Goal: Information Seeking & Learning: Compare options

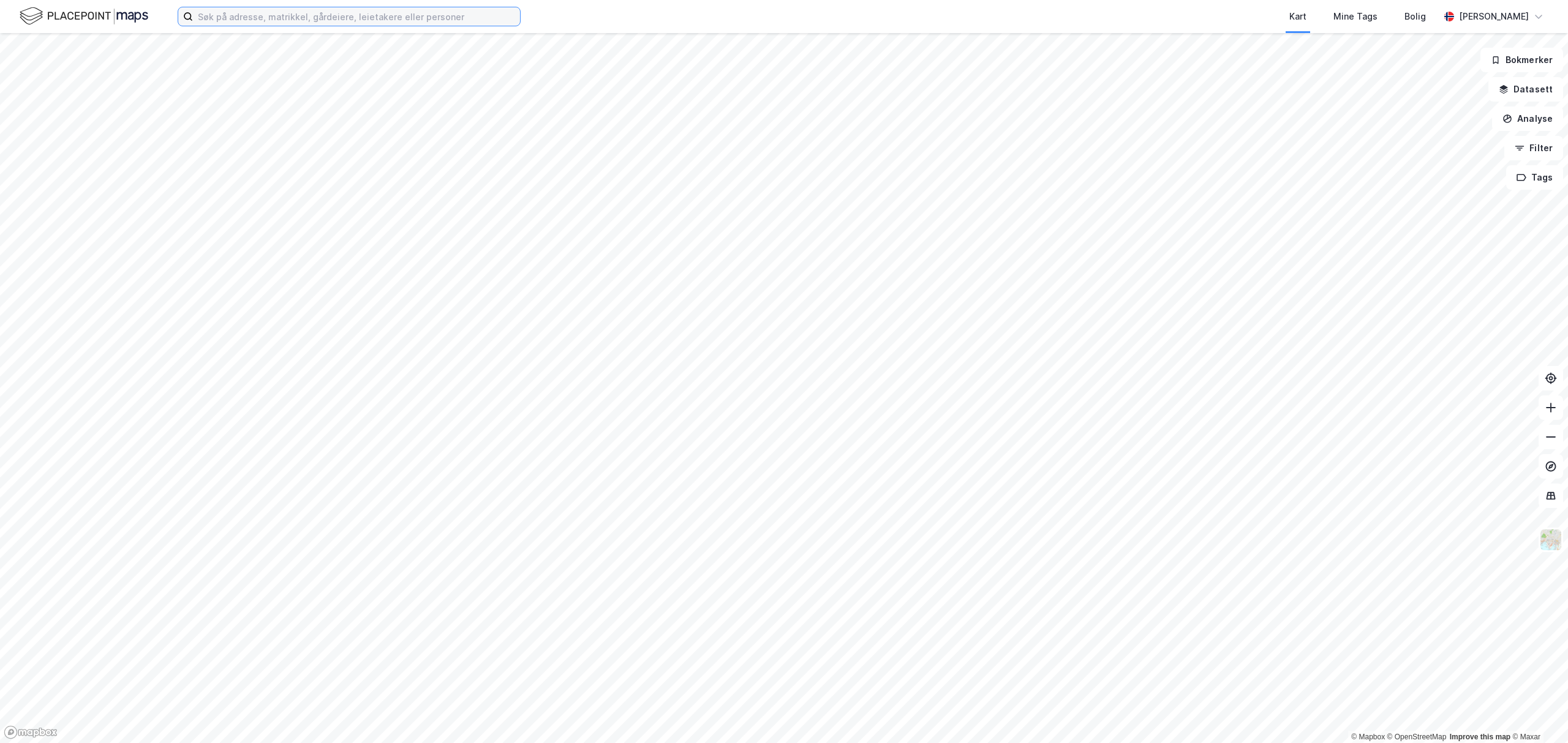
click at [282, 21] on input at bounding box center [357, 17] width 327 height 18
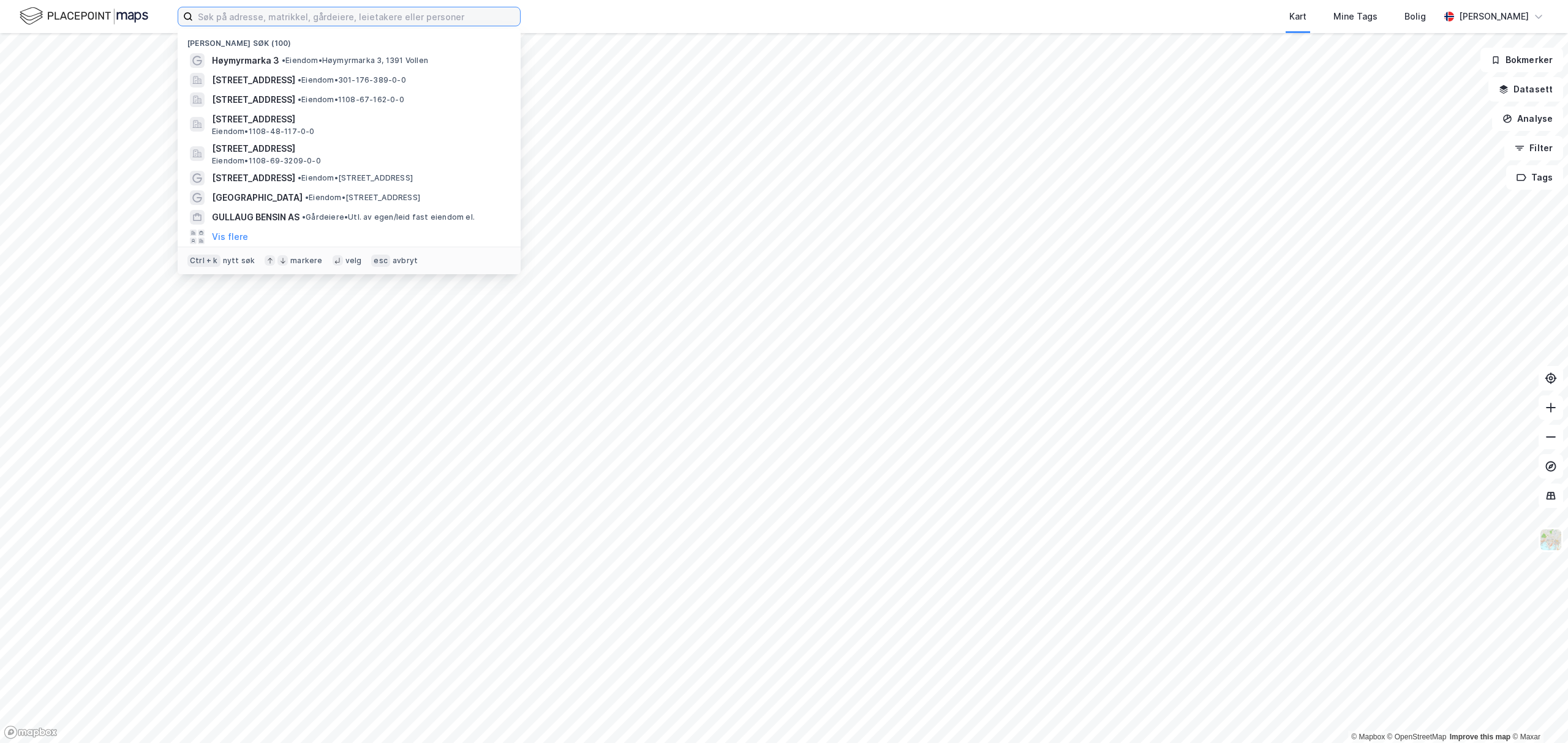
click at [282, 21] on input at bounding box center [357, 17] width 327 height 18
paste input "[STREET_ADDRESS]"
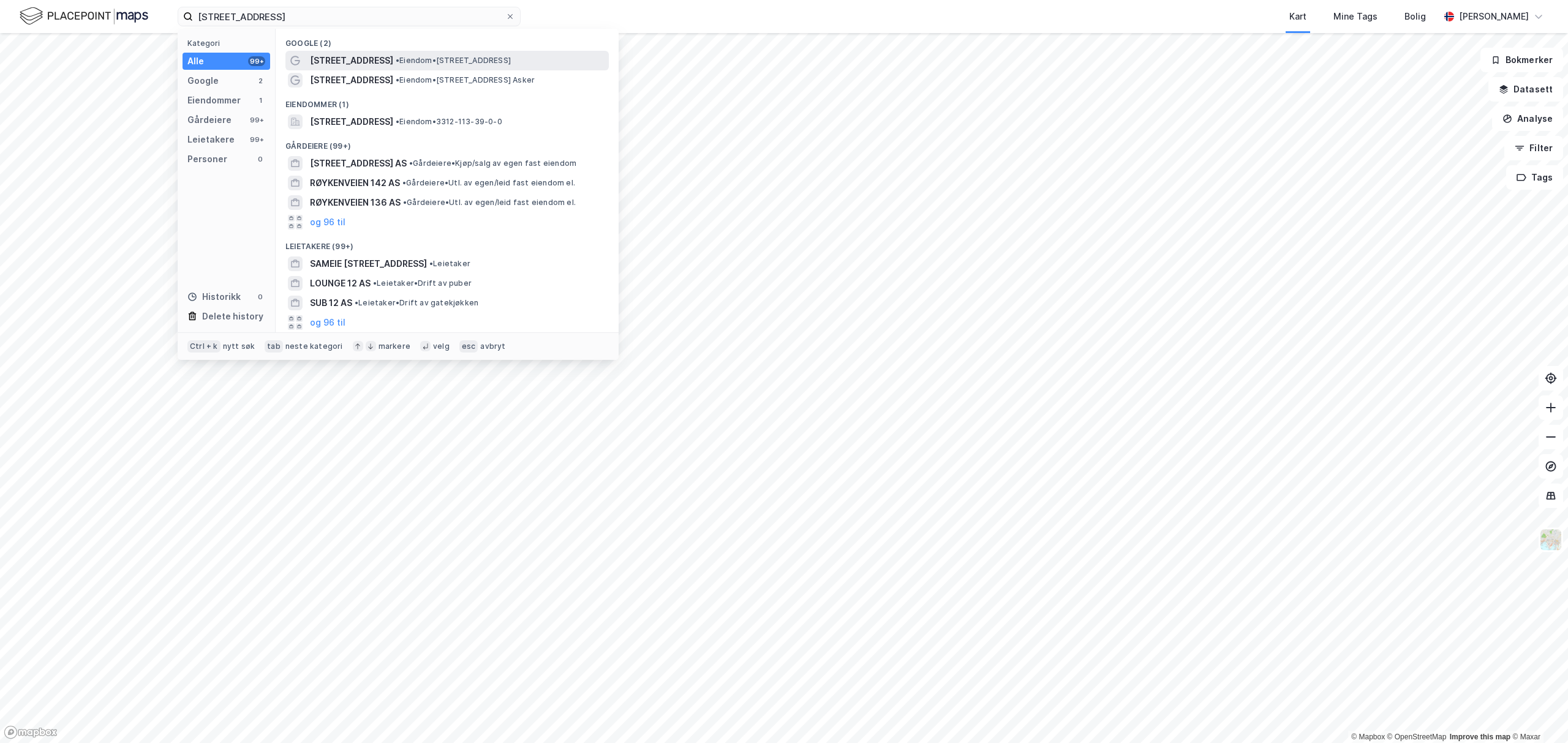
click at [332, 61] on span "[STREET_ADDRESS]" at bounding box center [352, 61] width 83 height 15
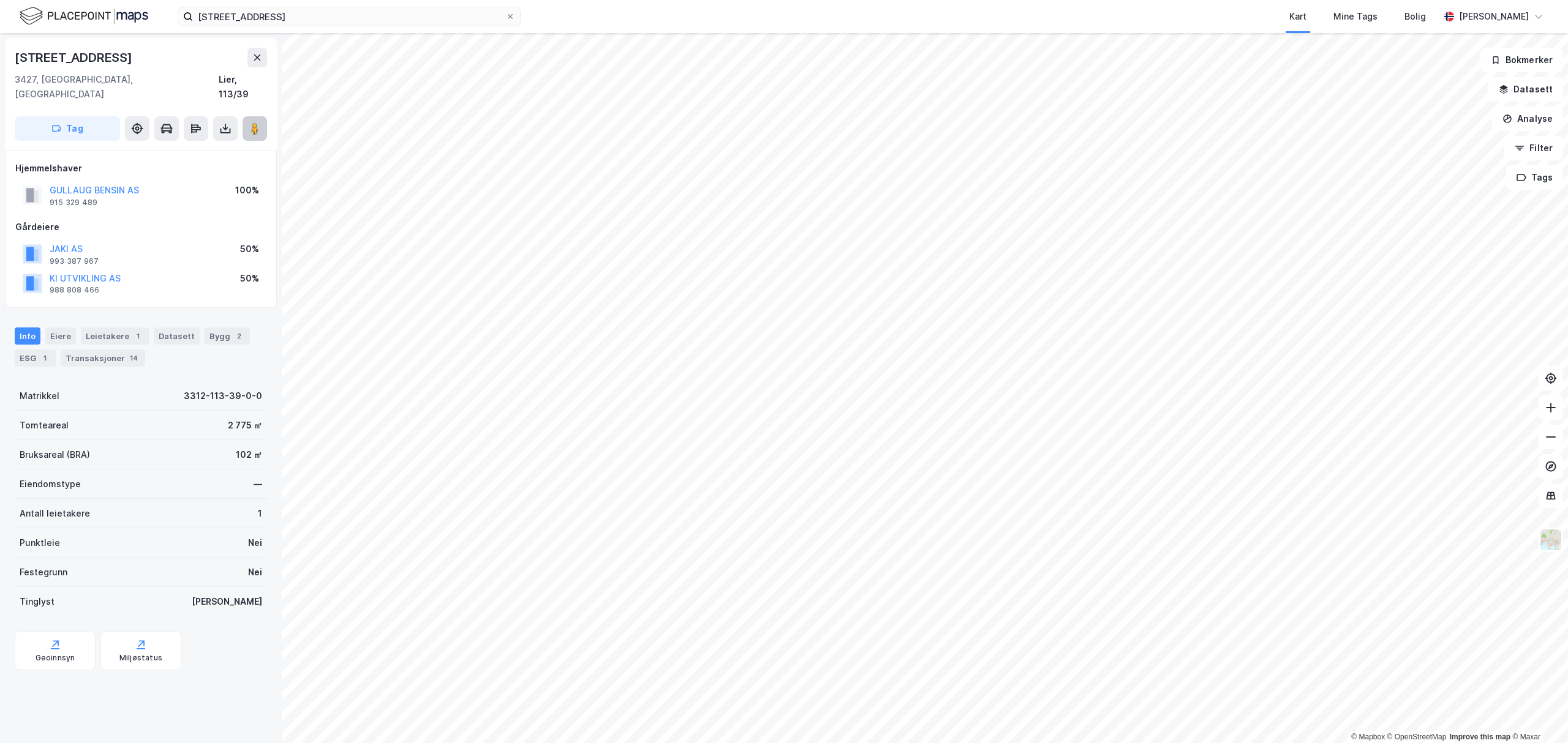
click at [249, 123] on icon at bounding box center [255, 129] width 12 height 12
drag, startPoint x: 195, startPoint y: 687, endPoint x: 204, endPoint y: 677, distance: 13.5
click at [197, 688] on div "[STREET_ADDRESS], [GEOGRAPHIC_DATA] Lier, 113/39 Tag Hjemmelshaver GULLAUG BENS…" at bounding box center [141, 388] width 282 height 710
click at [118, 328] on div "Leietakere 1" at bounding box center [114, 336] width 68 height 17
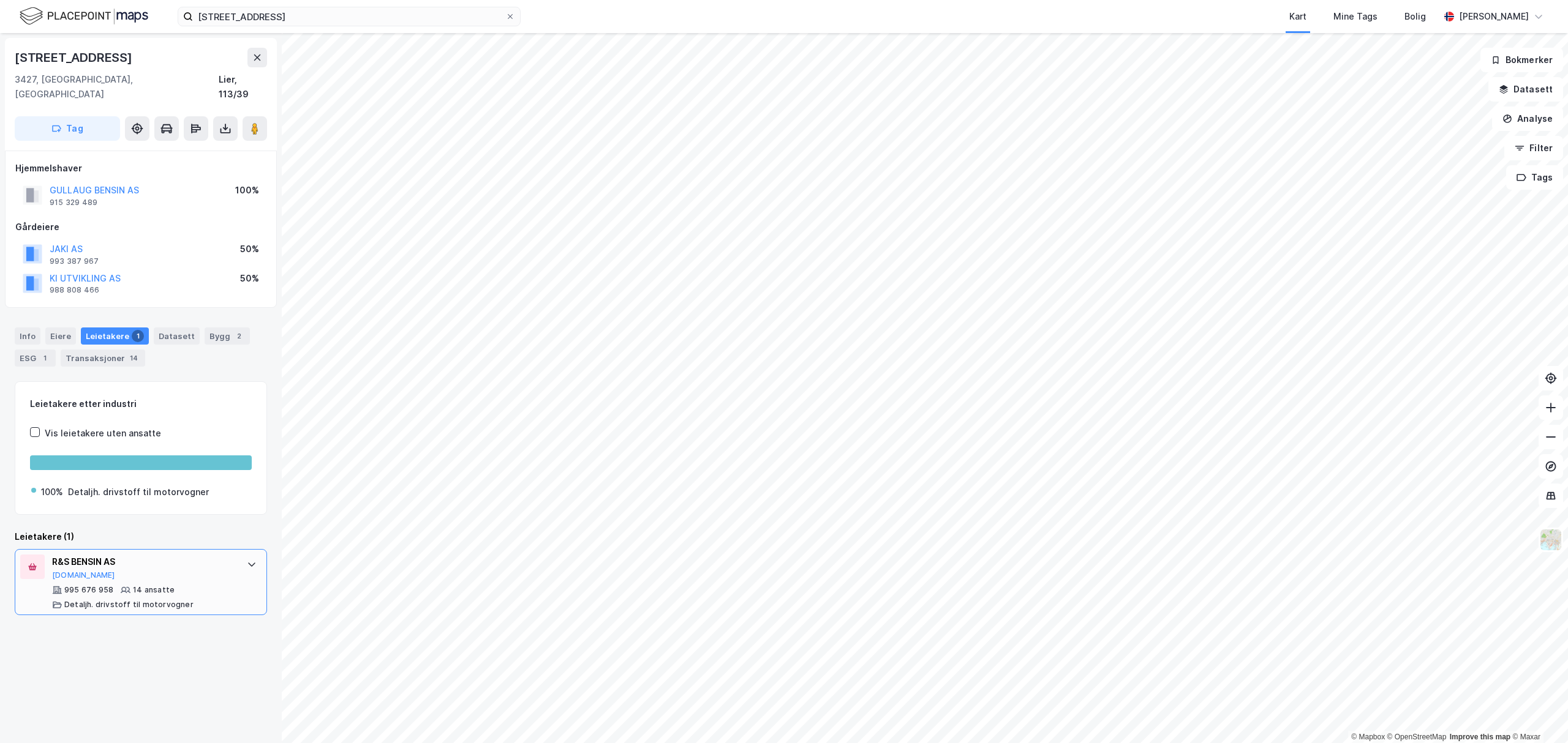
click at [242, 555] on div at bounding box center [252, 565] width 20 height 20
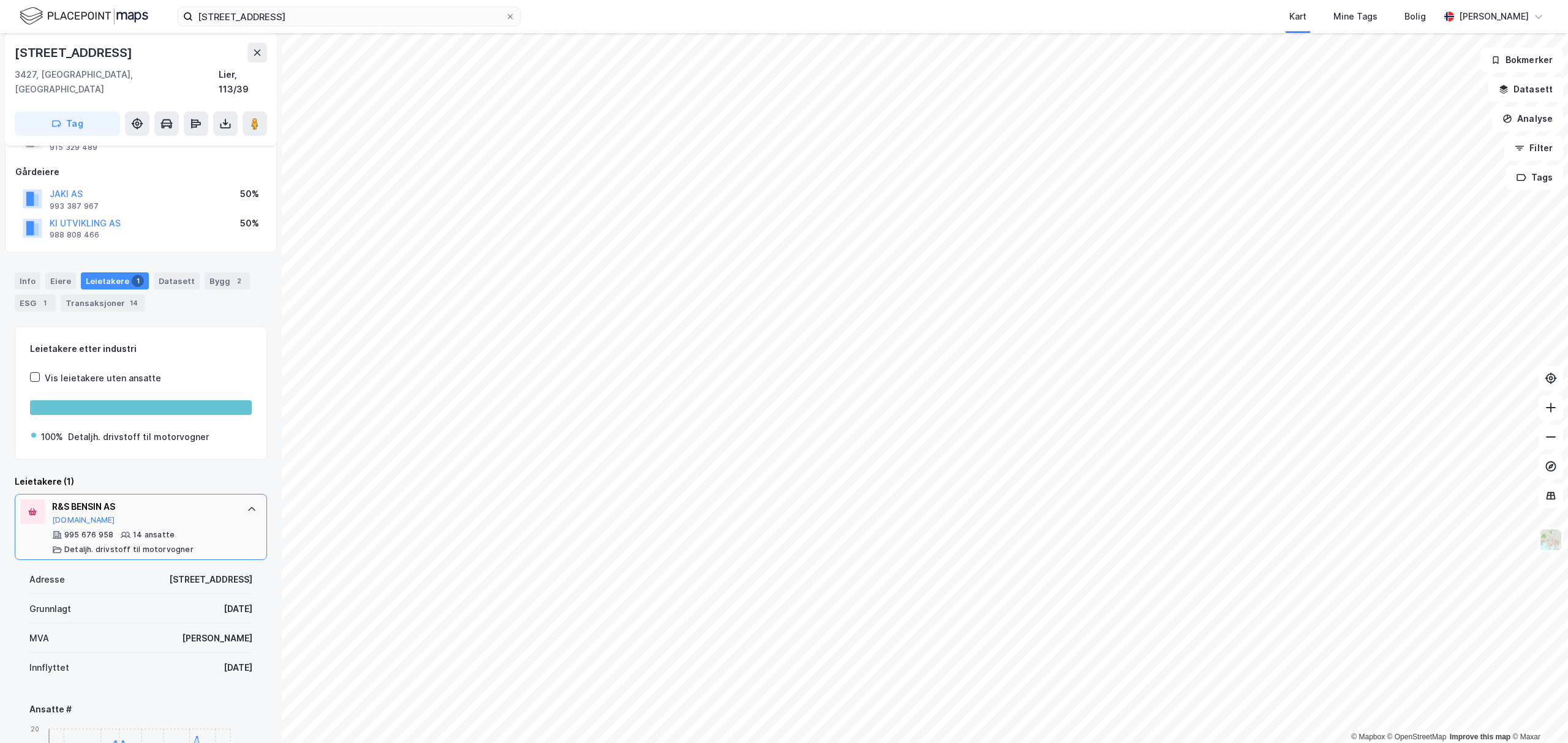
scroll to position [81, 0]
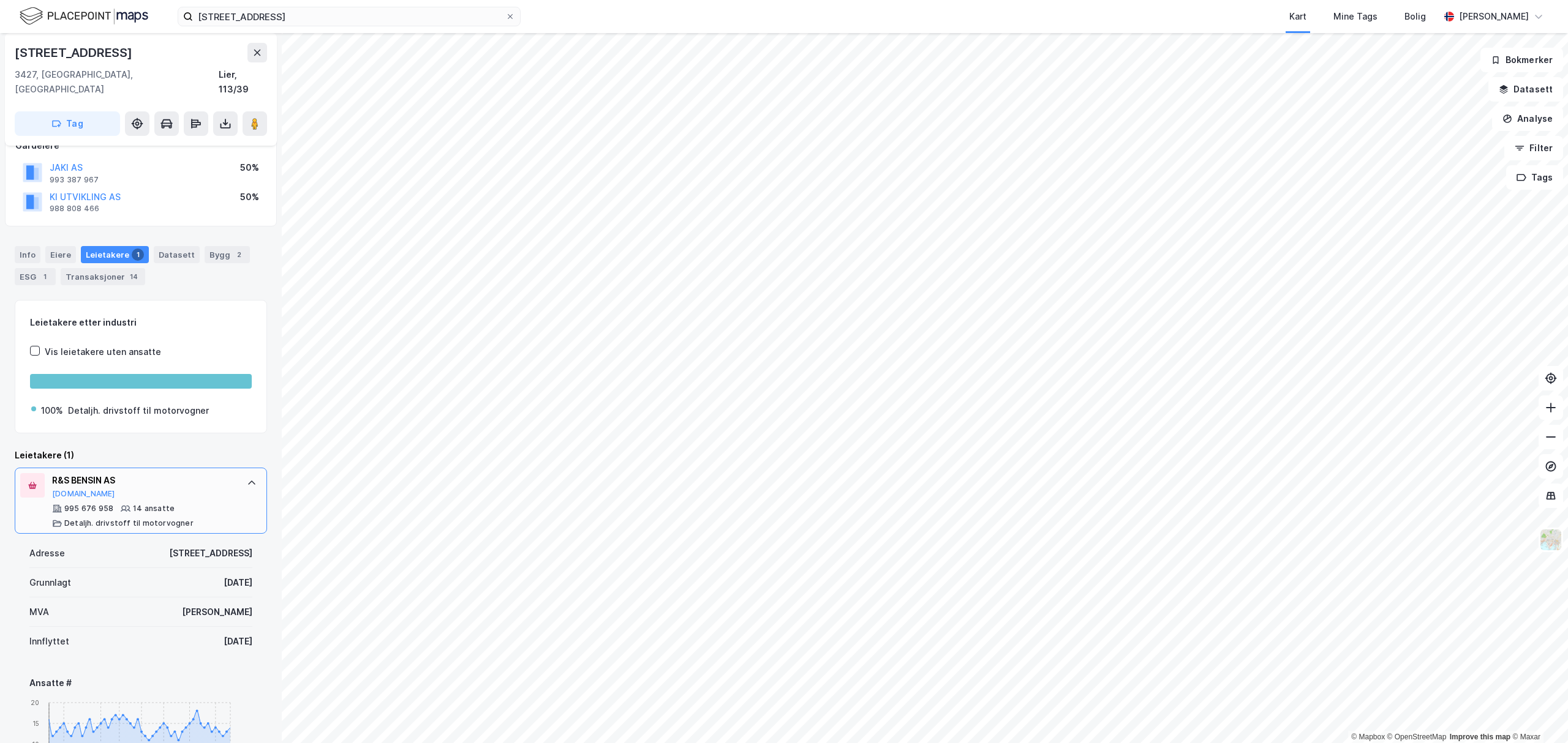
click at [247, 478] on icon at bounding box center [252, 483] width 10 height 10
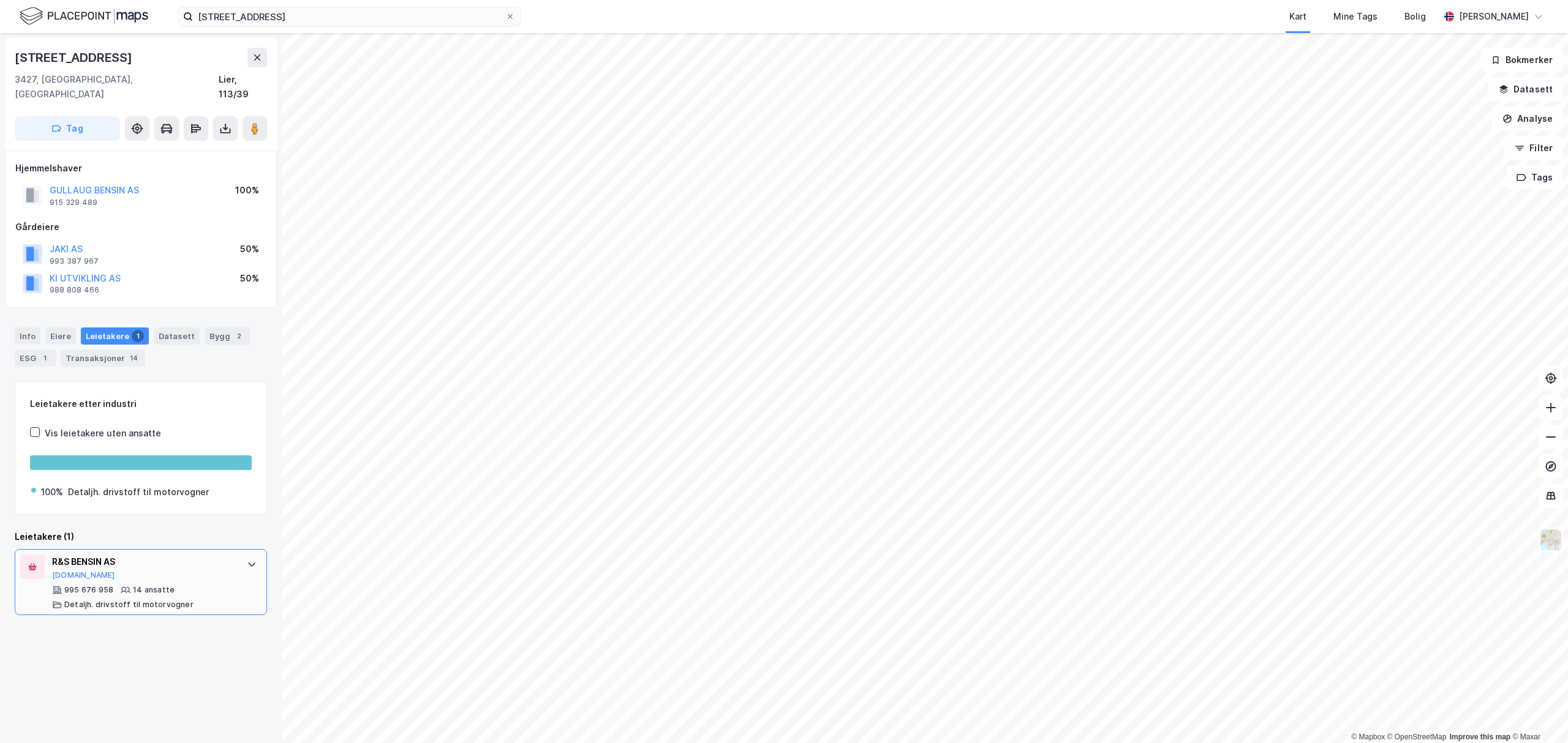
scroll to position [0, 0]
click at [247, 560] on icon at bounding box center [252, 565] width 10 height 10
click at [71, 571] on button "[DOMAIN_NAME]" at bounding box center [84, 575] width 63 height 10
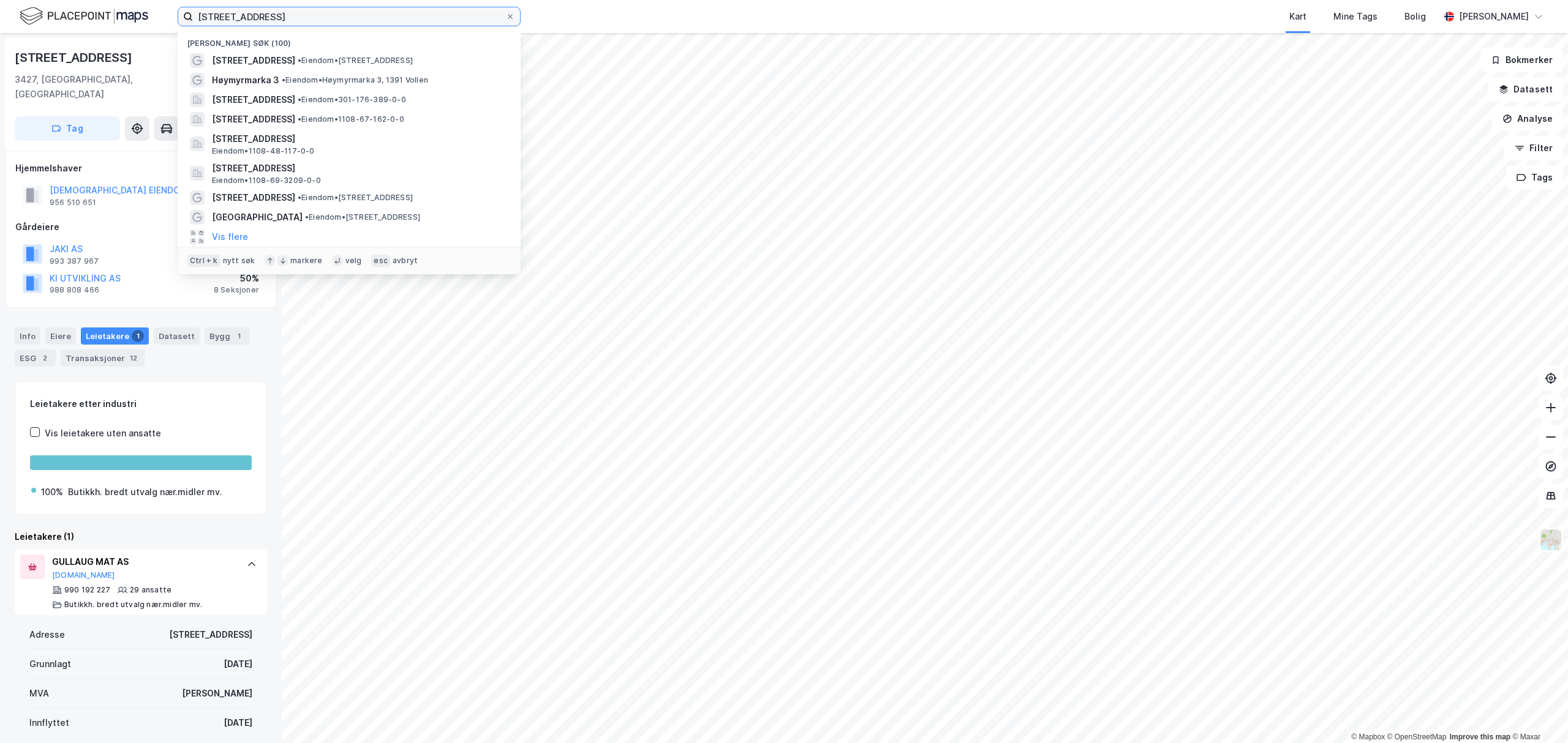
drag, startPoint x: 275, startPoint y: 13, endPoint x: 148, endPoint y: 20, distance: 127.2
click at [151, 20] on div "[STREET_ADDRESS] Nylige søk (100) [STREET_ADDRESS] • Eiendom • [STREET_ADDRESS]…" at bounding box center [784, 17] width 1568 height 33
paste input "Nsg35 AS"
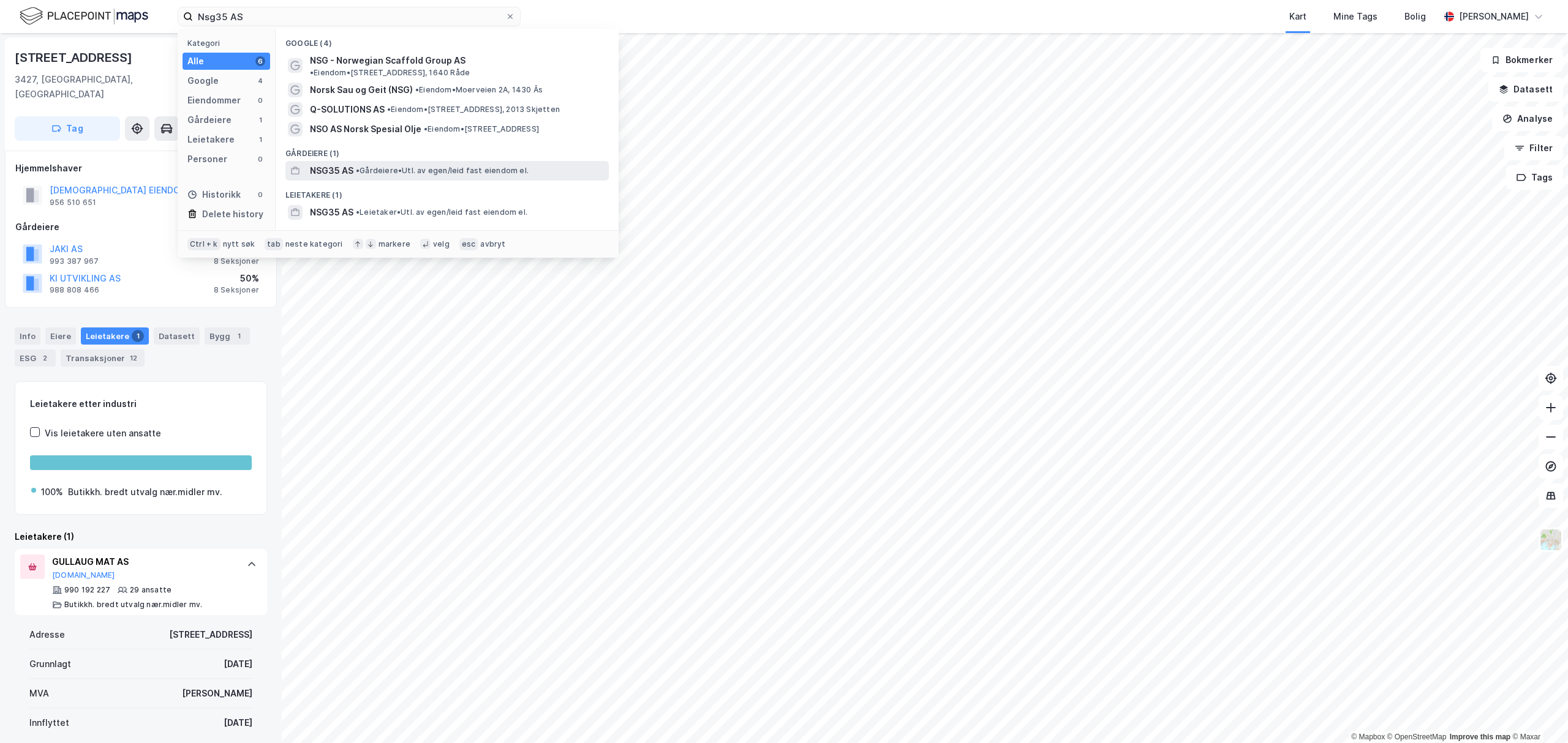
click at [341, 163] on span "NSG35 AS" at bounding box center [332, 171] width 43 height 15
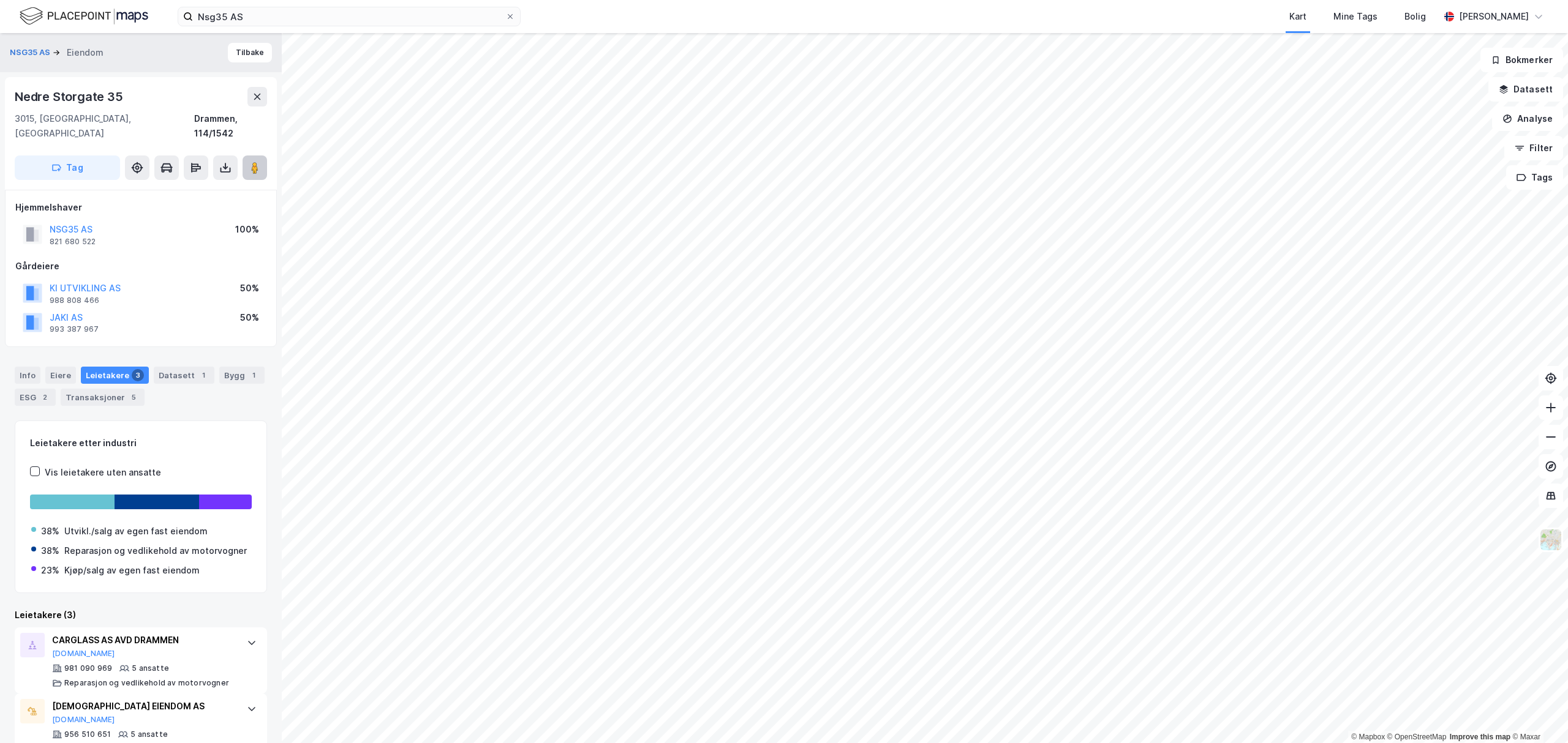
click at [254, 162] on image at bounding box center [255, 168] width 7 height 12
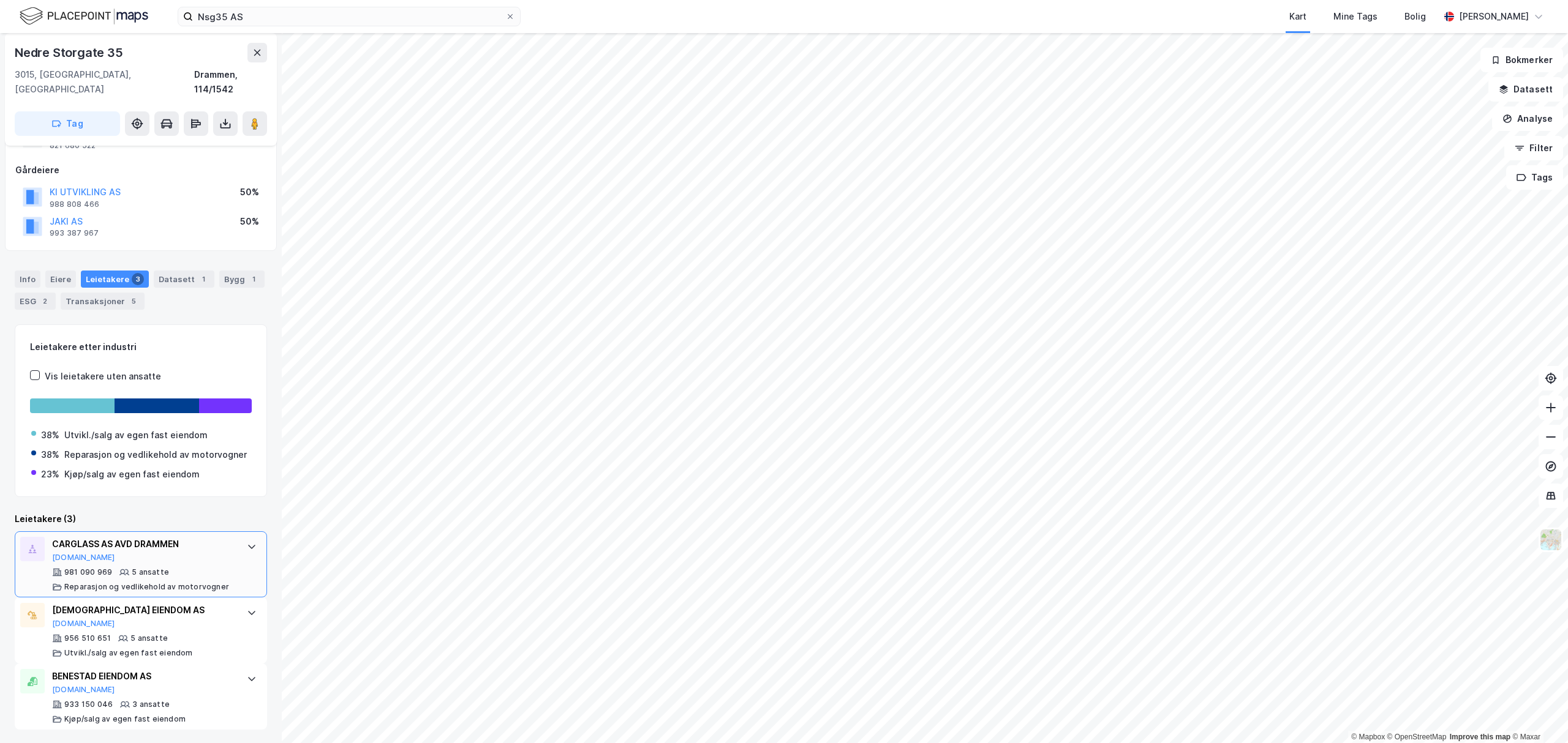
scroll to position [100, 0]
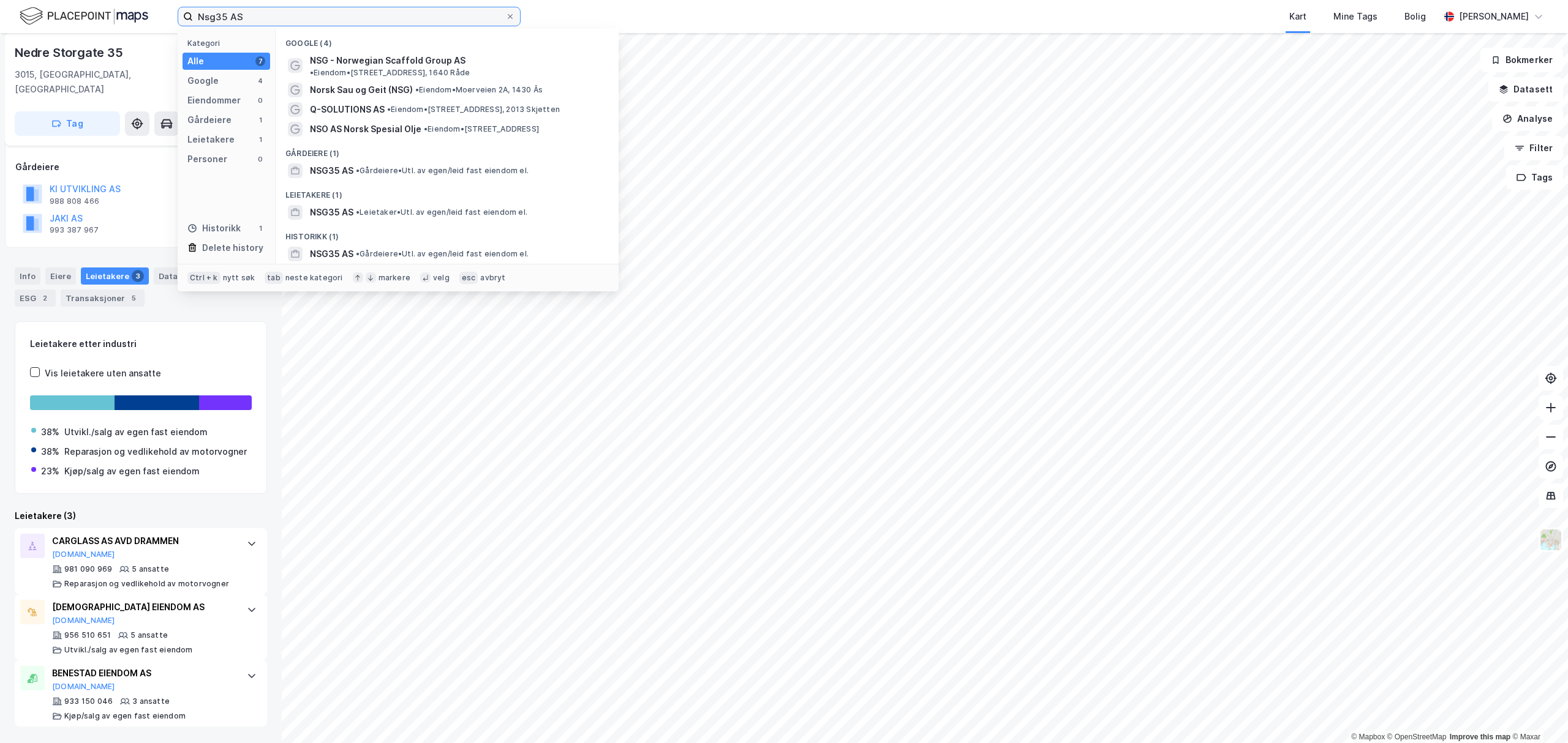
drag, startPoint x: 231, startPoint y: 13, endPoint x: 155, endPoint y: 8, distance: 76.2
click at [155, 8] on div "Nsg35 AS Kategori Alle 7 Google 4 Eiendommer 0 Gårdeiere 1 Leietakere 1 Persone…" at bounding box center [784, 17] width 1568 height 33
paste input "Kirkeng Eiendomsinvest"
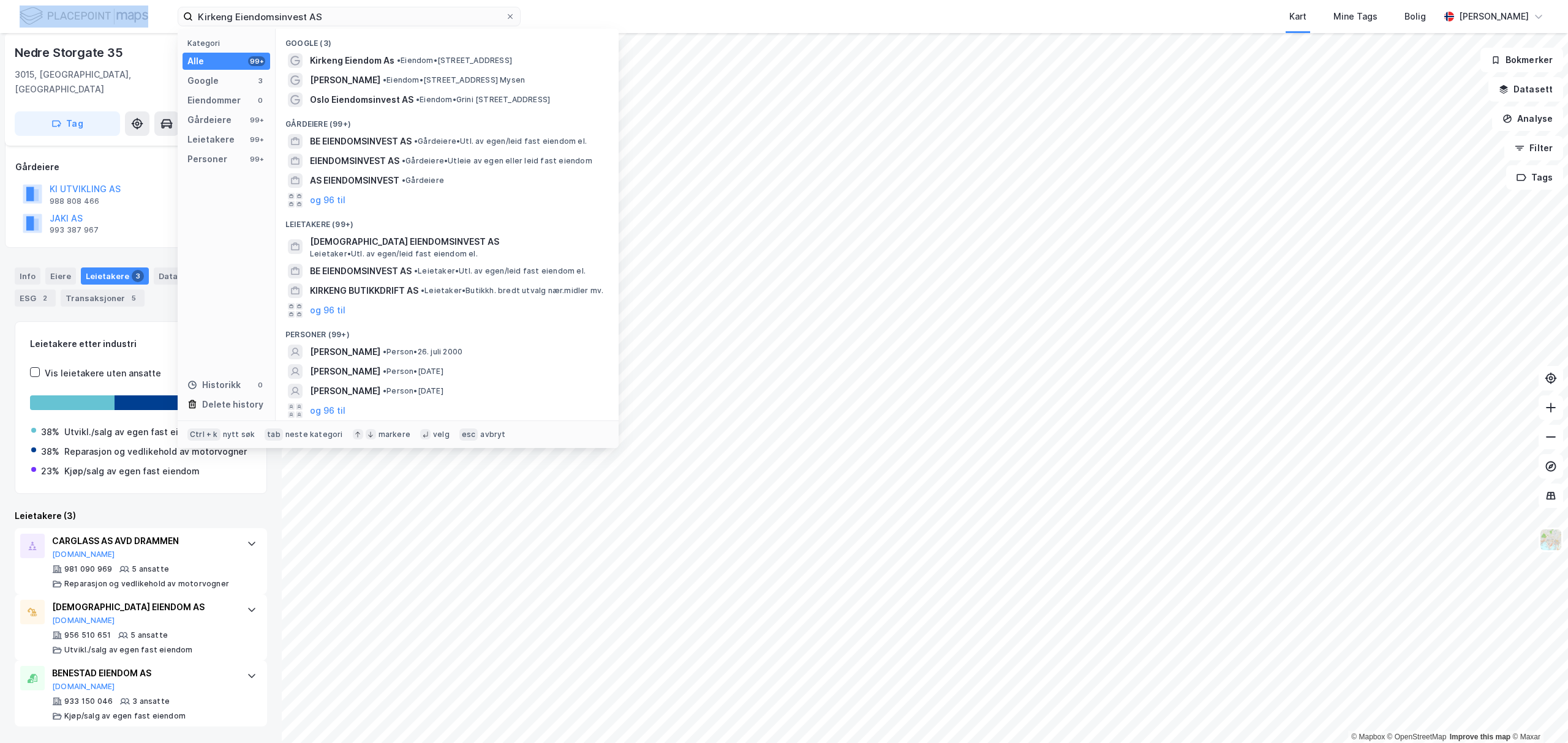
drag, startPoint x: 353, startPoint y: 6, endPoint x: 144, endPoint y: 13, distance: 209.1
click at [144, 13] on div "Kirkeng Eiendomsinvest AS Kategori Alle 99+ Google 3 Eiendommer 0 Gårdeiere 99+…" at bounding box center [784, 17] width 1568 height 33
click at [329, 15] on input "Kirkeng Eiendomsinvest AS" at bounding box center [349, 17] width 313 height 18
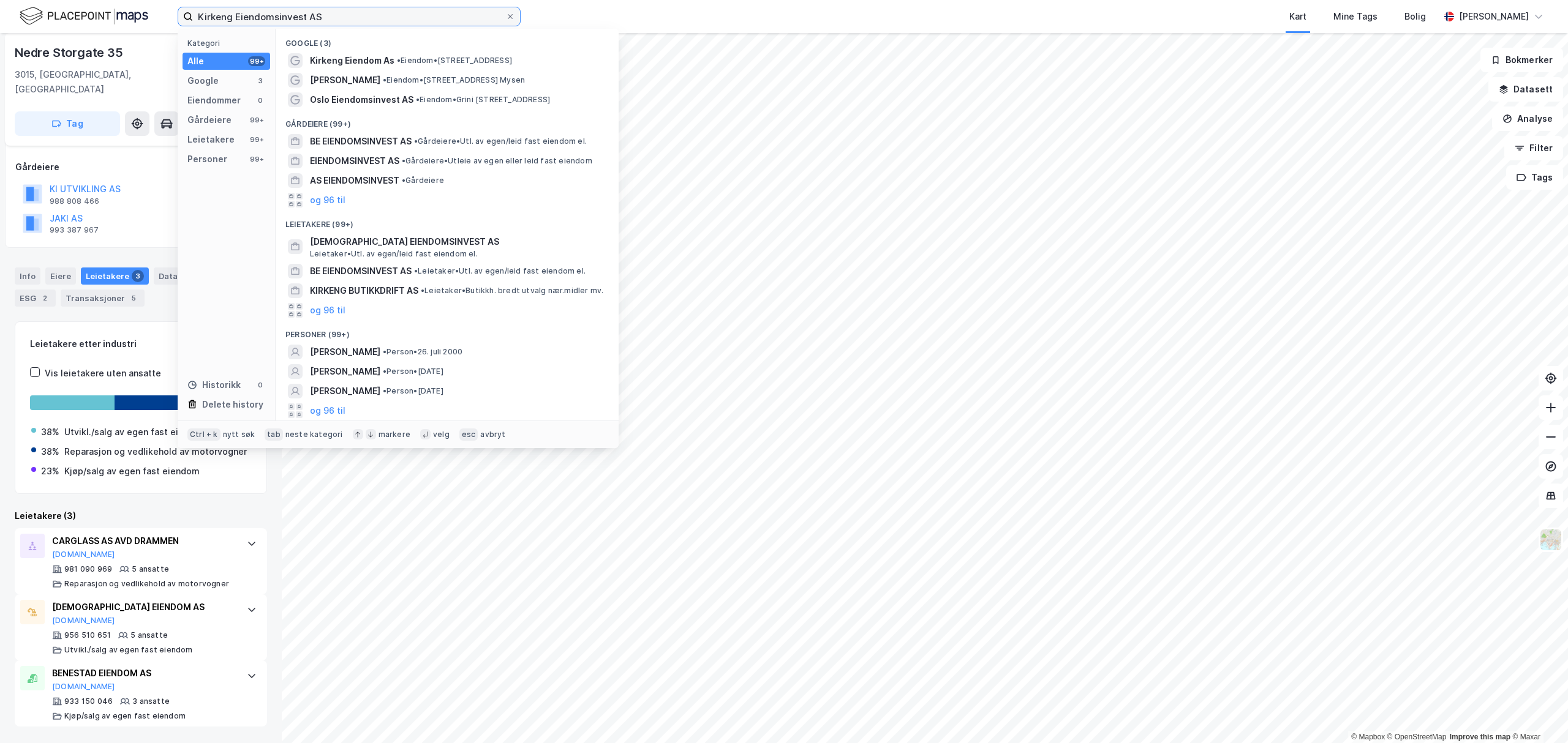
paste input "825262342"
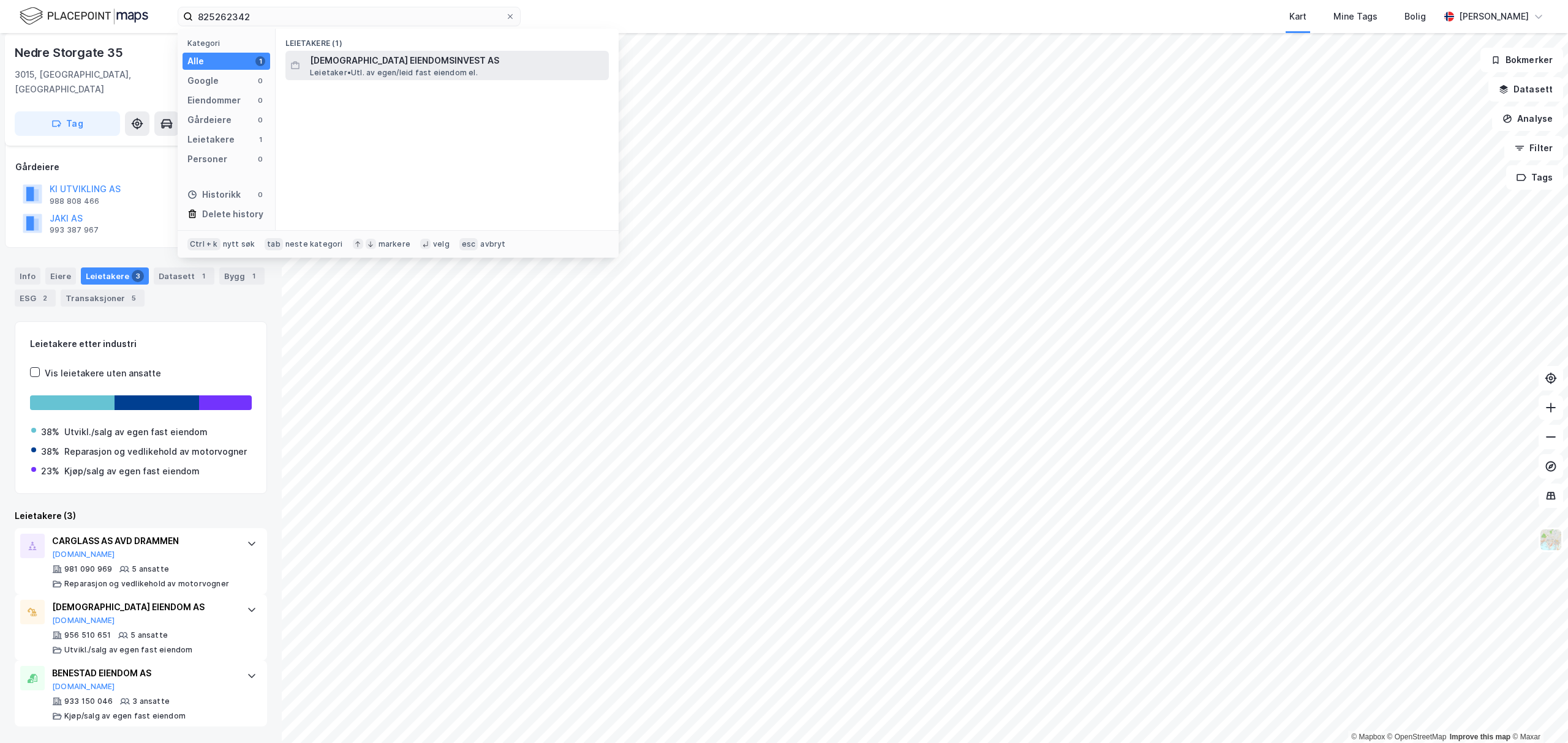
click at [376, 54] on span "[DEMOGRAPHIC_DATA] EIENDOMSINVEST AS" at bounding box center [457, 61] width 294 height 15
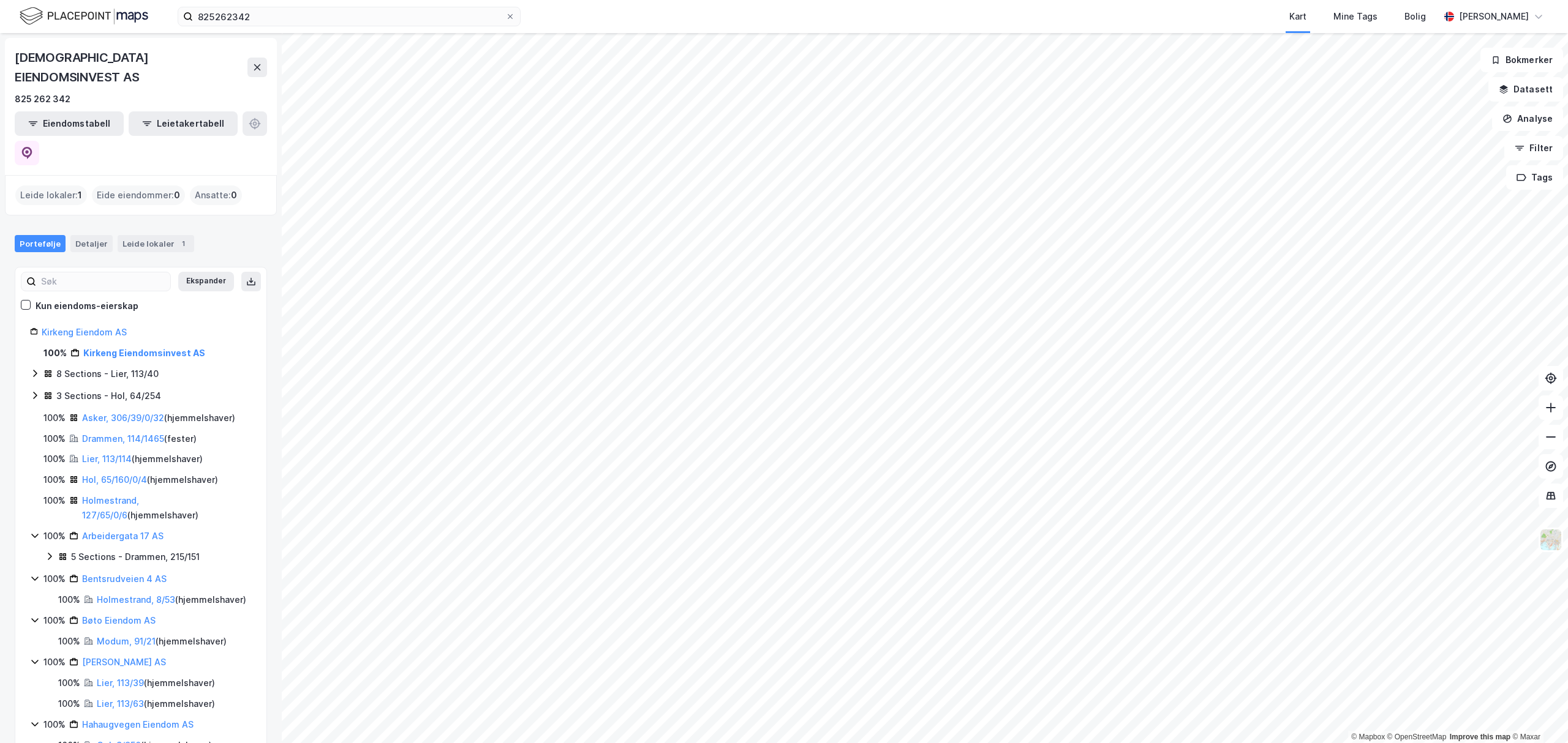
click at [34, 368] on icon at bounding box center [35, 373] width 10 height 10
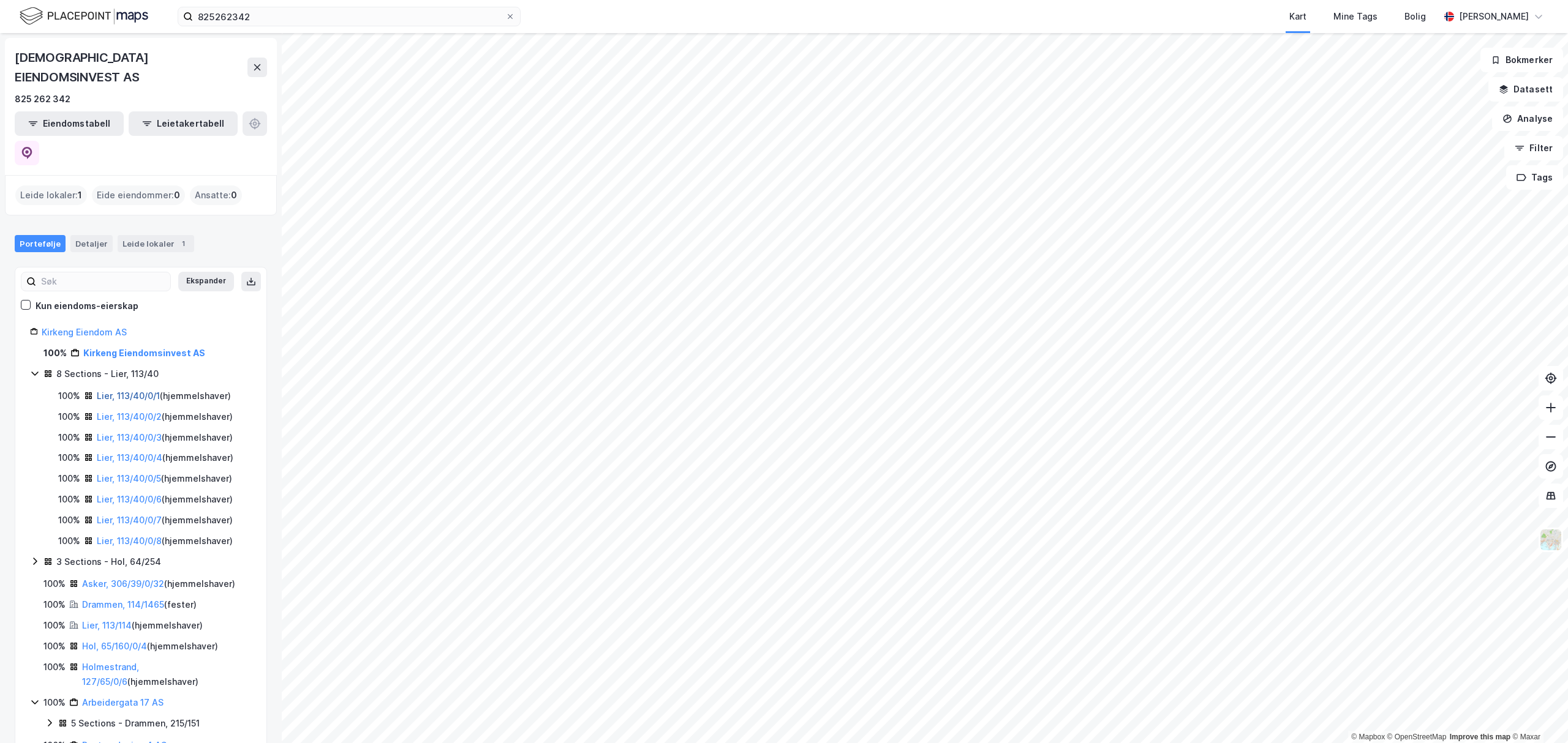
click at [128, 391] on link "Lier, 113/40/0/1" at bounding box center [129, 396] width 63 height 11
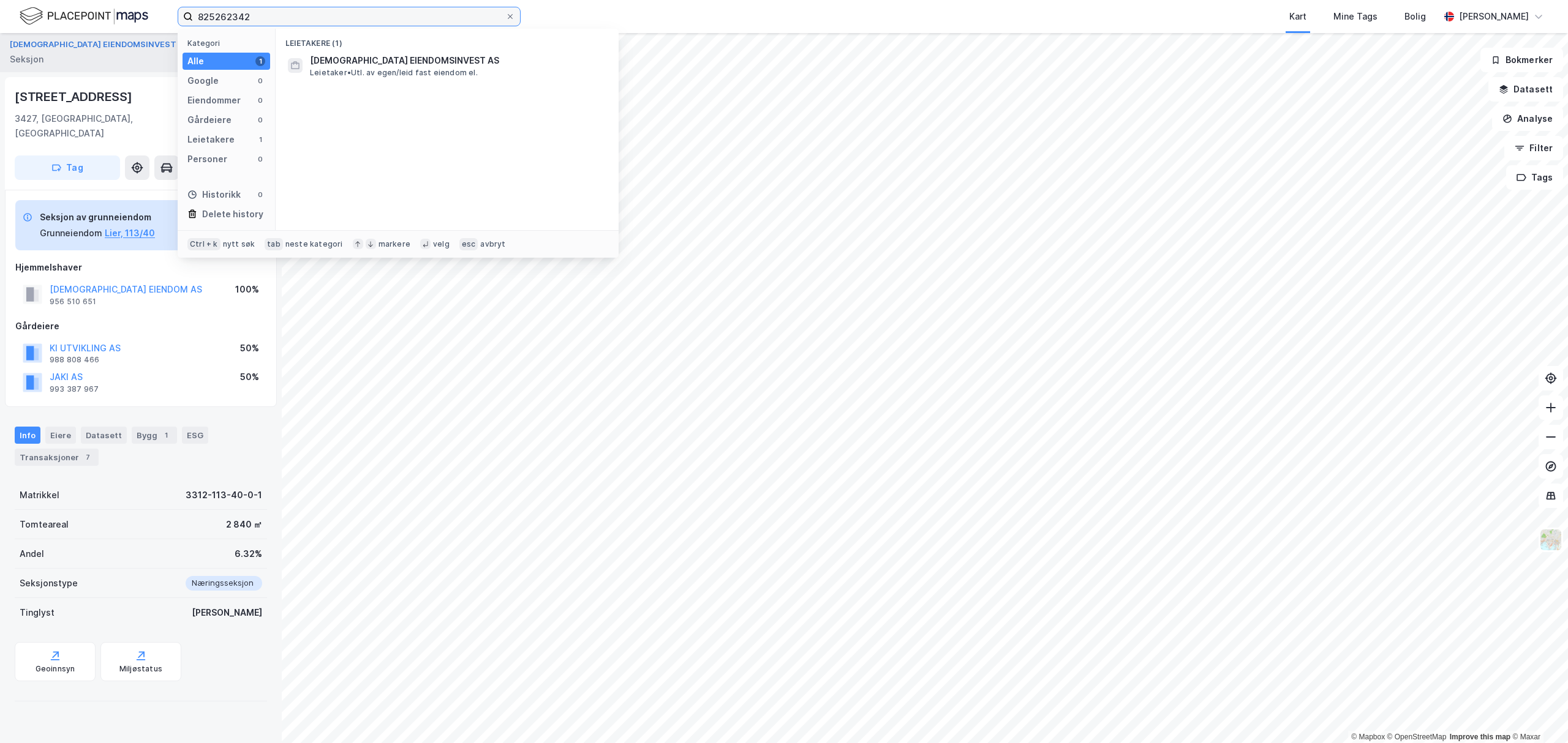
drag, startPoint x: 251, startPoint y: 12, endPoint x: 168, endPoint y: 5, distance: 83.3
click at [167, 8] on div "825262342 Kategori Alle 1 Google 0 Eiendommer 0 Gårdeiere 0 Leietakere 1 Person…" at bounding box center [784, 17] width 1568 height 33
paste input "Våleveien 3 AS"
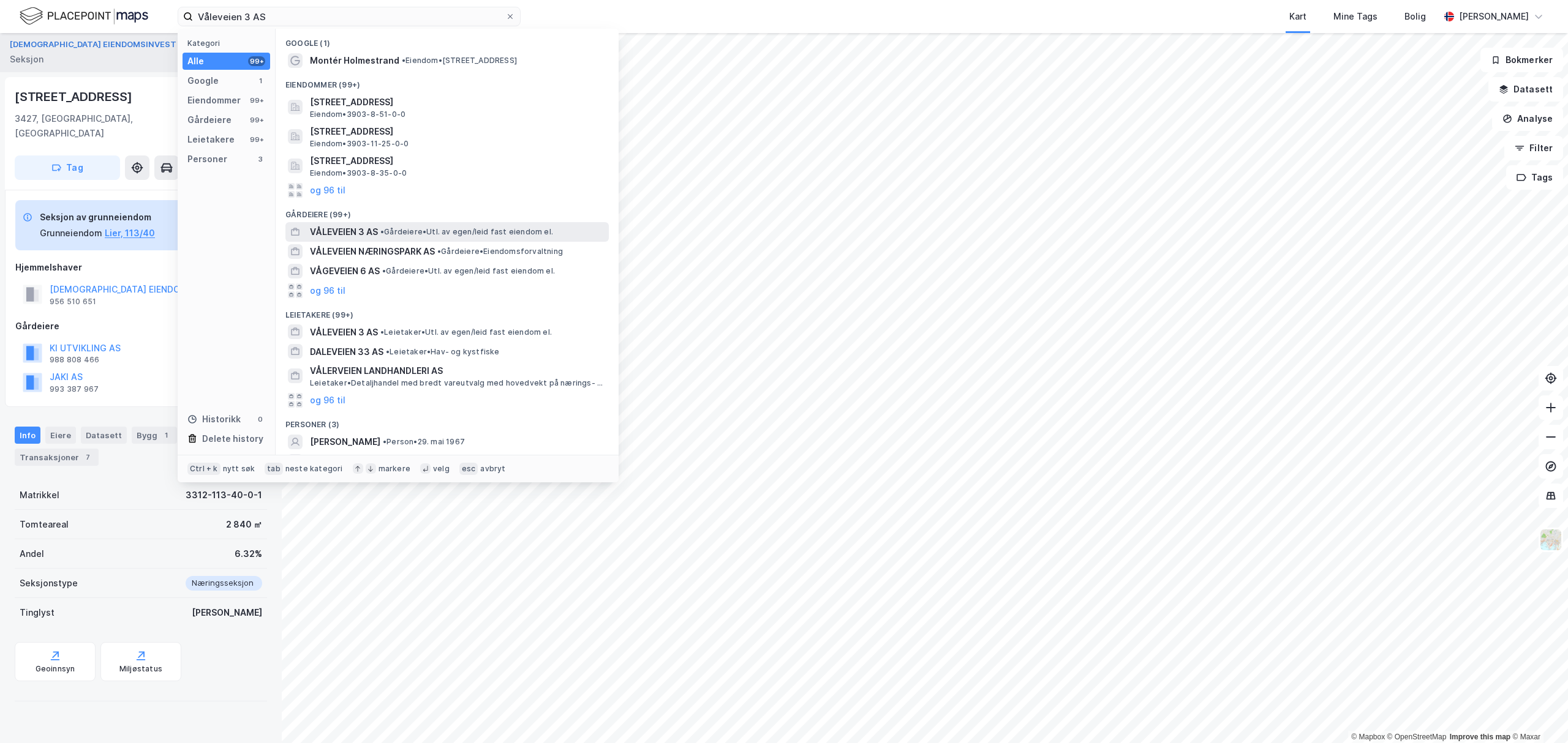
click at [357, 231] on span "VÅLEVEIEN 3 AS" at bounding box center [344, 232] width 68 height 15
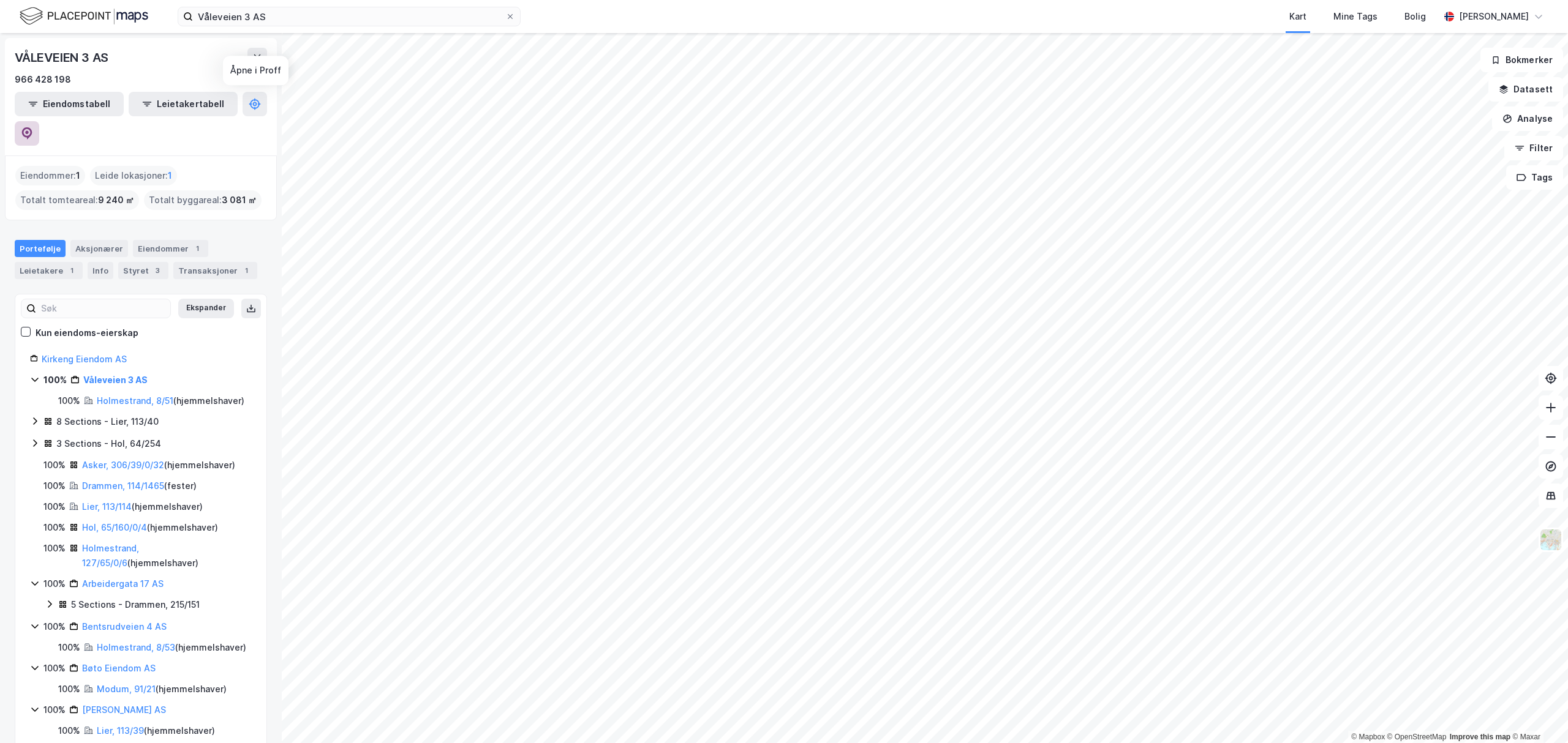
click at [32, 128] on icon at bounding box center [27, 134] width 11 height 12
click at [154, 240] on div "Eiendommer 1" at bounding box center [170, 248] width 75 height 17
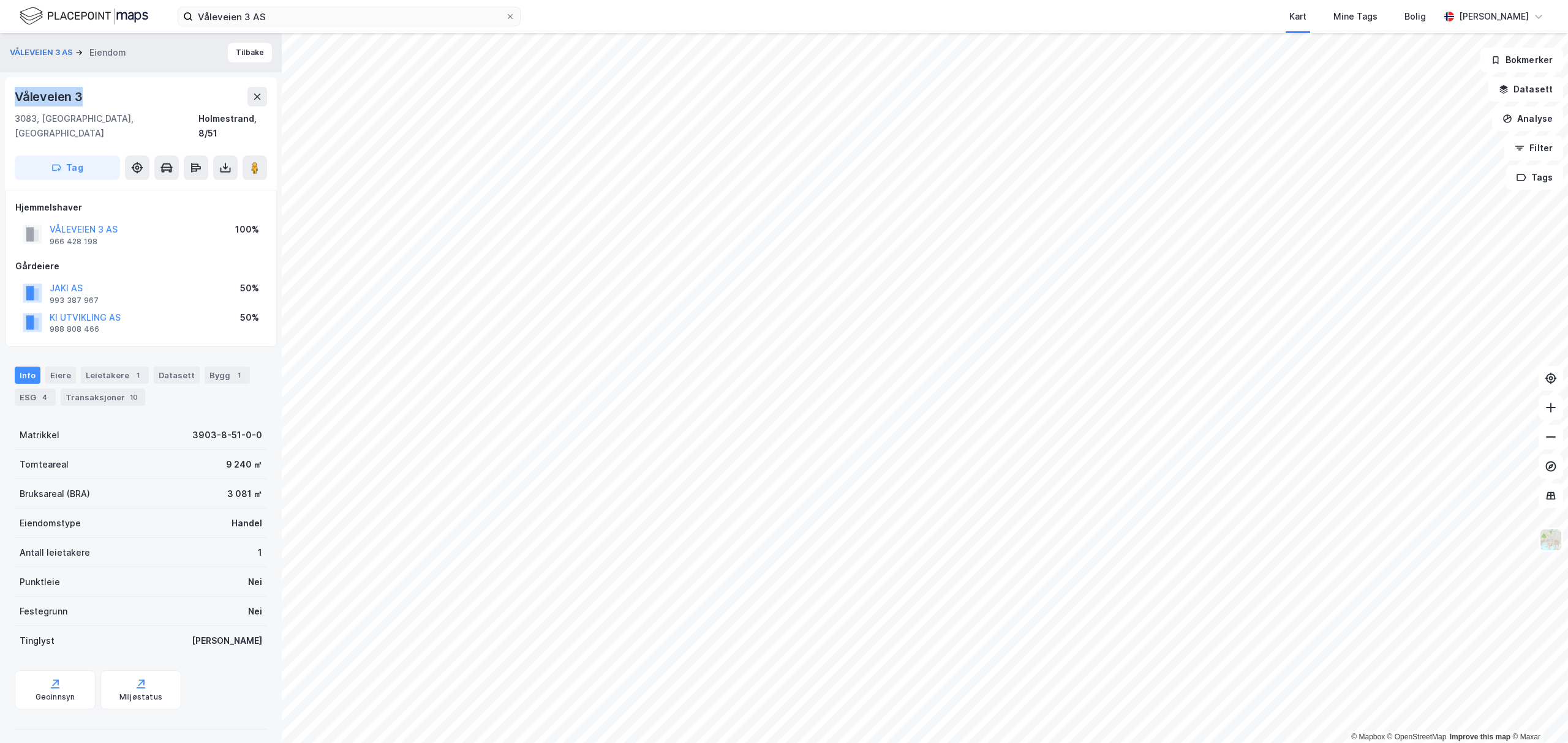
drag, startPoint x: 92, startPoint y: 96, endPoint x: 0, endPoint y: 91, distance: 92.1
click at [0, 91] on div "VÅLEVEIEN 3 AS Eiendom Tilbake Våleveien 3 3083, [GEOGRAPHIC_DATA], [GEOGRAPHIC…" at bounding box center [141, 388] width 282 height 710
click at [219, 367] on div "Bygg 1" at bounding box center [227, 375] width 46 height 17
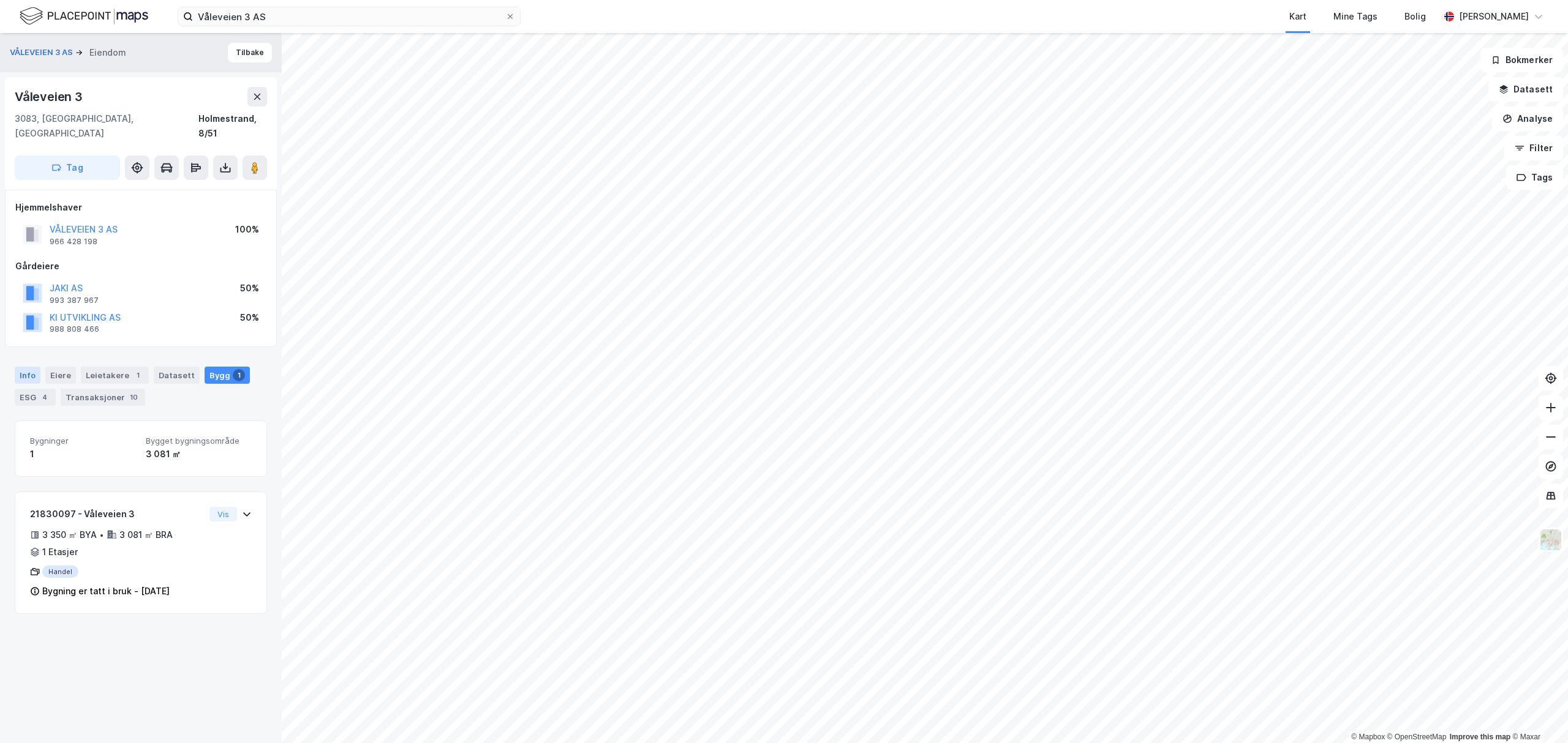
click at [27, 367] on div "Info" at bounding box center [27, 375] width 26 height 17
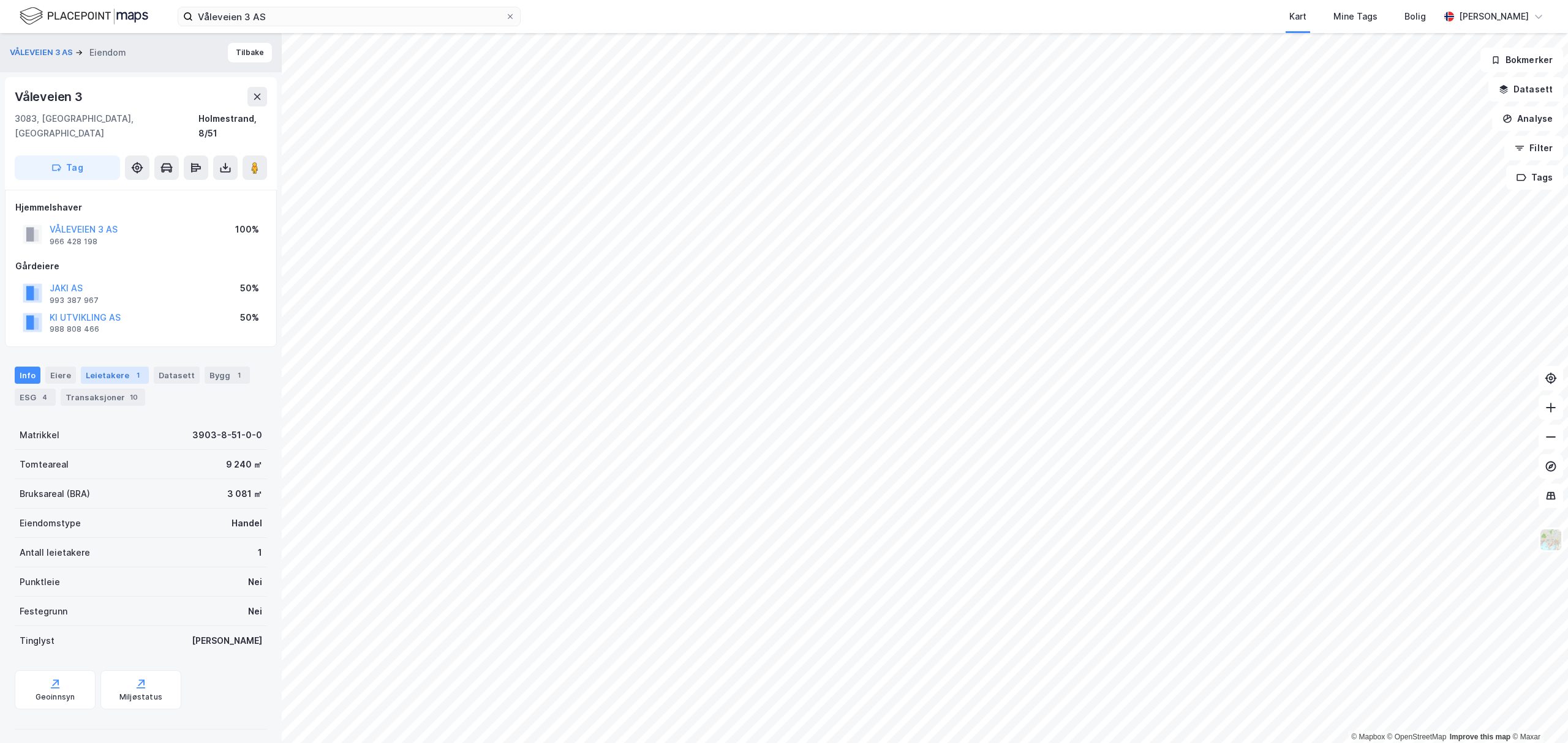
click at [124, 367] on div "Leietakere 1" at bounding box center [114, 375] width 68 height 17
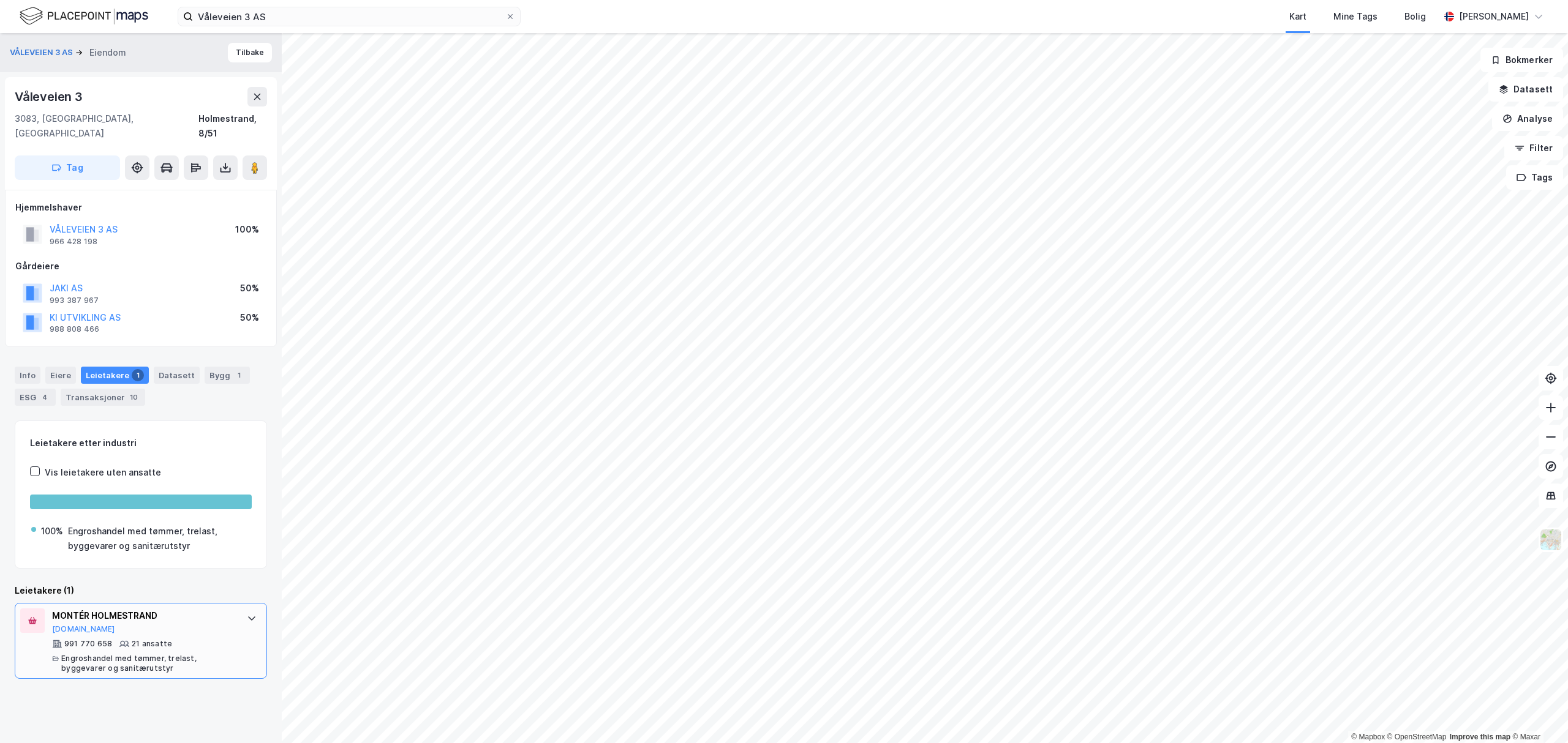
click at [248, 616] on icon at bounding box center [251, 618] width 7 height 4
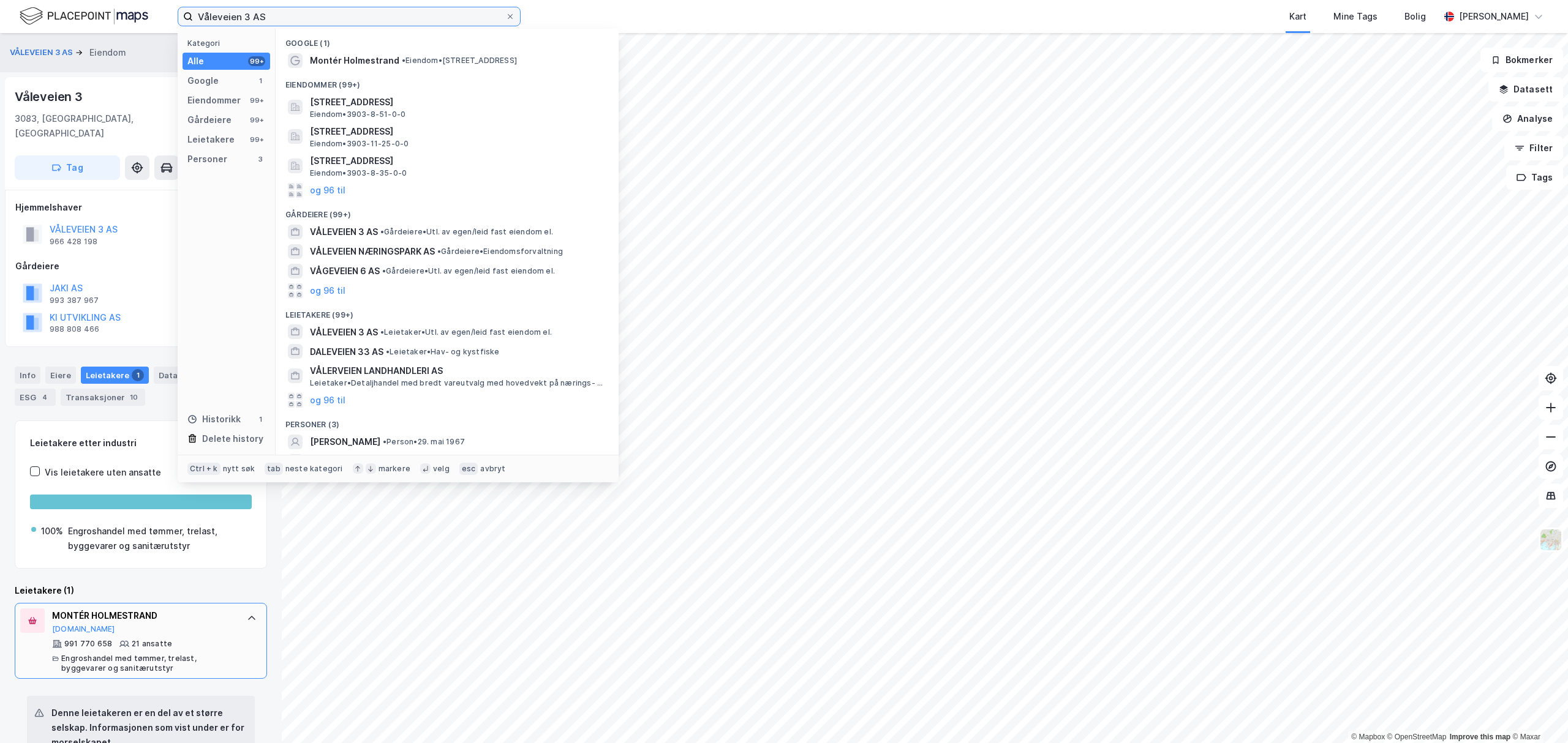
drag, startPoint x: 285, startPoint y: 17, endPoint x: 168, endPoint y: 22, distance: 117.1
click at [168, 22] on div "Våleveien 3 AS Kategori Alle 99+ Google 1 Eiendommer 99+ Gårdeiere 99+ Leietake…" at bounding box center [784, 17] width 1568 height 33
type input "v"
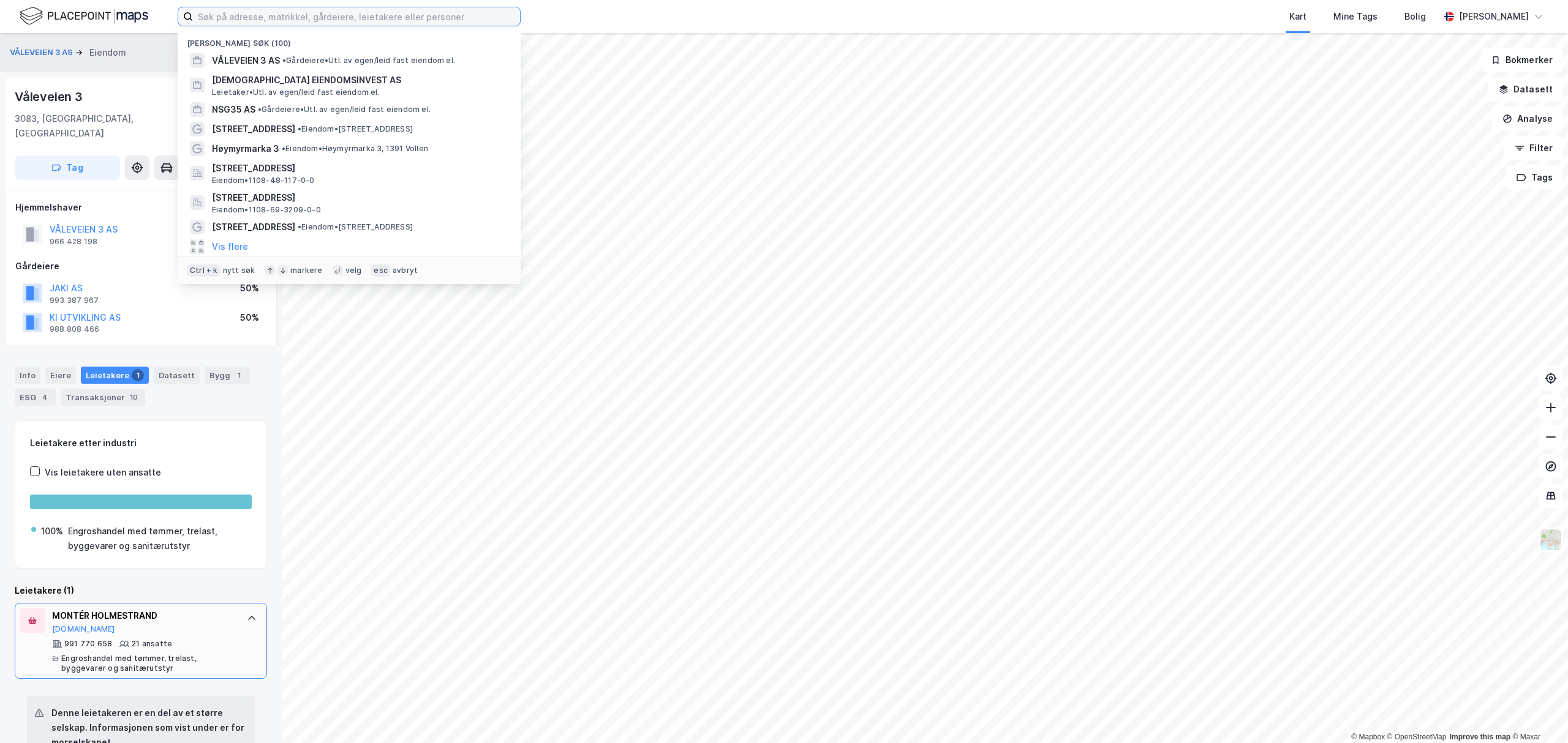
paste input "Nedre Torggate 14 AS"
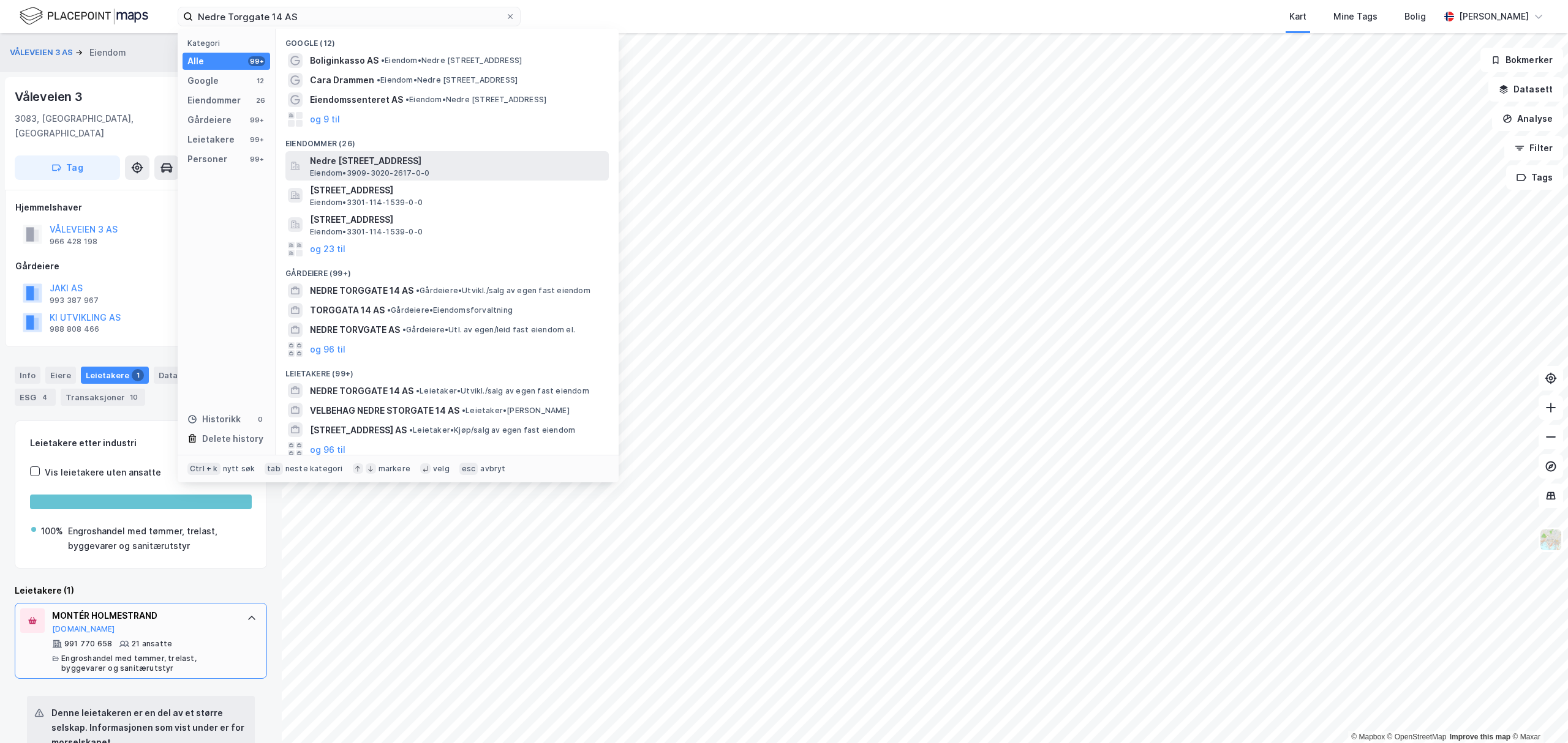
click at [392, 159] on span "Nedre [STREET_ADDRESS]" at bounding box center [457, 161] width 294 height 15
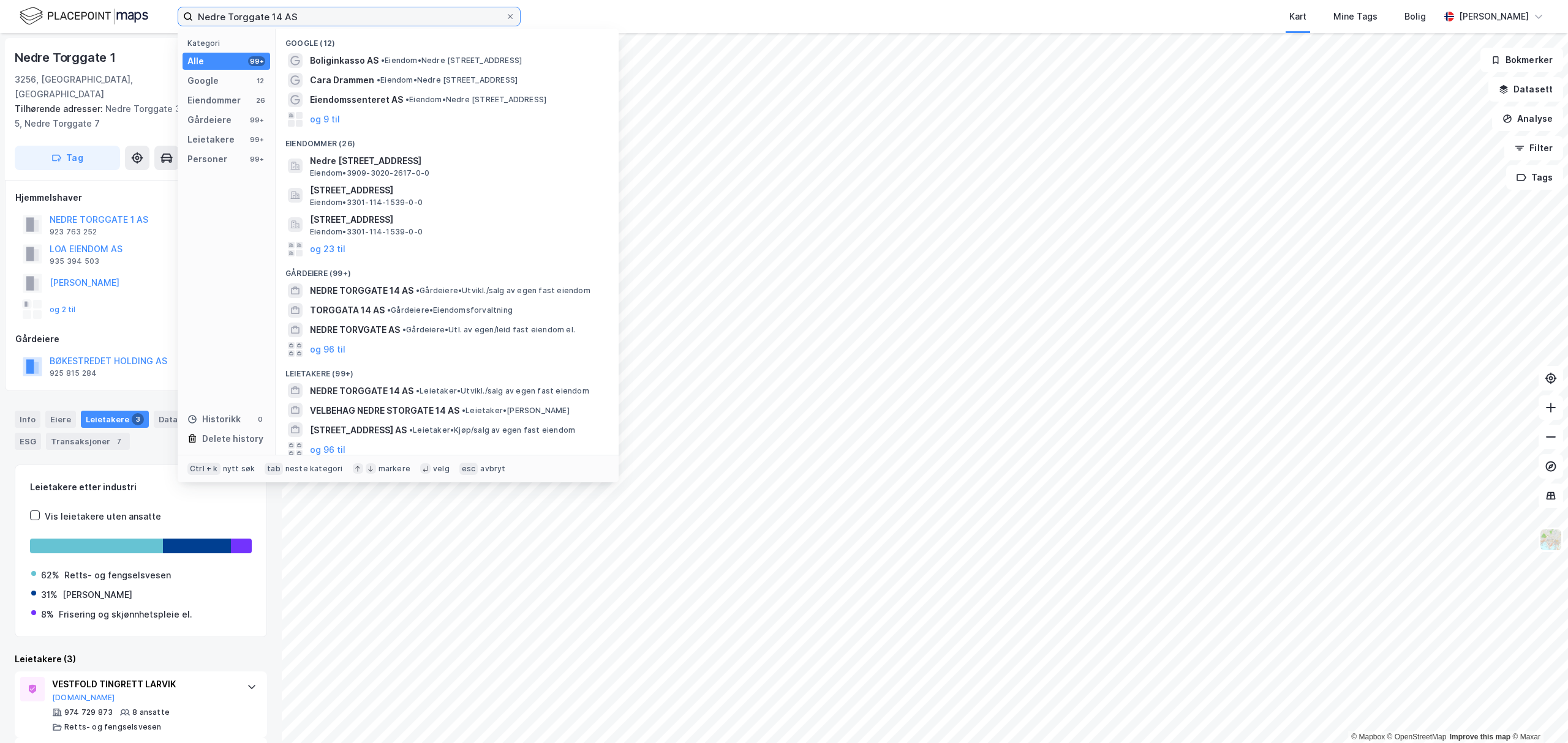
drag, startPoint x: 314, startPoint y: 17, endPoint x: 153, endPoint y: 13, distance: 161.0
click at [153, 13] on div "Nedre Torggate 14 AS Kategori Alle 99+ Google 12 Eiendommer 26 Gårdeiere 99+ Le…" at bounding box center [784, 17] width 1568 height 33
paste input "989668218"
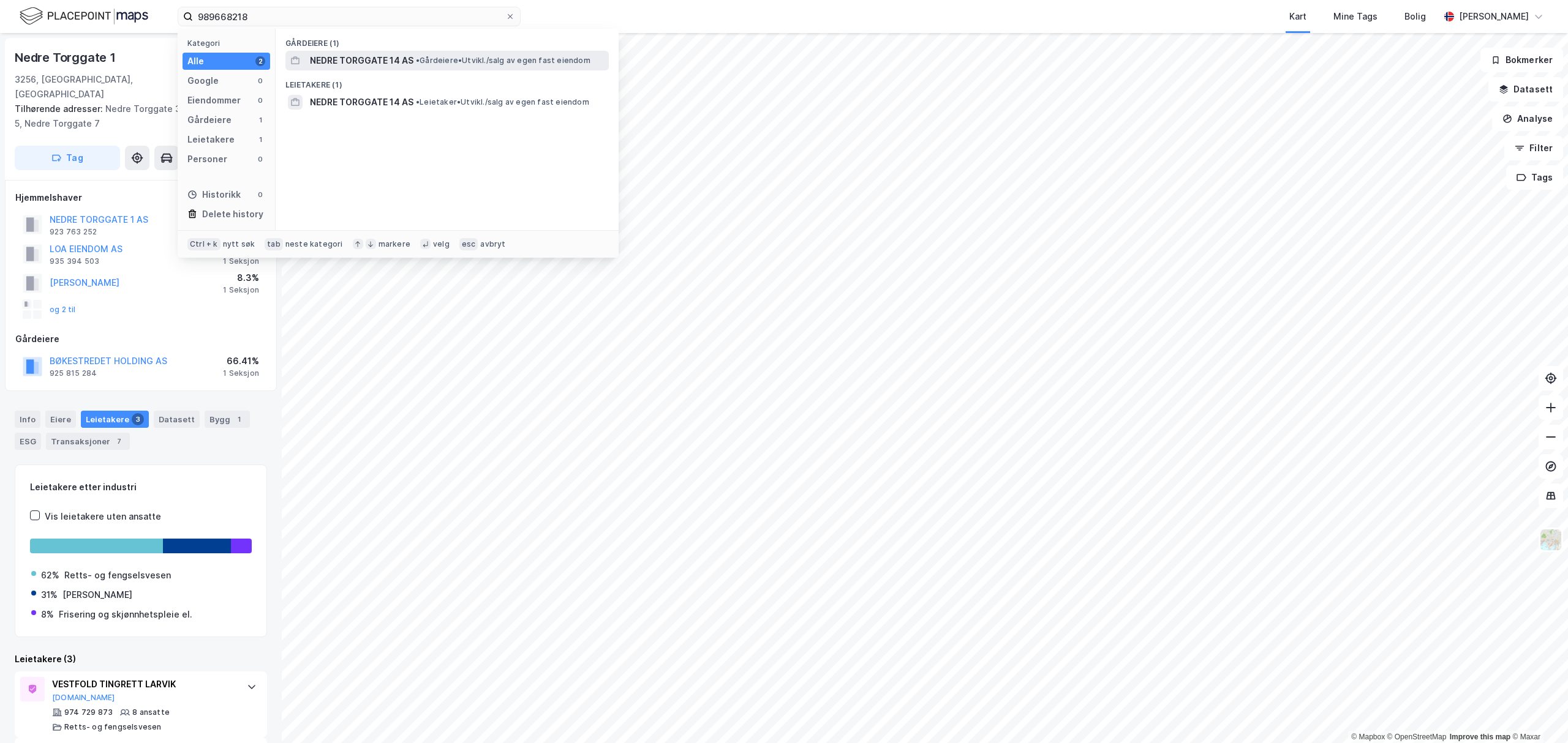
click at [375, 57] on span "NEDRE TORGGATE 14 AS" at bounding box center [362, 61] width 104 height 15
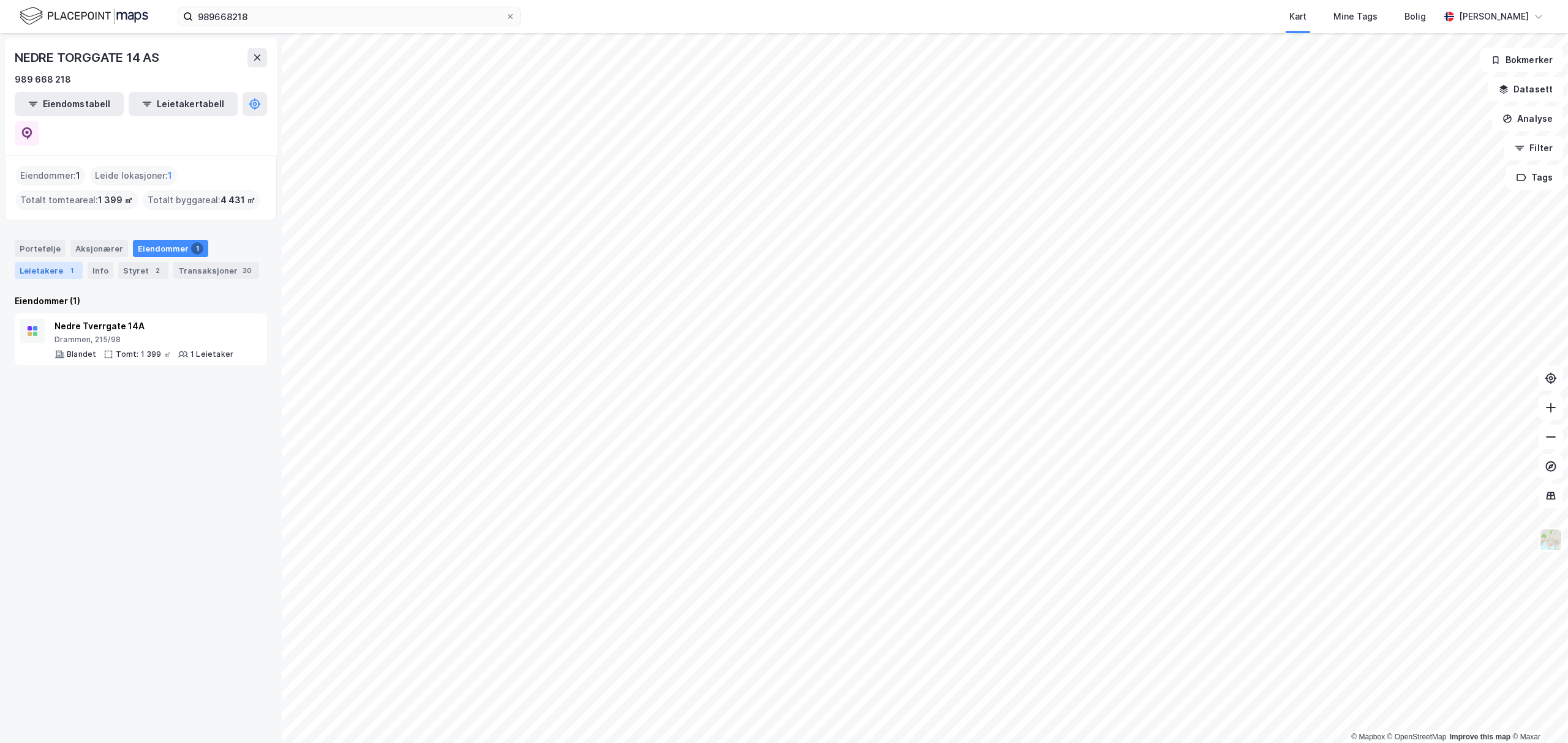
click at [52, 262] on div "Leietakere 1" at bounding box center [49, 270] width 68 height 17
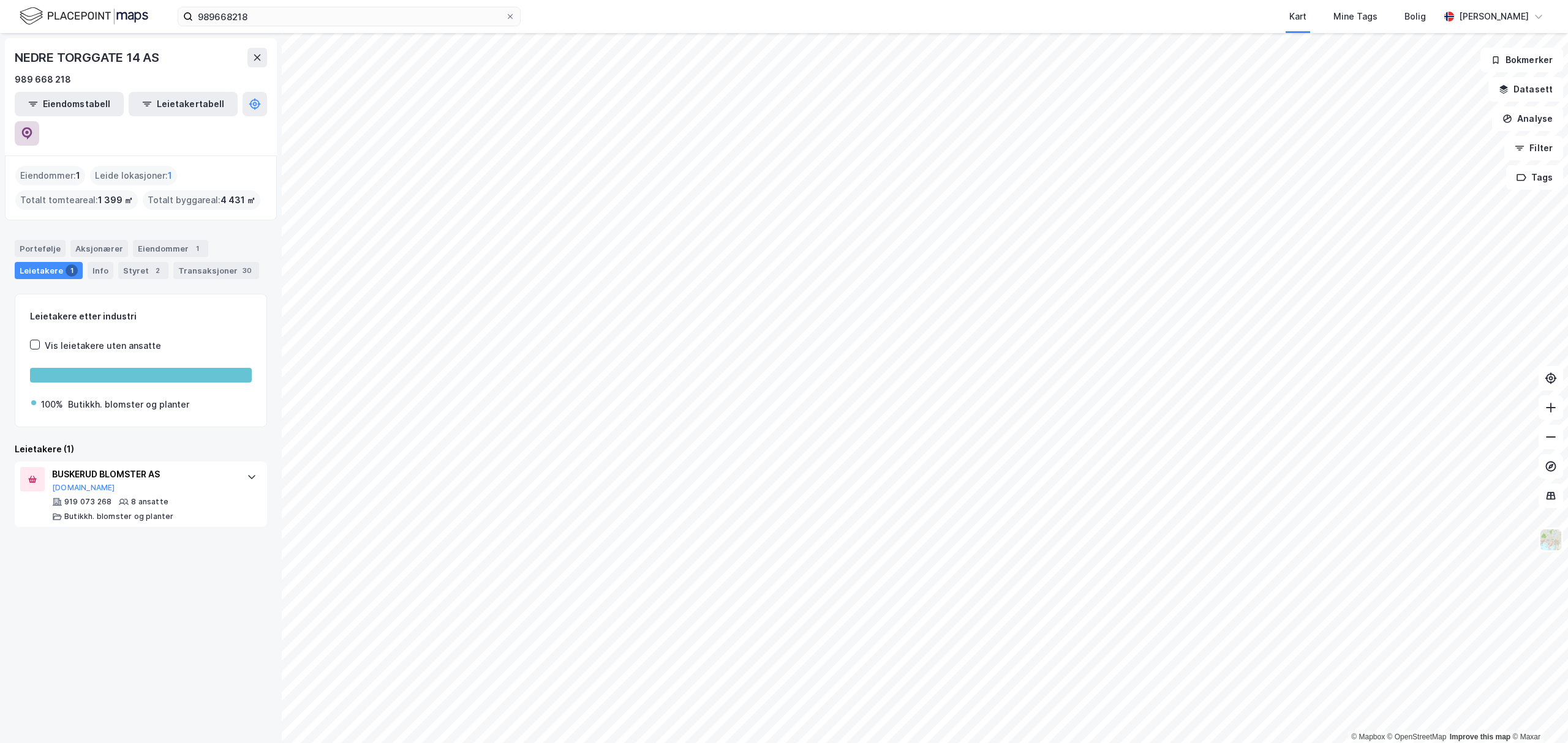
drag, startPoint x: 256, startPoint y: 101, endPoint x: 263, endPoint y: 103, distance: 7.3
click at [249, 85] on div "989 668 218" at bounding box center [141, 80] width 252 height 15
click at [39, 121] on button at bounding box center [27, 134] width 25 height 25
click at [153, 240] on div "Eiendommer 1" at bounding box center [170, 248] width 75 height 17
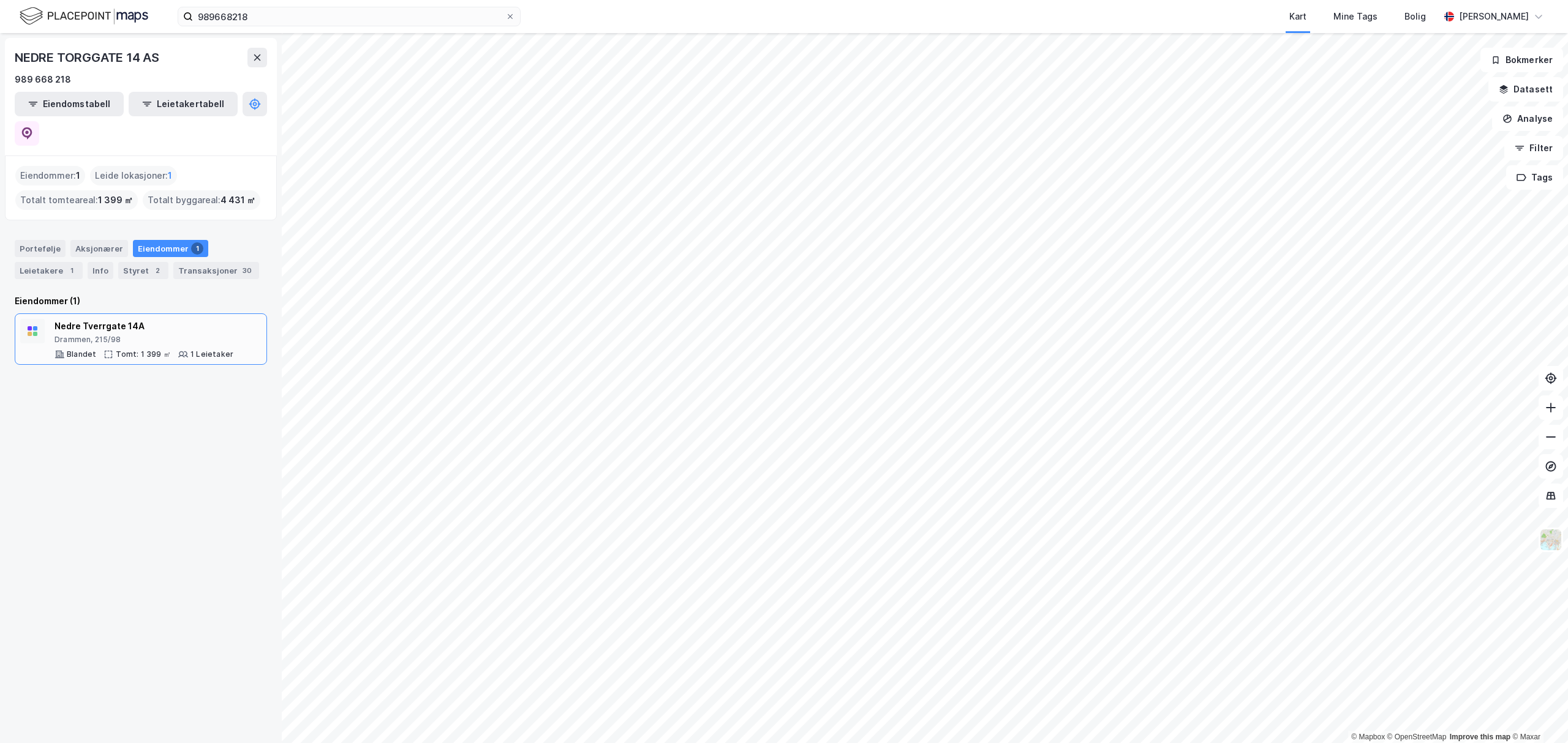
click at [95, 319] on div "Nedre Tverrgate 14A" at bounding box center [144, 327] width 179 height 15
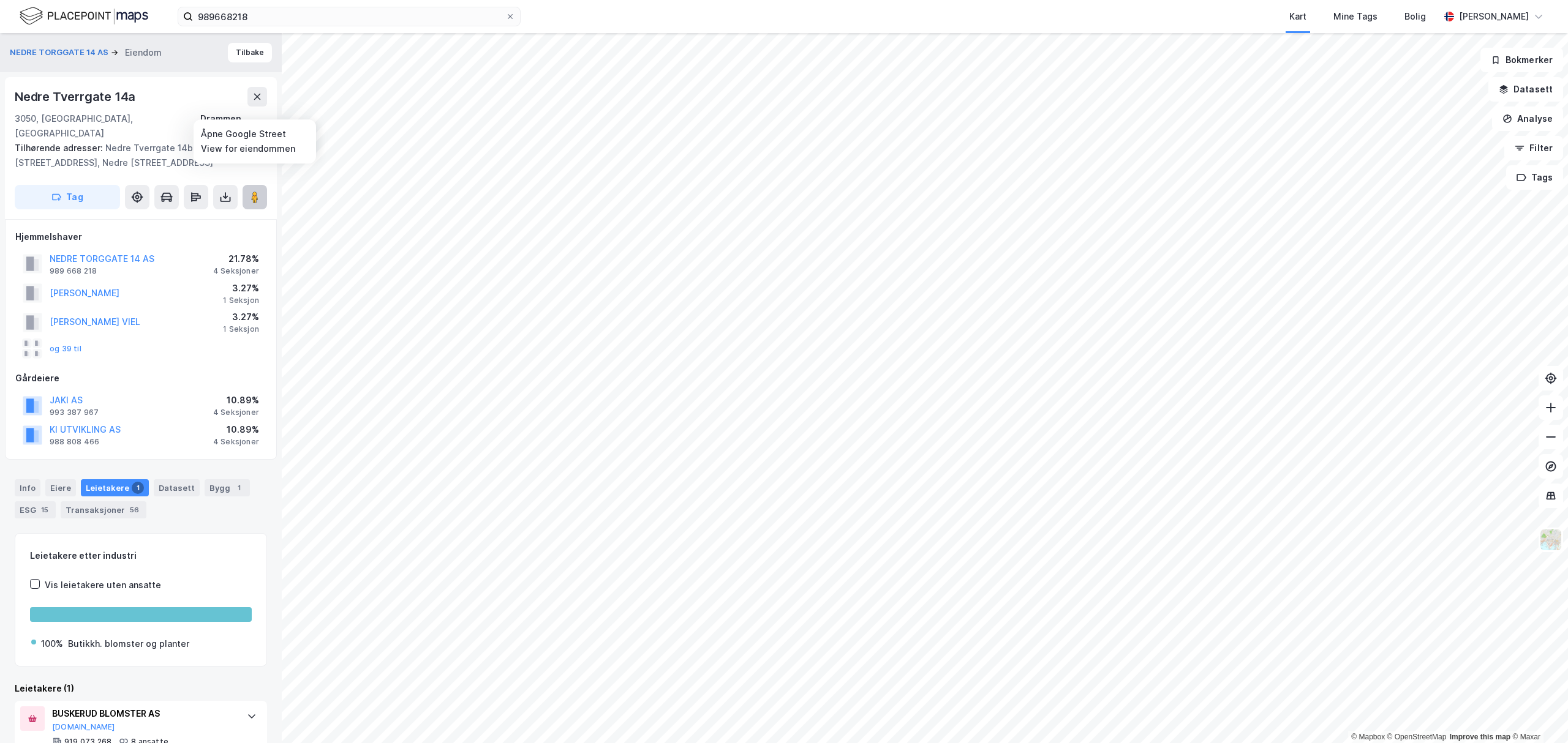
click at [257, 191] on icon at bounding box center [255, 197] width 12 height 12
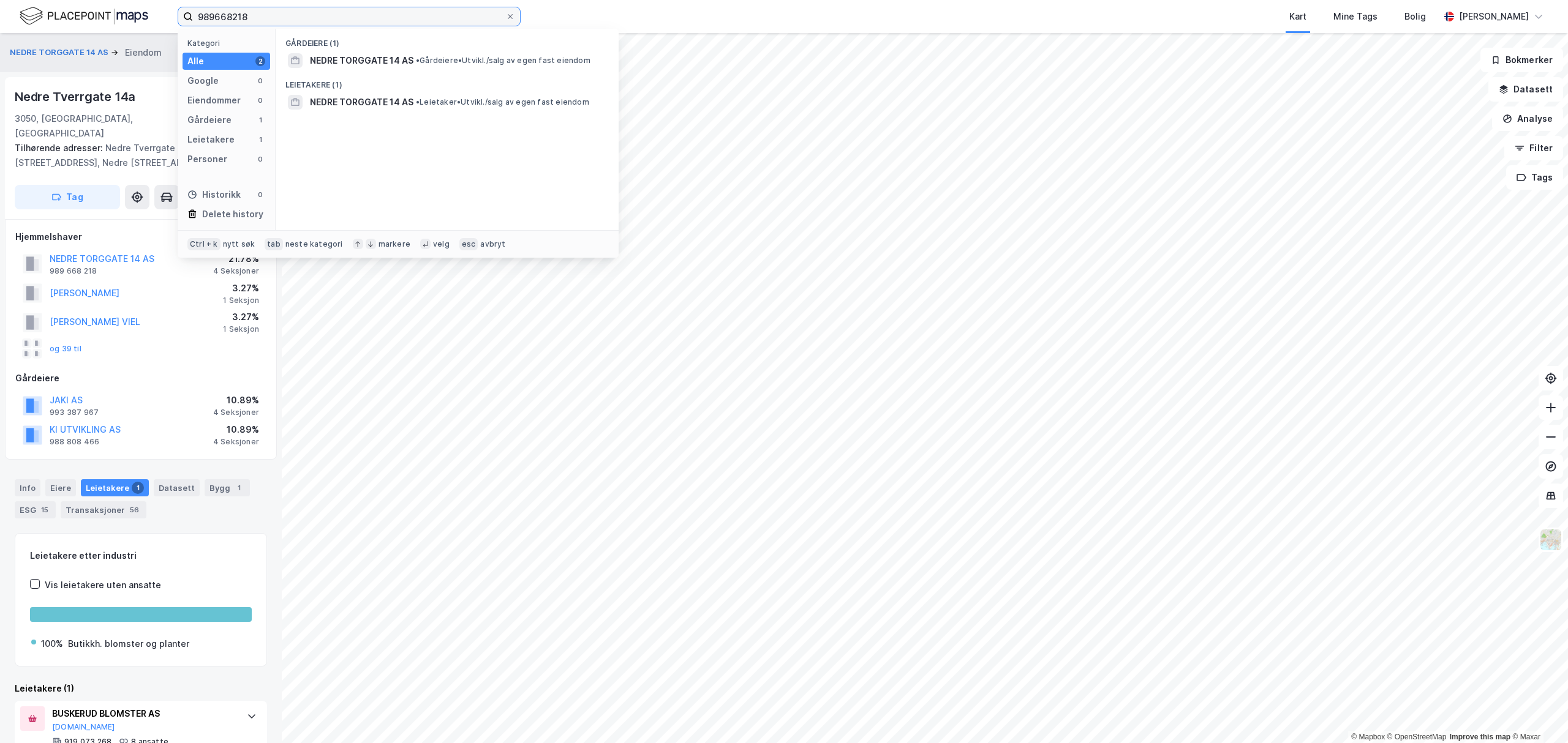
click at [390, 15] on input "989668218" at bounding box center [349, 17] width 313 height 18
click at [121, 21] on div "989668218 Kategori Alle 2 Google 0 Eiendommer 0 Gårdeiere 1 Leietakere 1 Person…" at bounding box center [784, 17] width 1568 height 33
paste input "Hahaugvegen Eiendom AS"
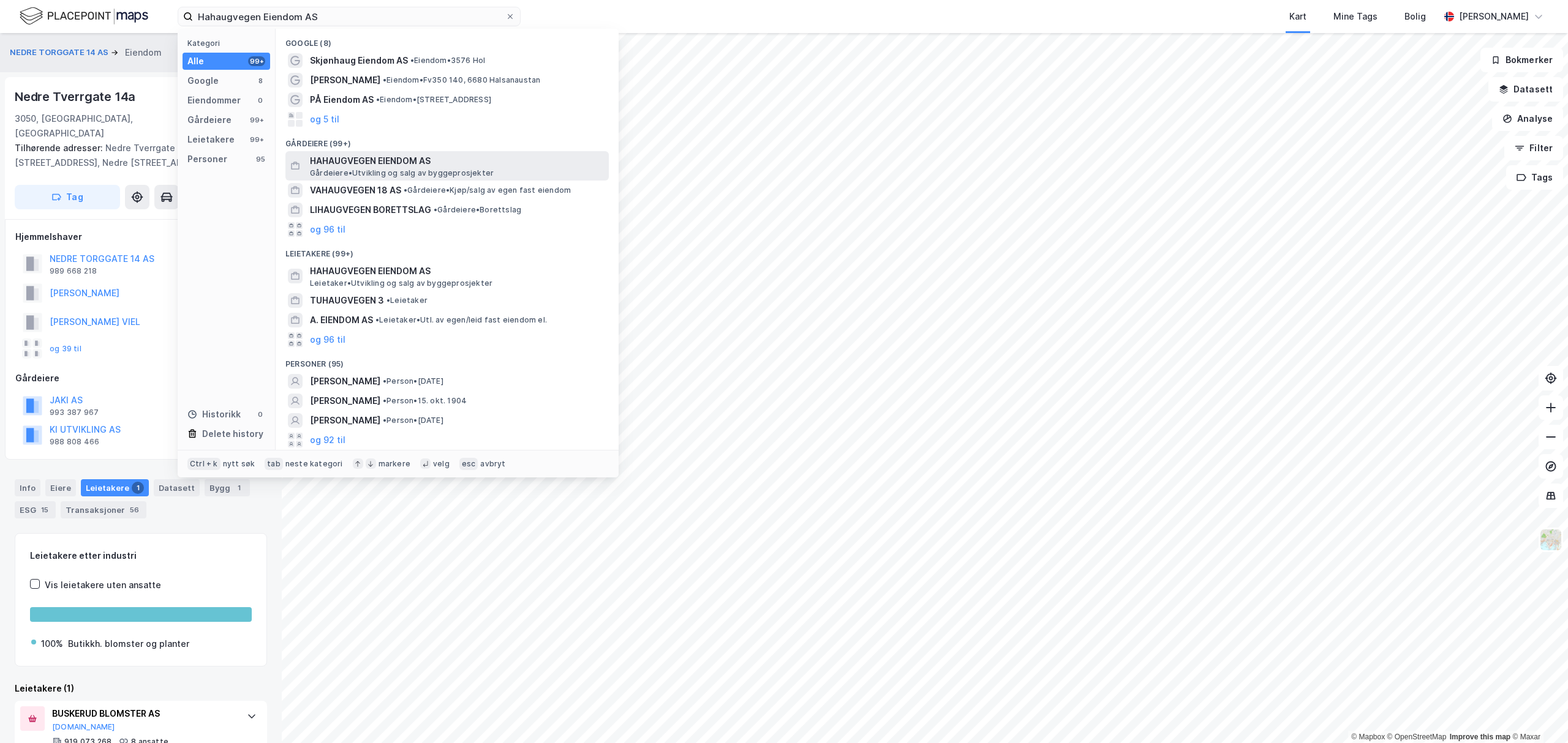
click at [370, 164] on span "HAHAUGVEGEN EIENDOM AS" at bounding box center [457, 161] width 294 height 15
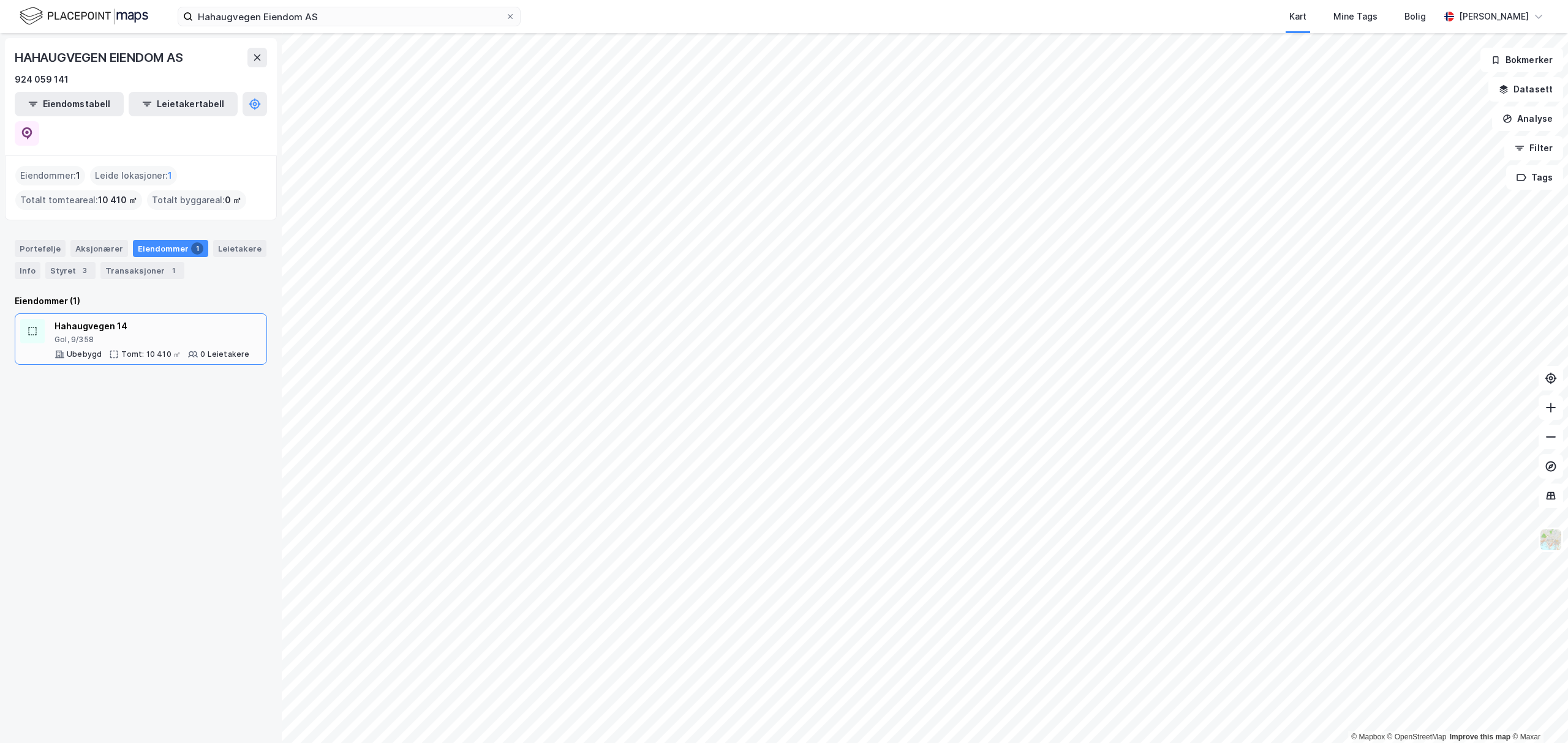
click at [101, 335] on div "Gol, 9/358" at bounding box center [153, 340] width 196 height 10
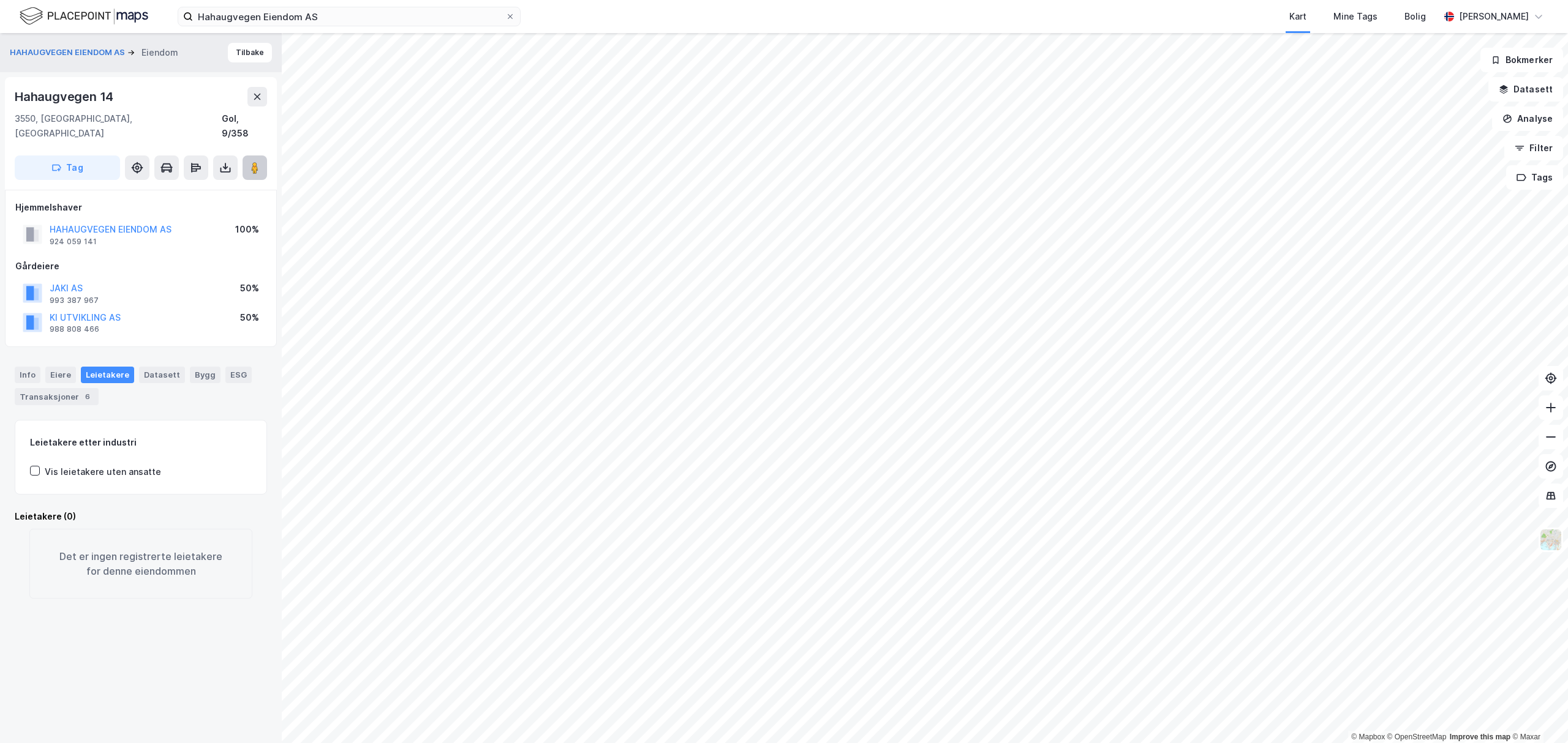
click at [260, 162] on icon at bounding box center [255, 168] width 12 height 12
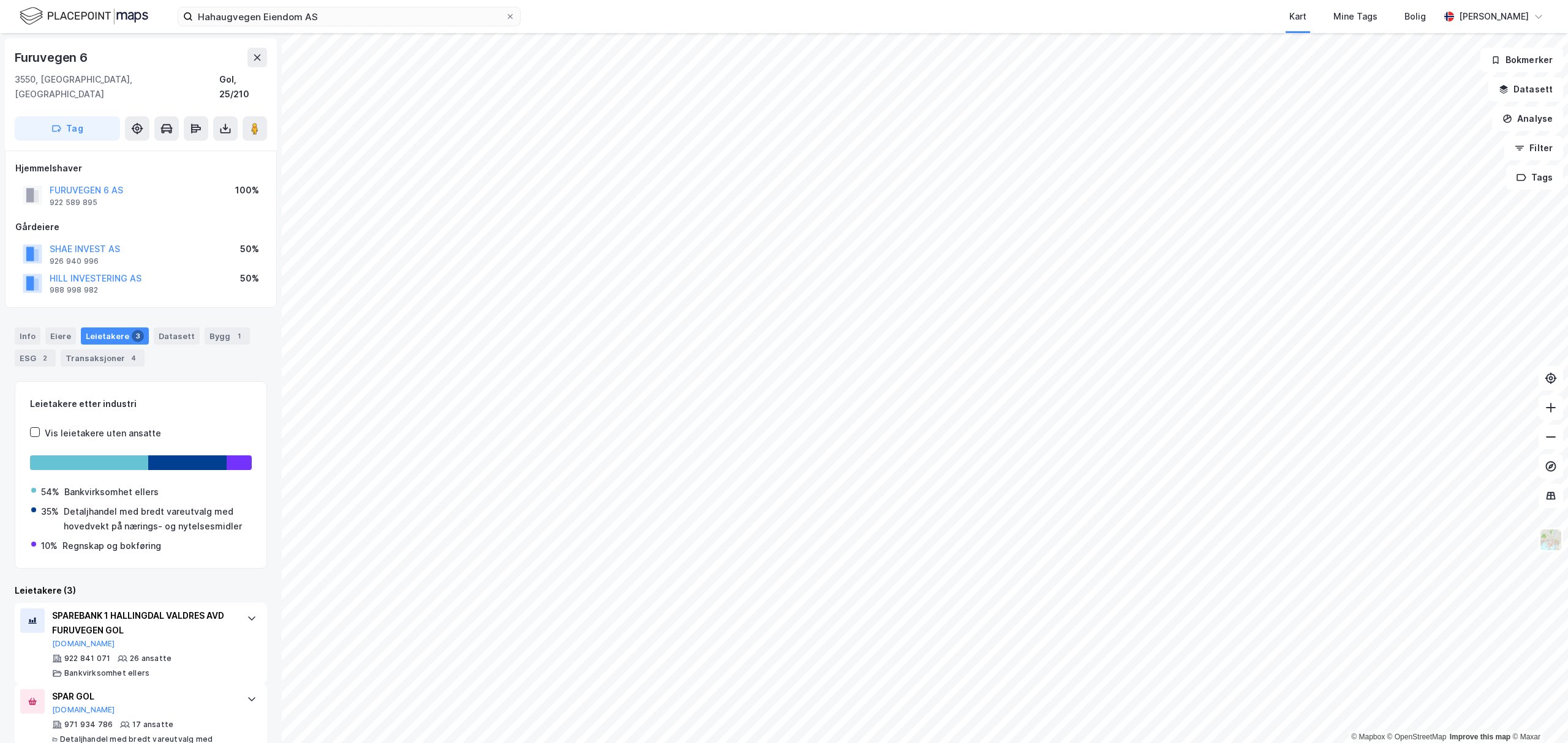
click at [109, 163] on div "Hjemmelshaver FURUVEGEN 6 AS 922 589 895 100%" at bounding box center [140, 185] width 251 height 49
click at [0, 0] on button "FURUVEGEN 6 AS" at bounding box center [0, 0] width 0 height 0
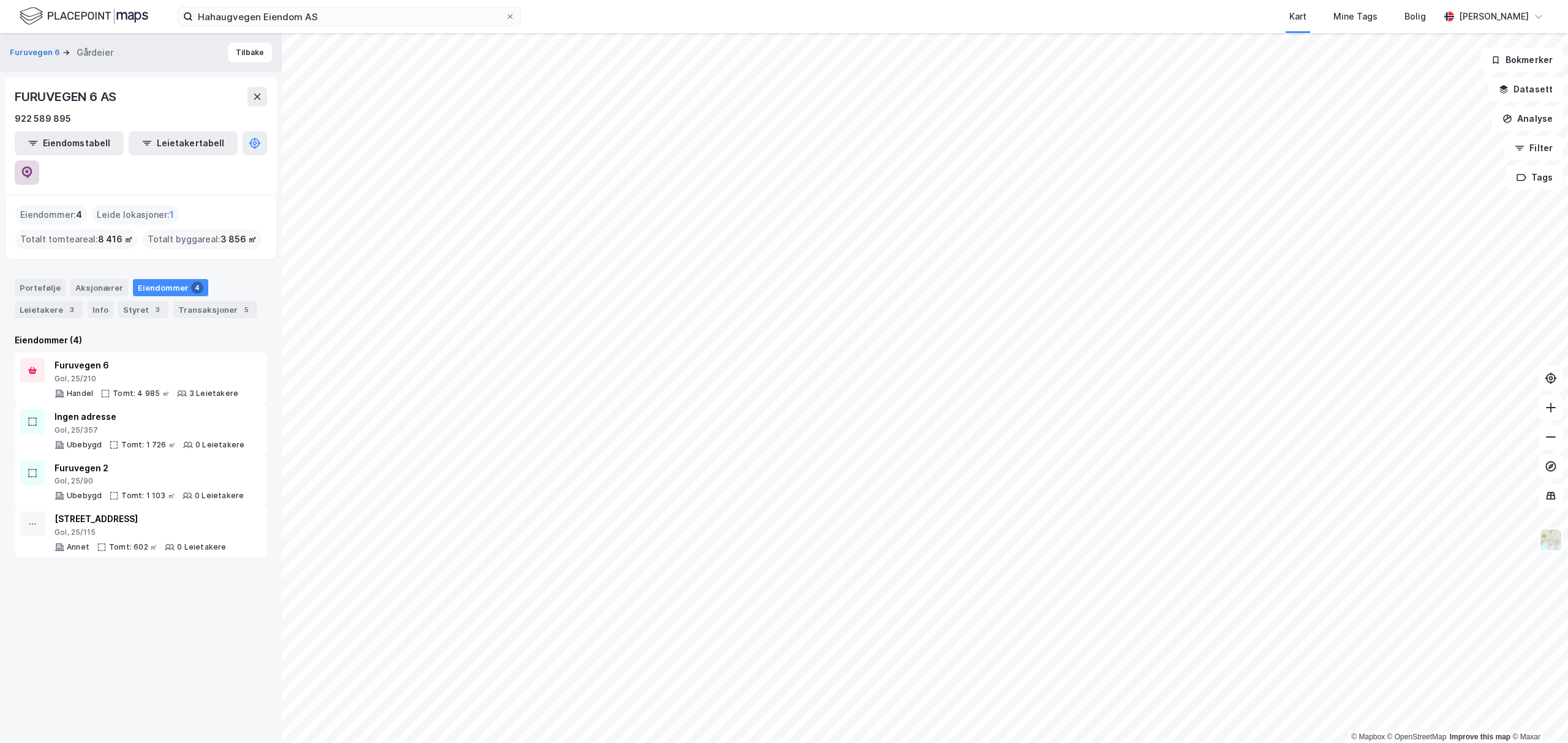
click at [29, 170] on icon at bounding box center [27, 172] width 3 height 3
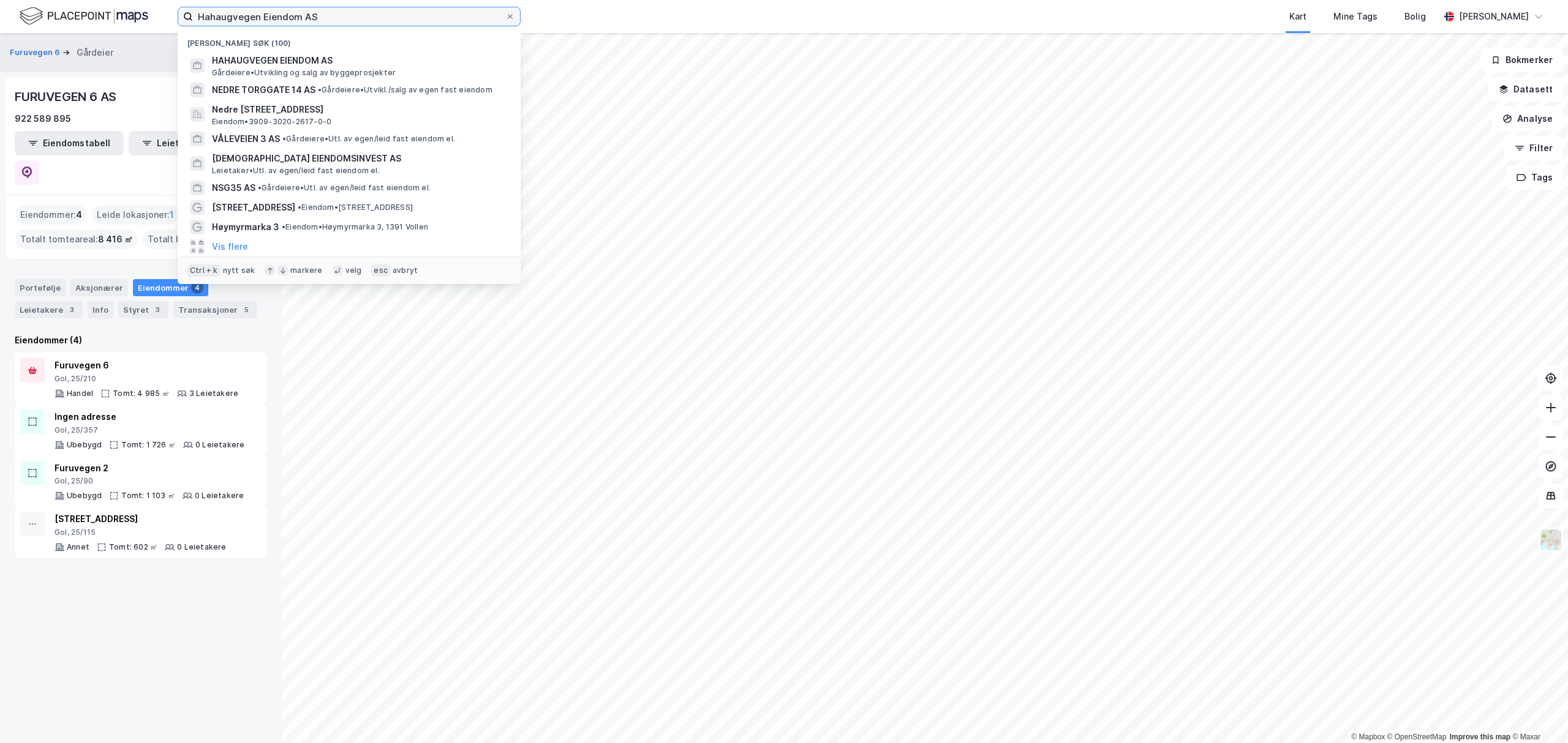
drag, startPoint x: 327, startPoint y: 12, endPoint x: 205, endPoint y: 22, distance: 122.4
click at [205, 22] on input "Hahaugvegen Eiendom AS" at bounding box center [349, 17] width 313 height 18
paste input "Ki"
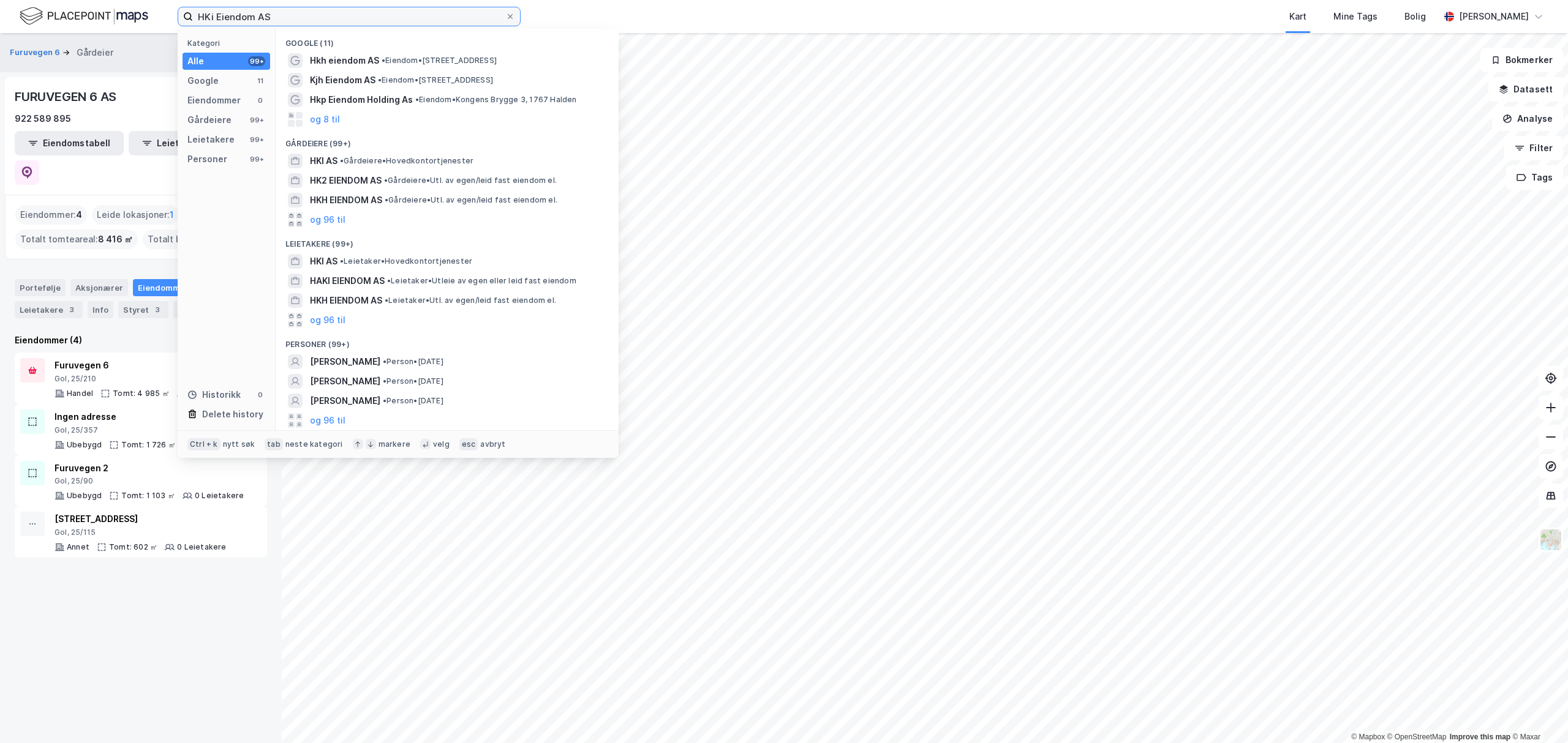
paste input
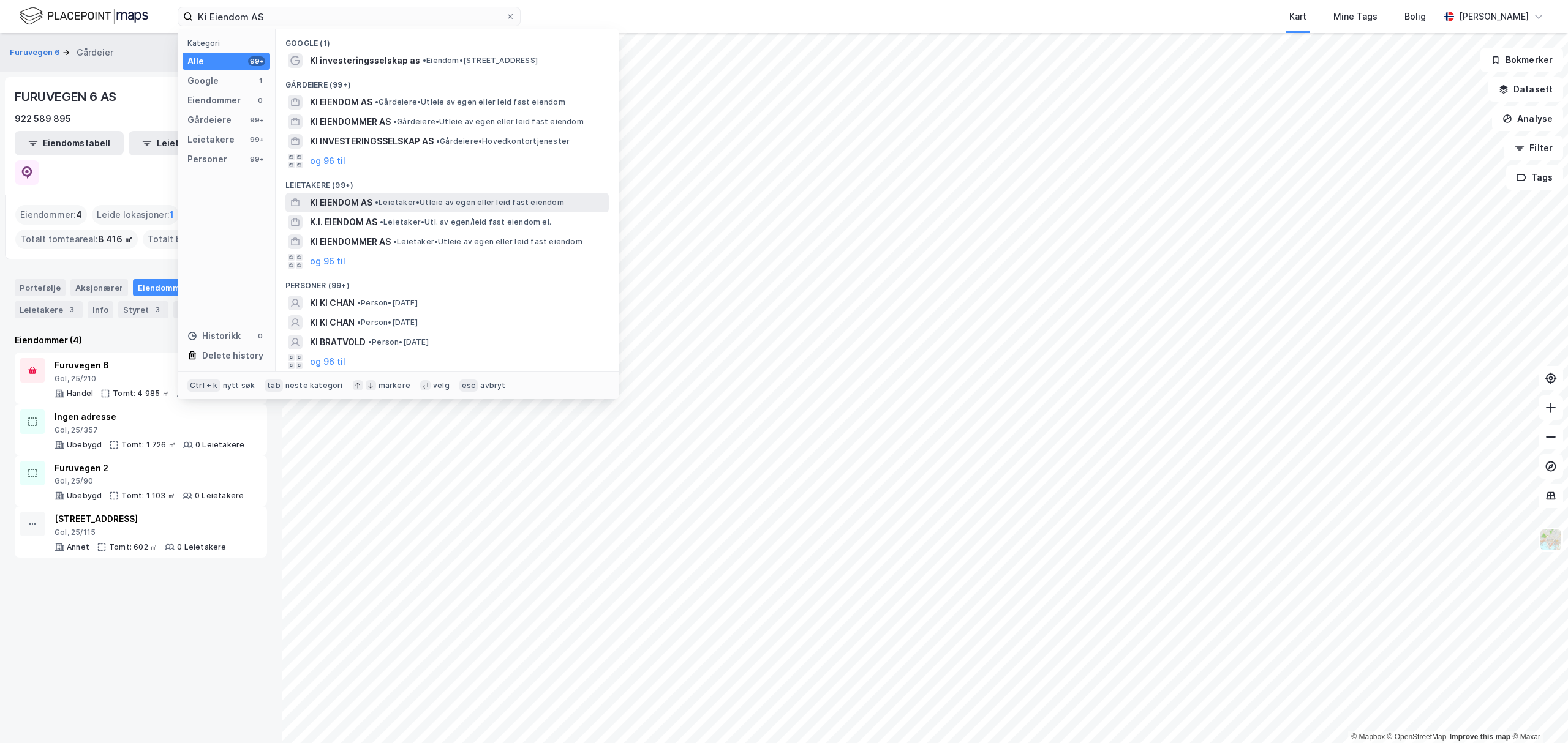
click at [352, 200] on span "KI EIENDOM AS" at bounding box center [341, 203] width 62 height 15
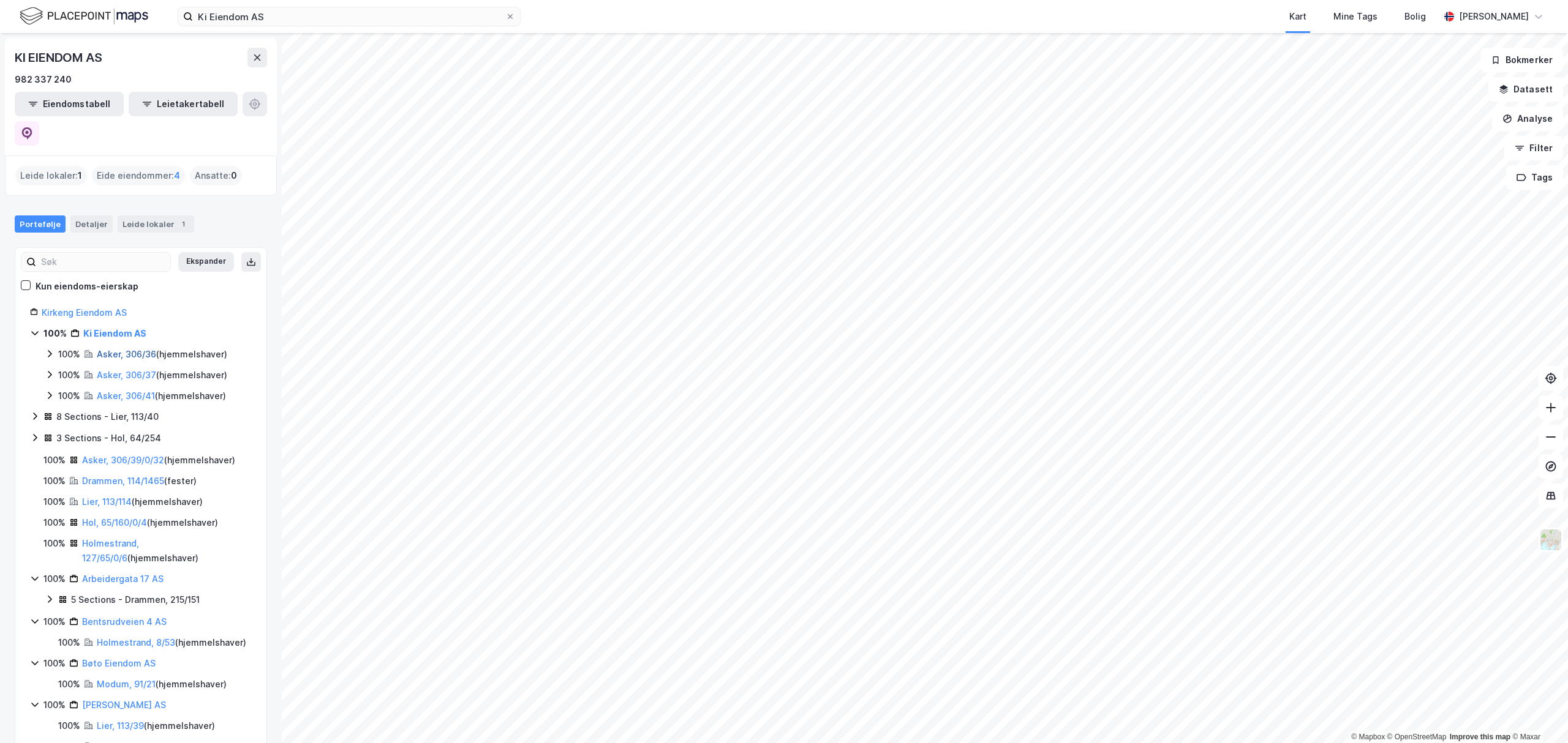
click at [116, 349] on link "Asker, 306/36" at bounding box center [127, 354] width 60 height 11
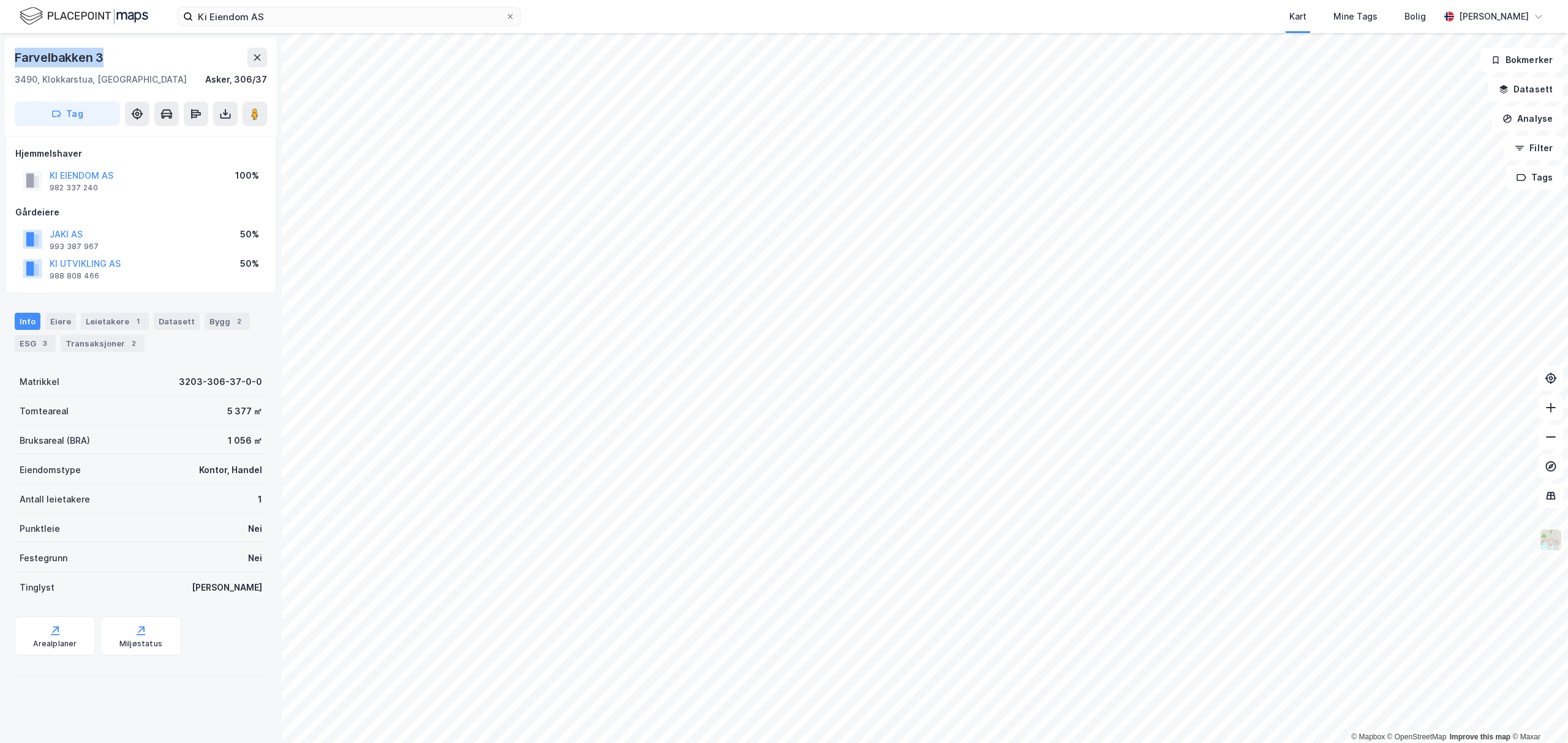
drag, startPoint x: 124, startPoint y: 56, endPoint x: 0, endPoint y: 64, distance: 124.3
click at [0, 64] on div "Farvelbakken 3 3490, Klokkarstua, [GEOGRAPHIC_DATA] Asker, 306/37 Tag Hjemmelsh…" at bounding box center [141, 388] width 282 height 710
copy div "Farvelbakken 3"
click at [113, 318] on div "Leietakere 1" at bounding box center [114, 321] width 68 height 17
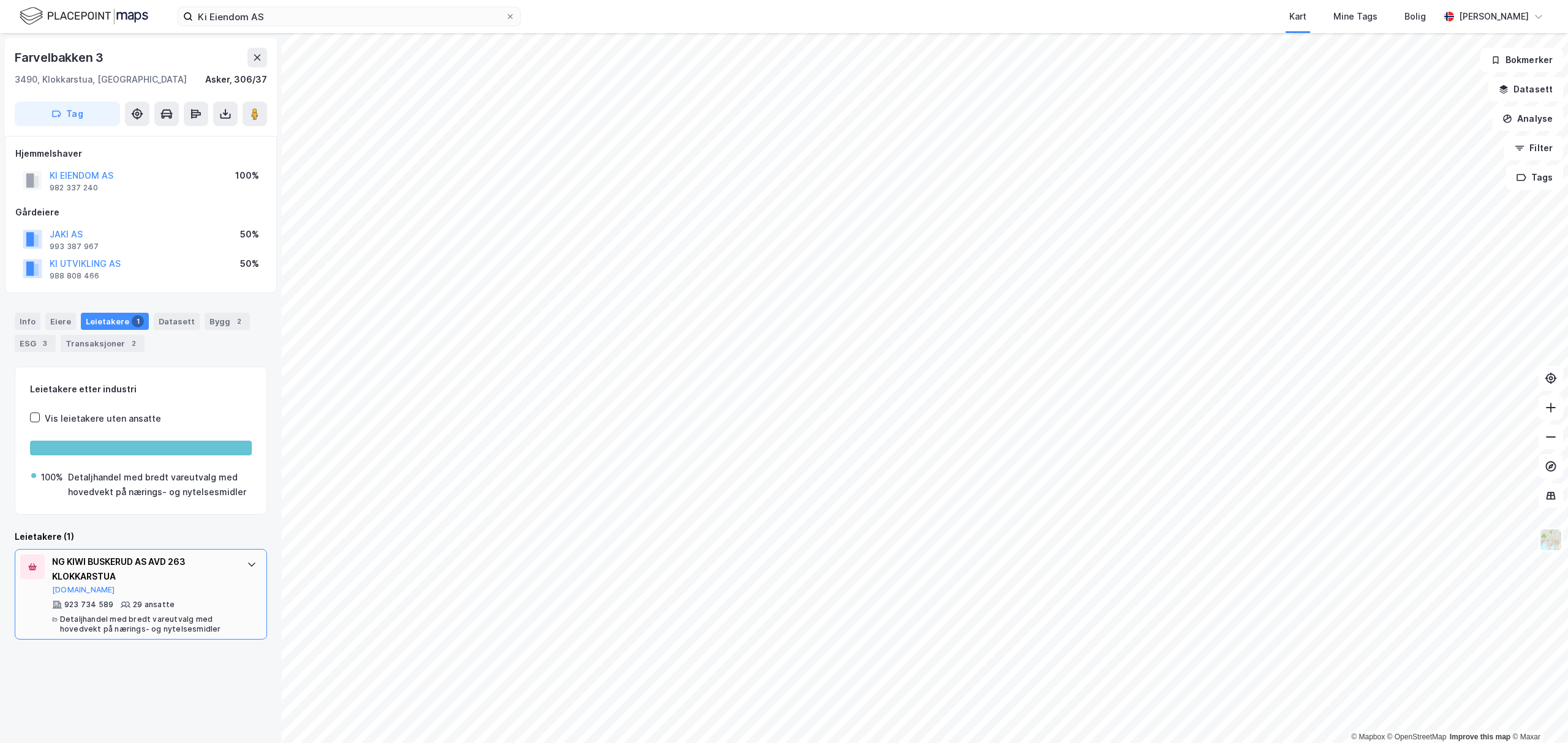
click at [249, 571] on div "NG KIWI BUSKERUD AS AVD 263 KLOKKARSTUA [DOMAIN_NAME] 923 734 589 29 ansatte De…" at bounding box center [141, 594] width 252 height 90
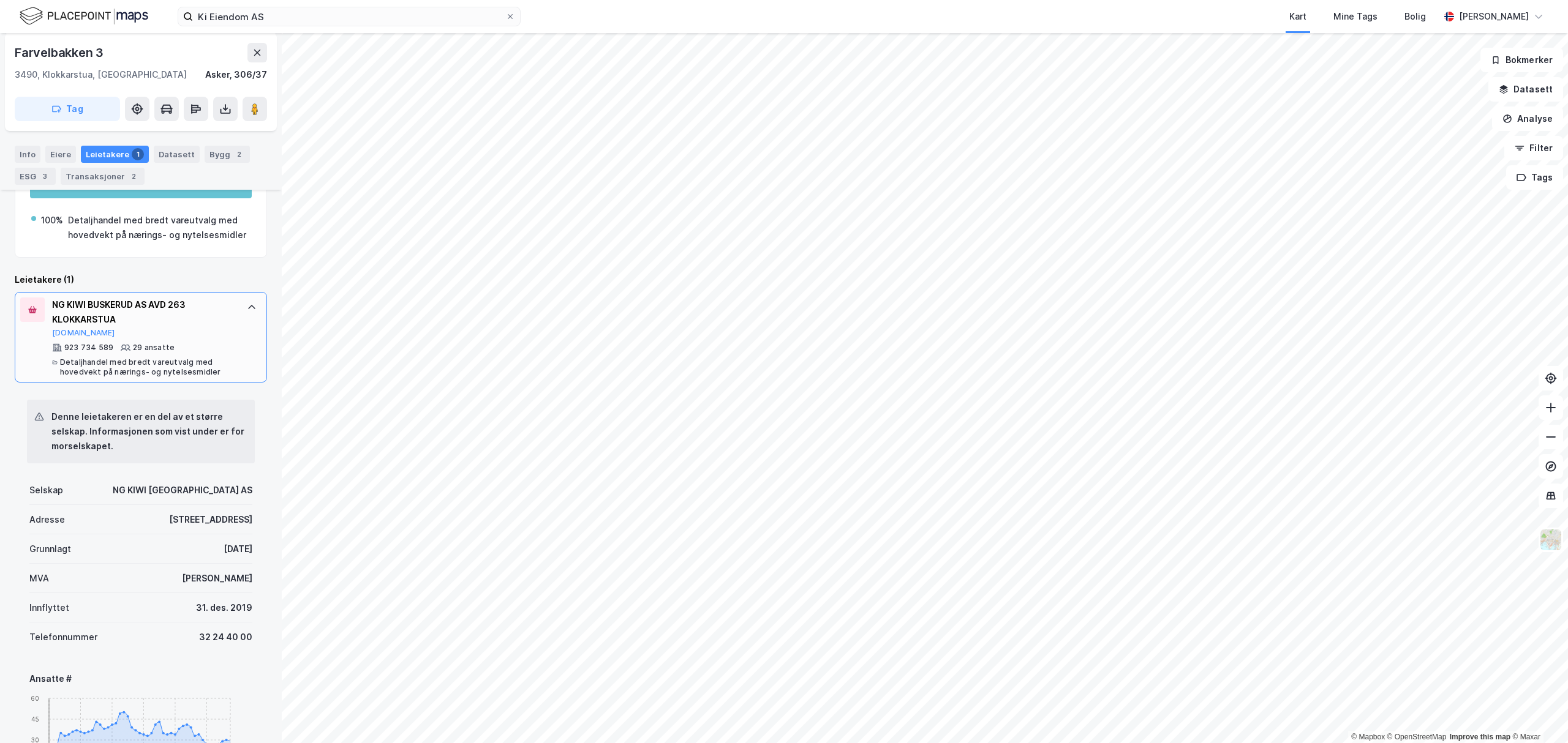
scroll to position [163, 0]
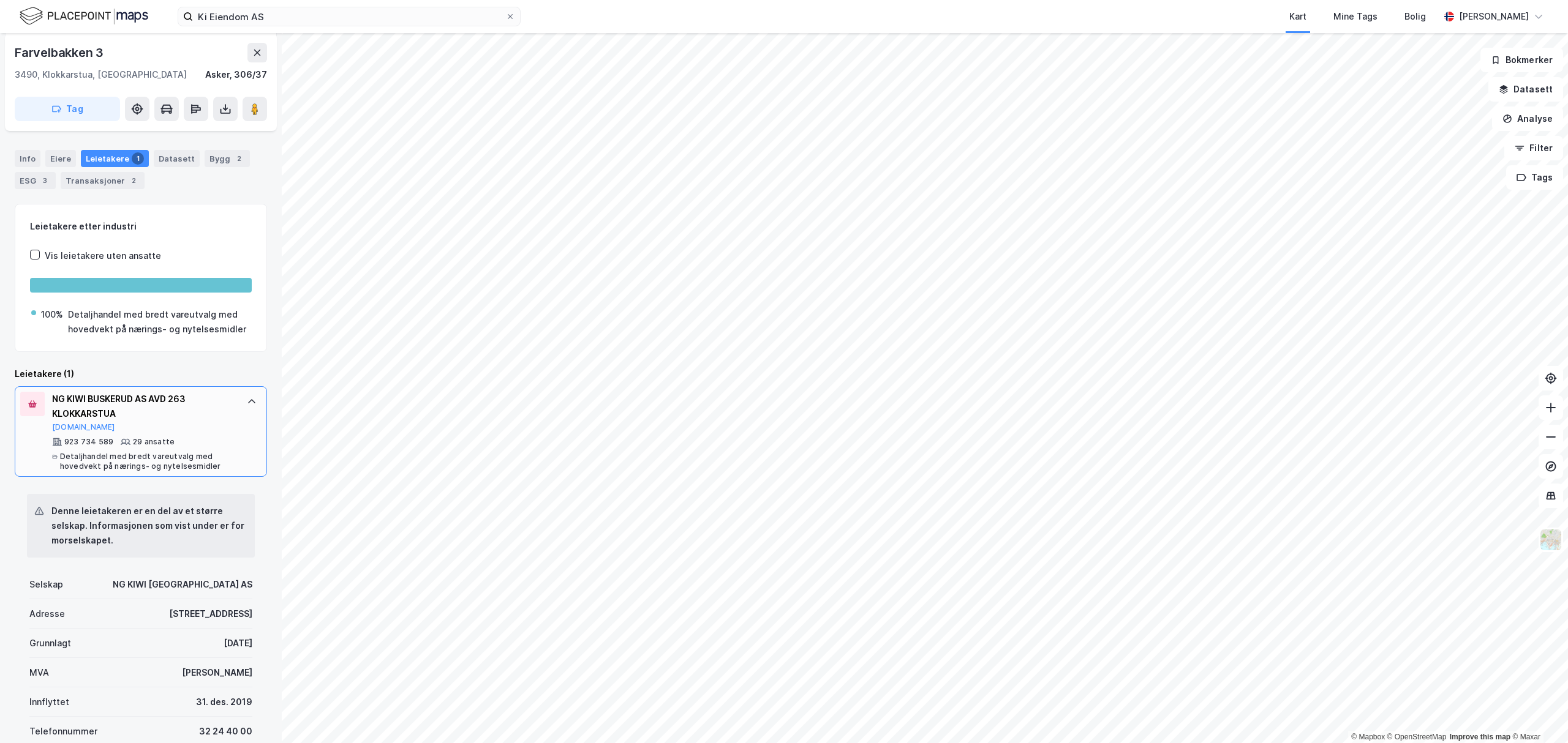
click at [248, 404] on icon at bounding box center [251, 401] width 7 height 4
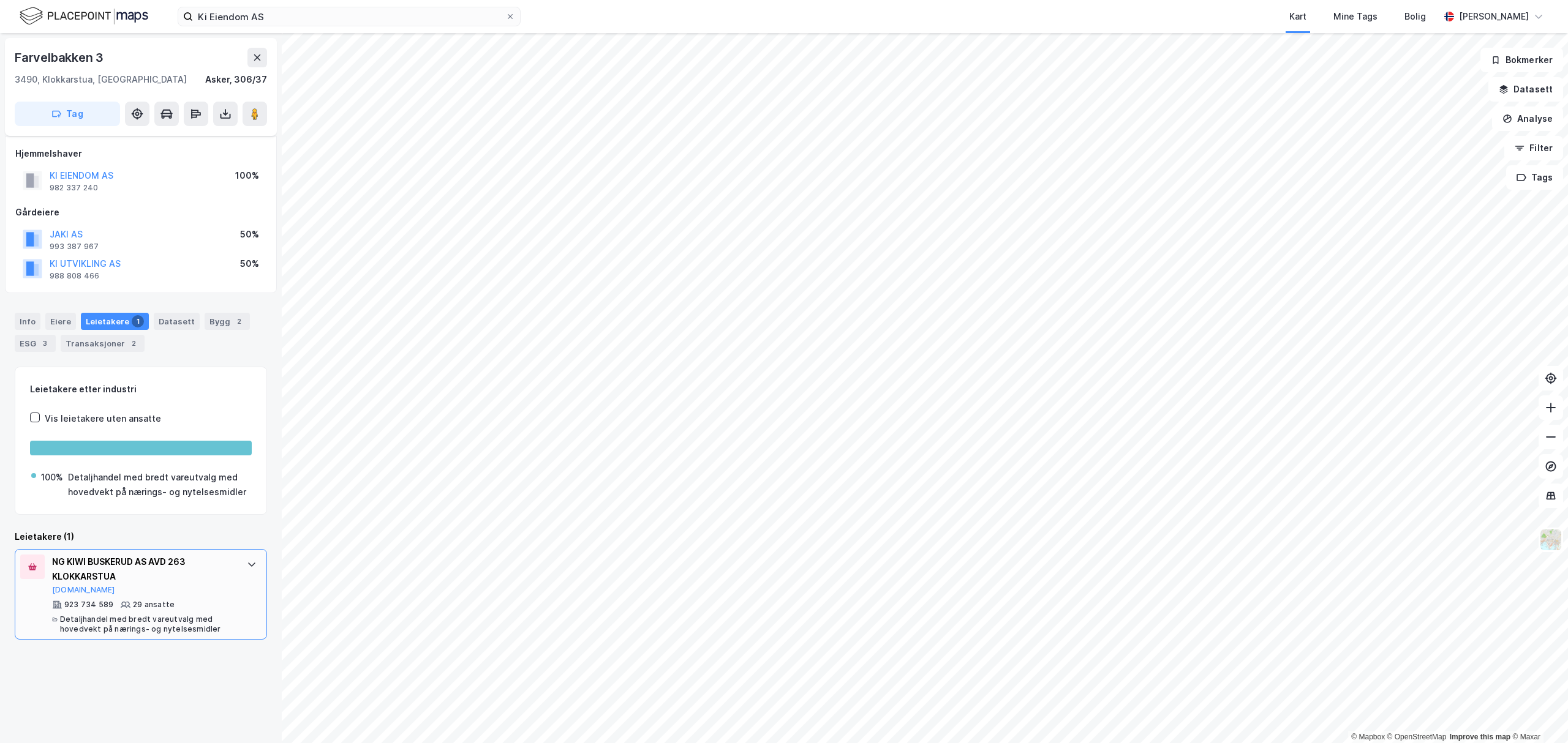
scroll to position [0, 0]
click at [27, 318] on div "Info" at bounding box center [27, 321] width 26 height 17
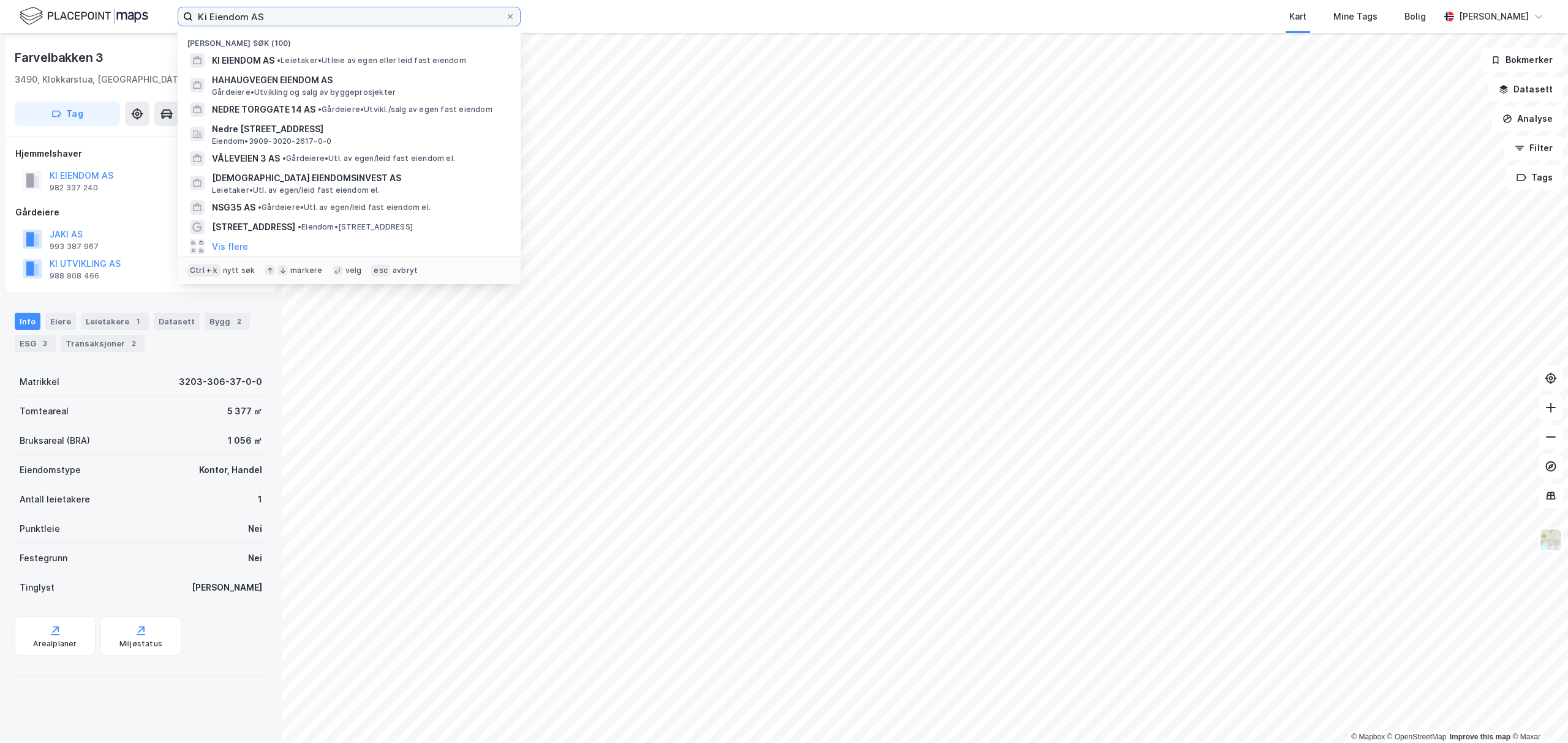
drag, startPoint x: 273, startPoint y: 13, endPoint x: 180, endPoint y: 17, distance: 93.1
click at [180, 17] on label "Ki Eiendom AS" at bounding box center [348, 17] width 343 height 20
paste input "Ilg 27"
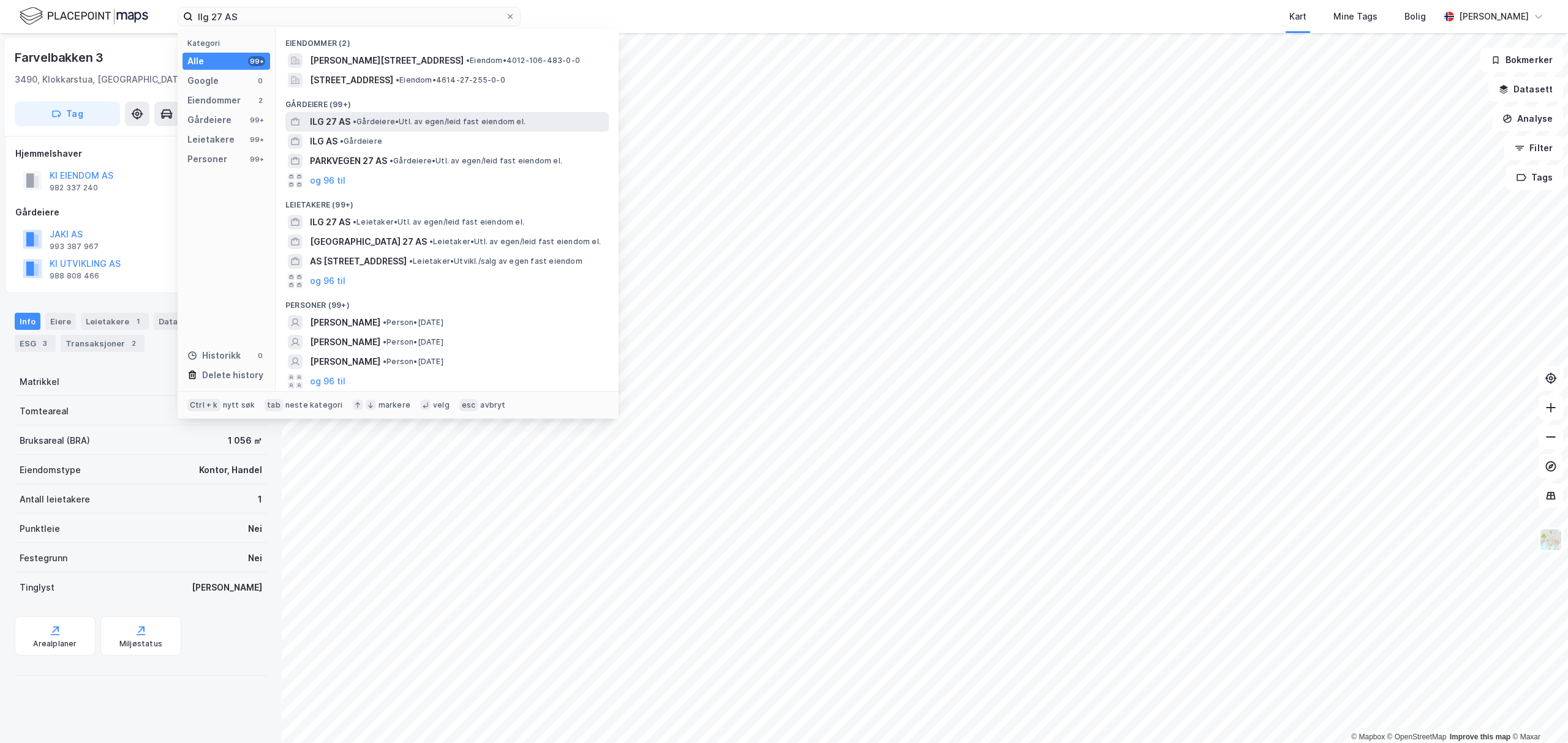
click at [350, 118] on div "ILG 27 AS • Gårdeiere • Utl. av egen/leid fast eiendom el." at bounding box center [458, 122] width 296 height 15
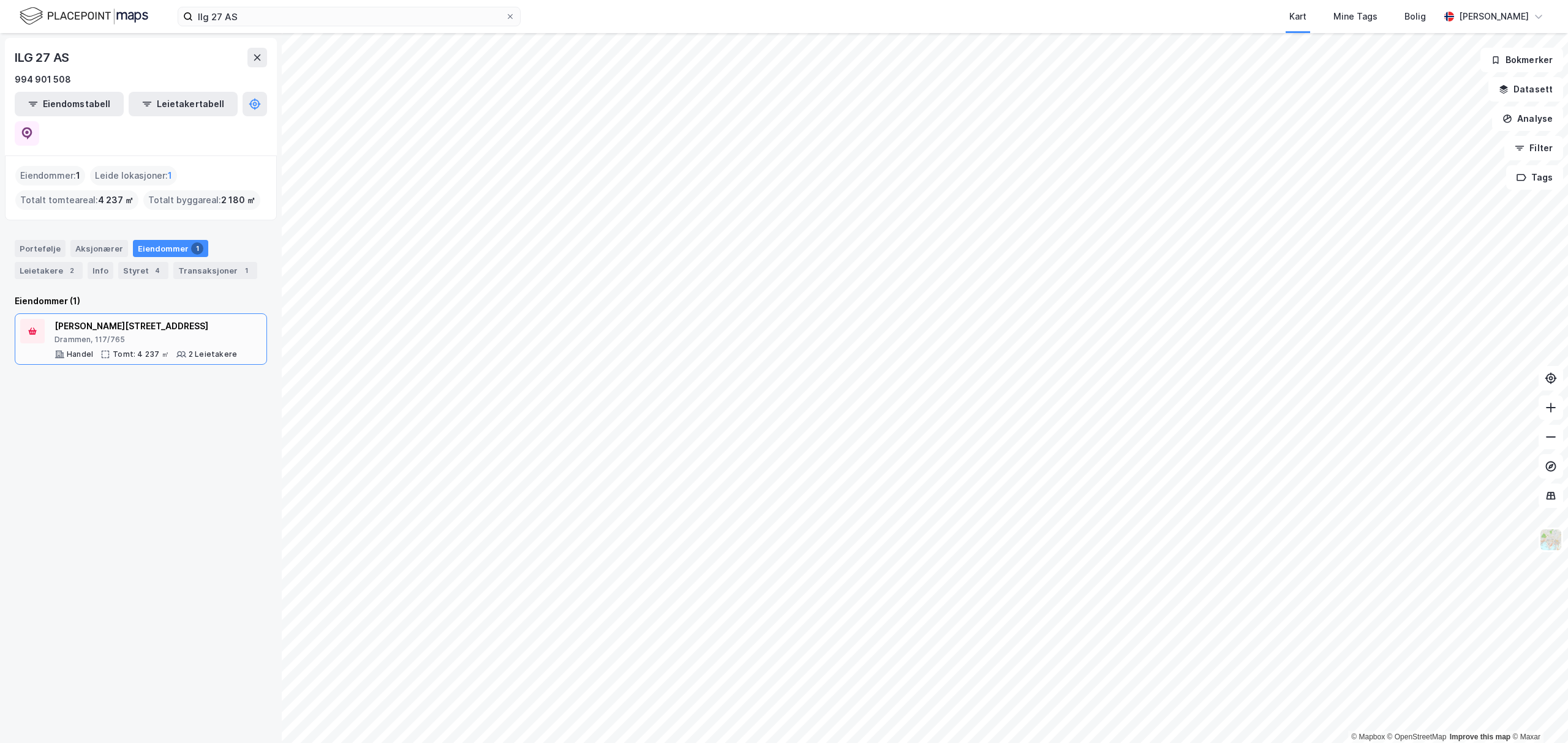
click at [101, 319] on div "[PERSON_NAME][STREET_ADDRESS]" at bounding box center [146, 327] width 183 height 15
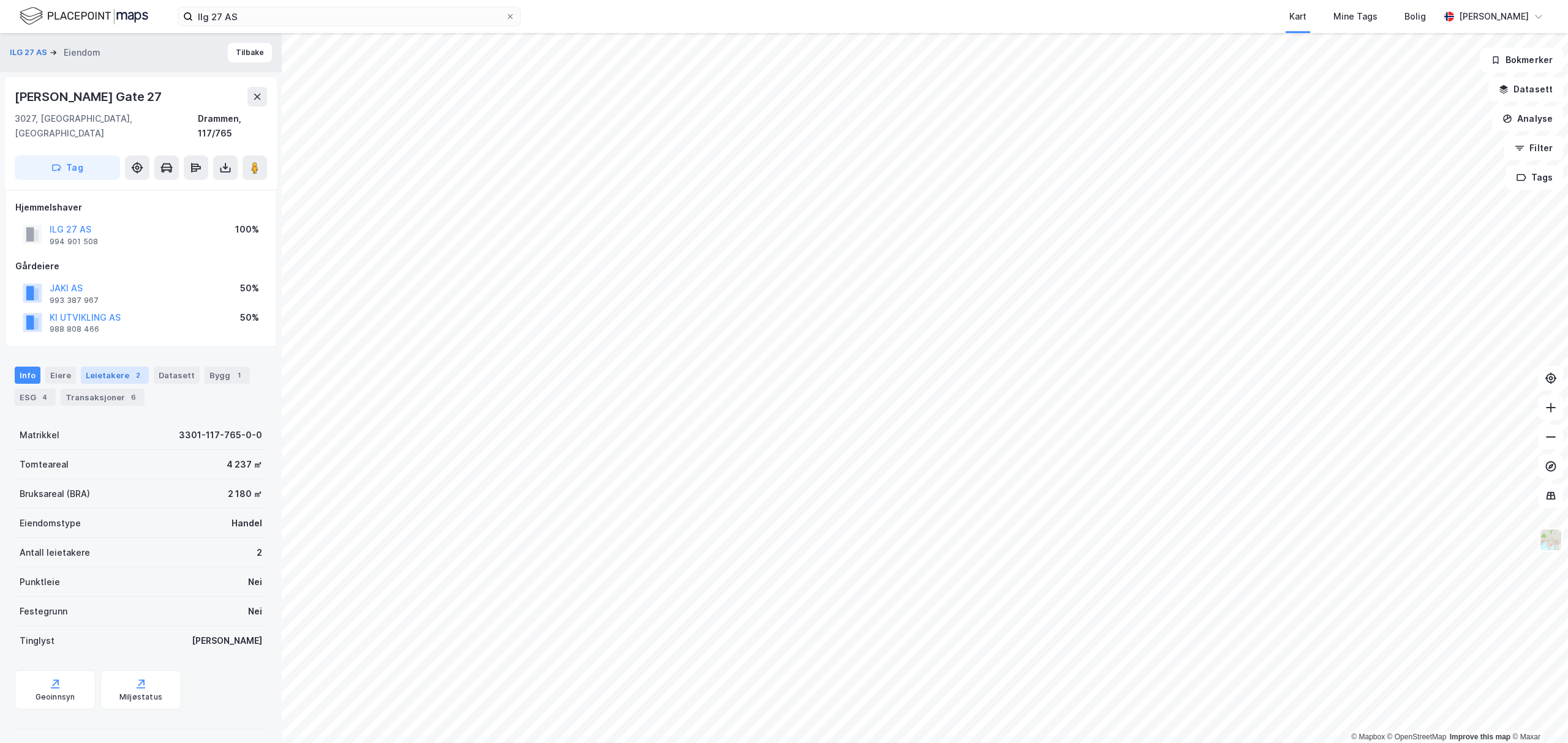
click at [97, 368] on div "Leietakere 2" at bounding box center [114, 375] width 68 height 17
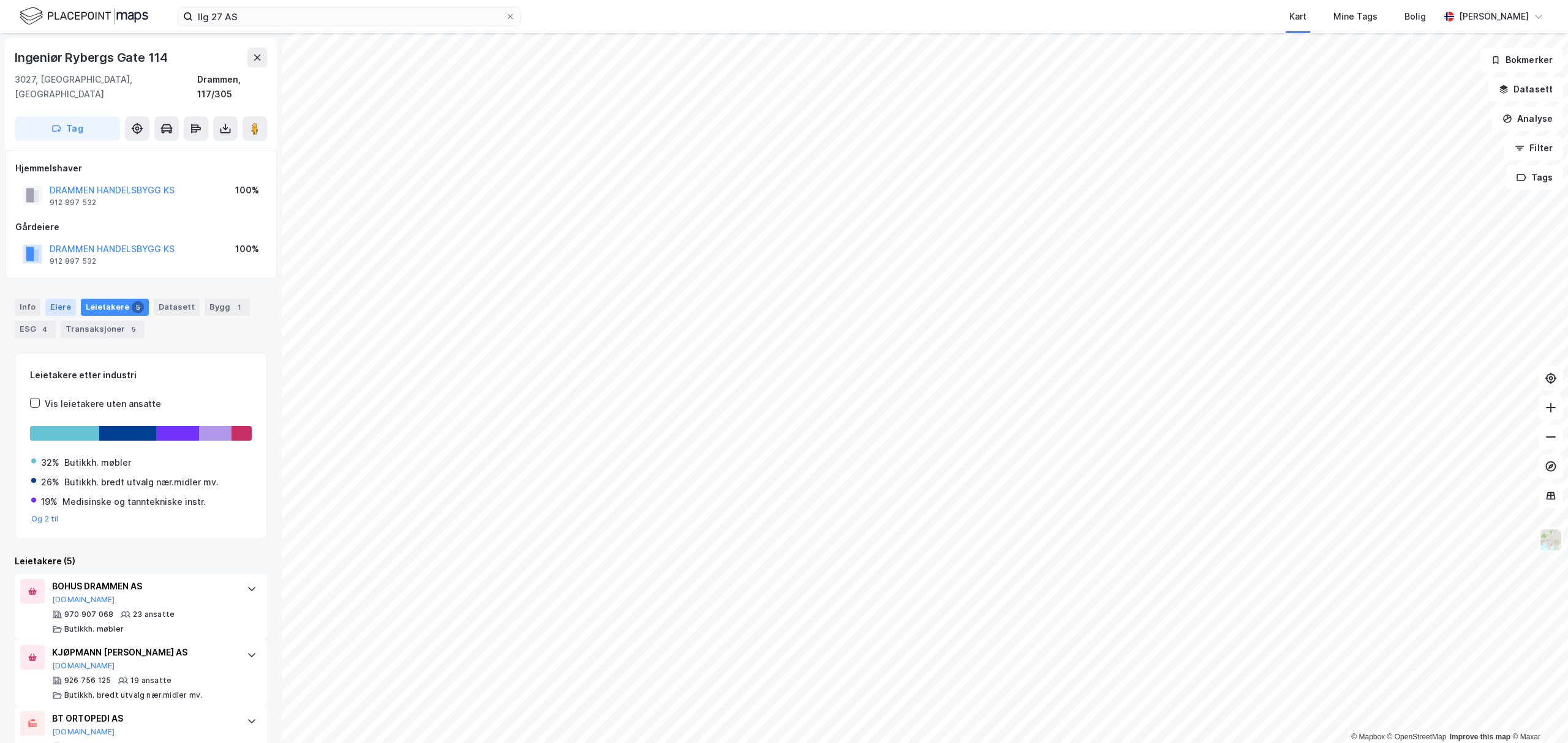
click at [47, 299] on div "Eiere" at bounding box center [61, 307] width 31 height 17
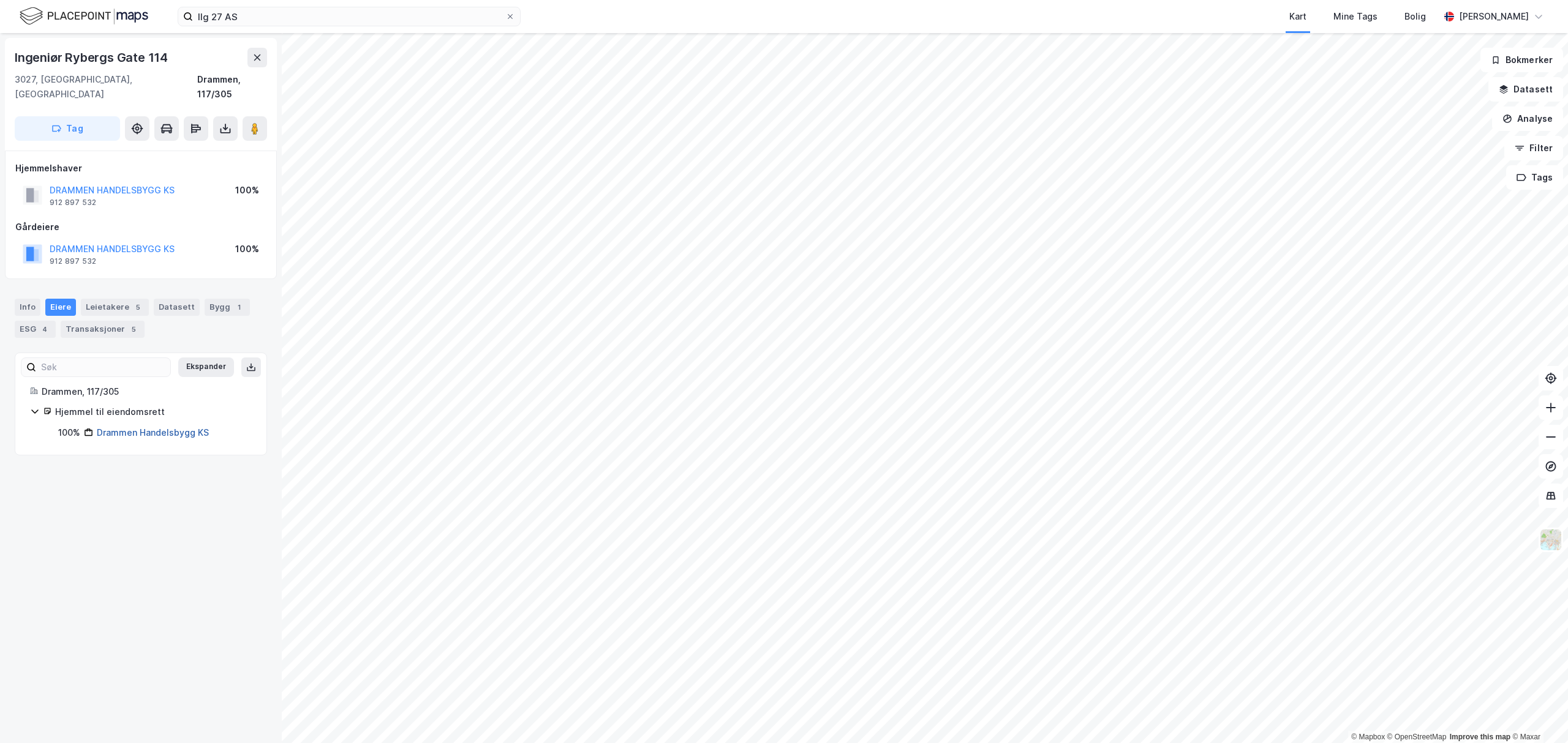
click at [123, 427] on link "Drammen Handelsbygg KS" at bounding box center [153, 432] width 112 height 11
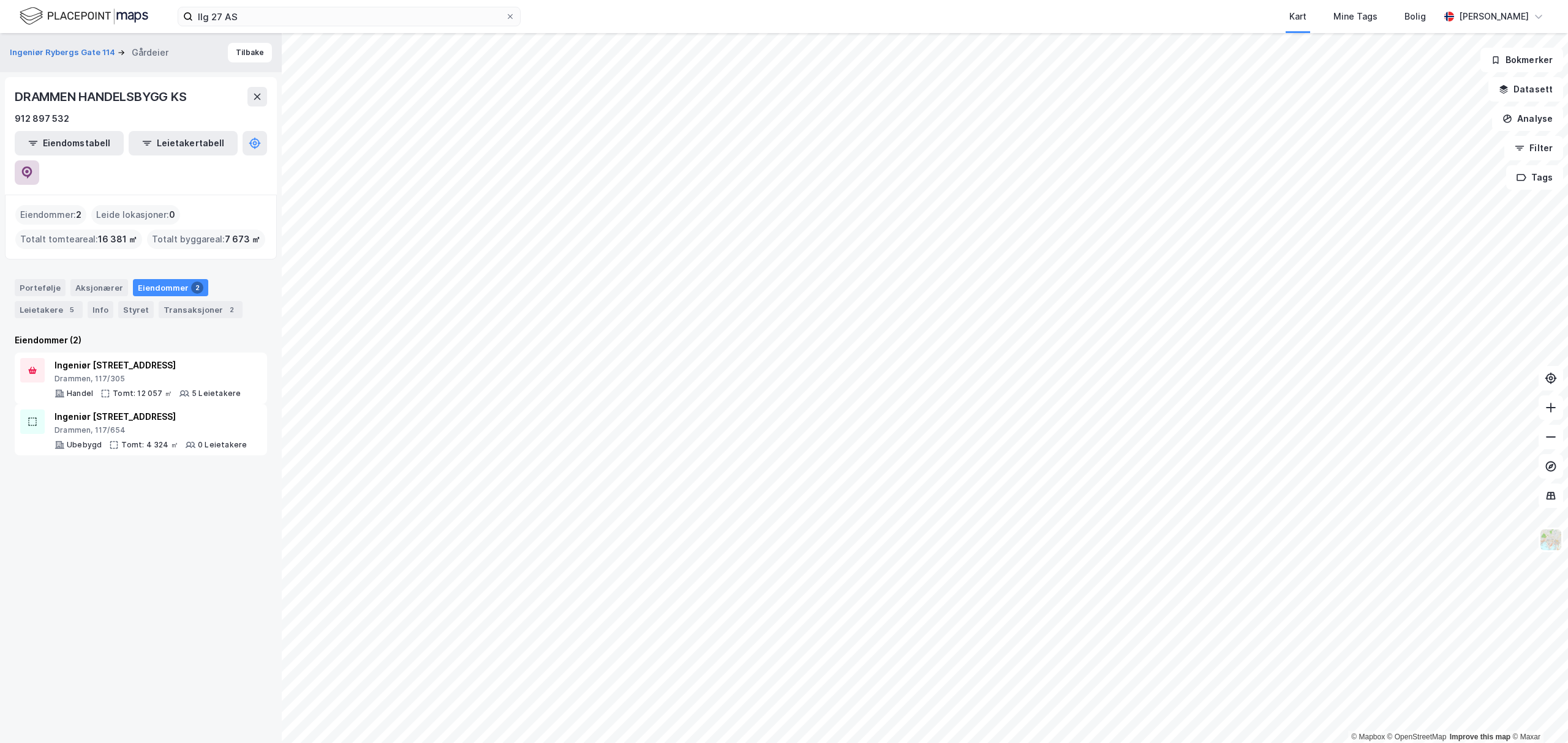
click at [39, 160] on button at bounding box center [27, 172] width 25 height 25
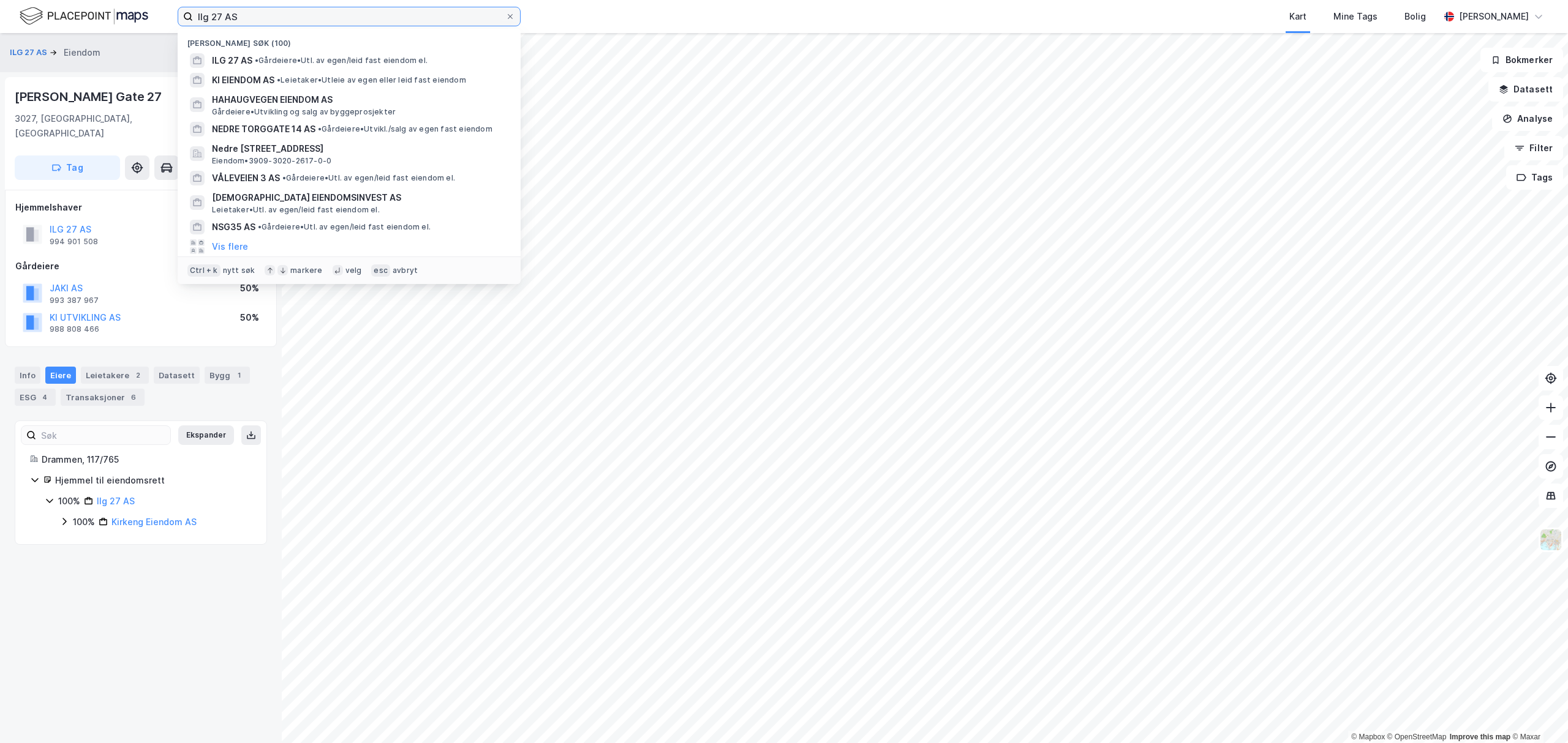
drag, startPoint x: 212, startPoint y: 17, endPoint x: 106, endPoint y: 16, distance: 106.0
click at [106, 16] on div "Ilg 27 AS Nylige søk (100) ILG 27 AS • Gårdeiere • Utl. av egen/leid fast eiend…" at bounding box center [784, 17] width 1568 height 33
paste input "Loimaaveien Eiendom"
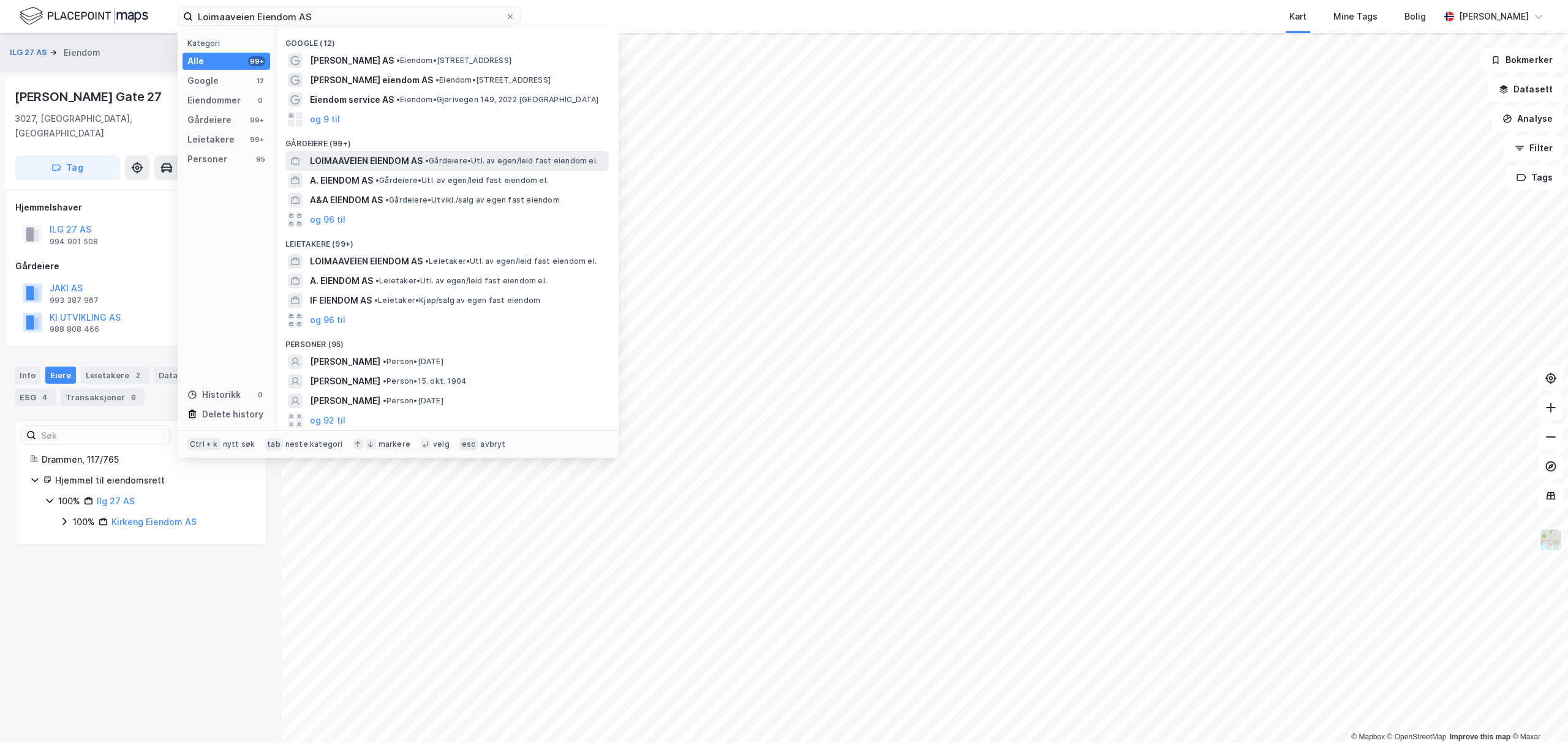
click at [381, 165] on span "LOIMAAVEIEN EIENDOM AS" at bounding box center [367, 161] width 113 height 15
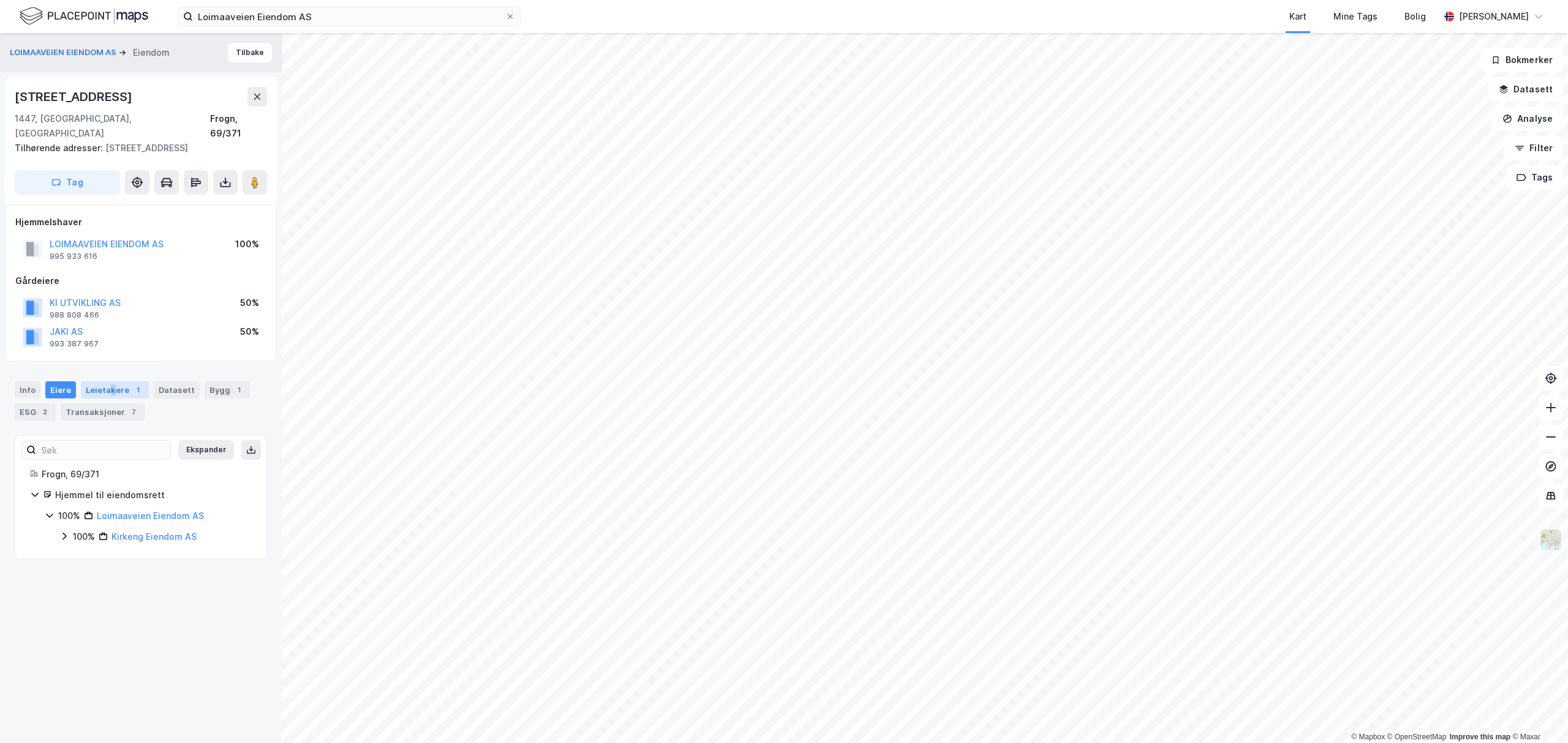
click at [110, 381] on div "Leietakere 1" at bounding box center [114, 390] width 68 height 17
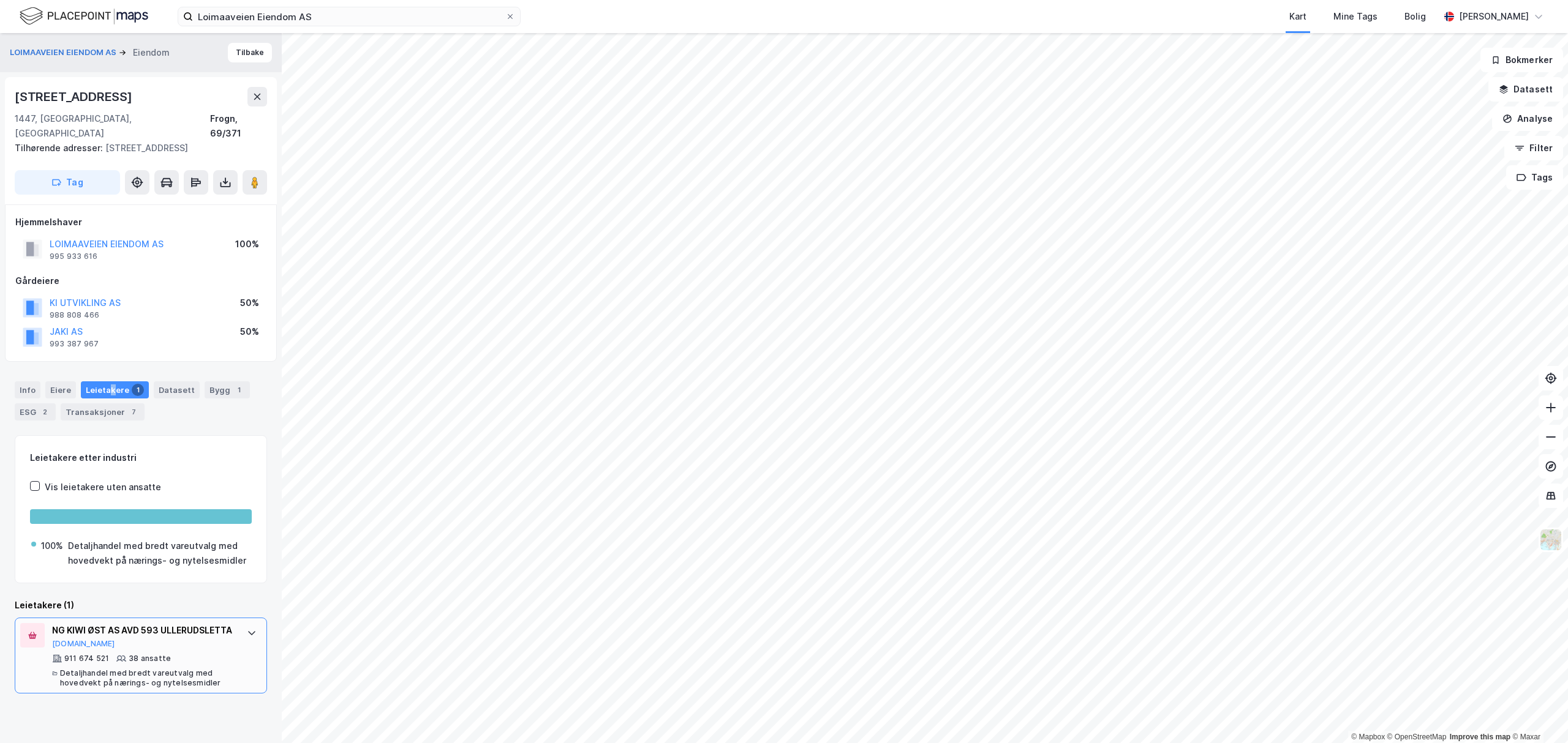
click at [242, 624] on div at bounding box center [252, 634] width 20 height 20
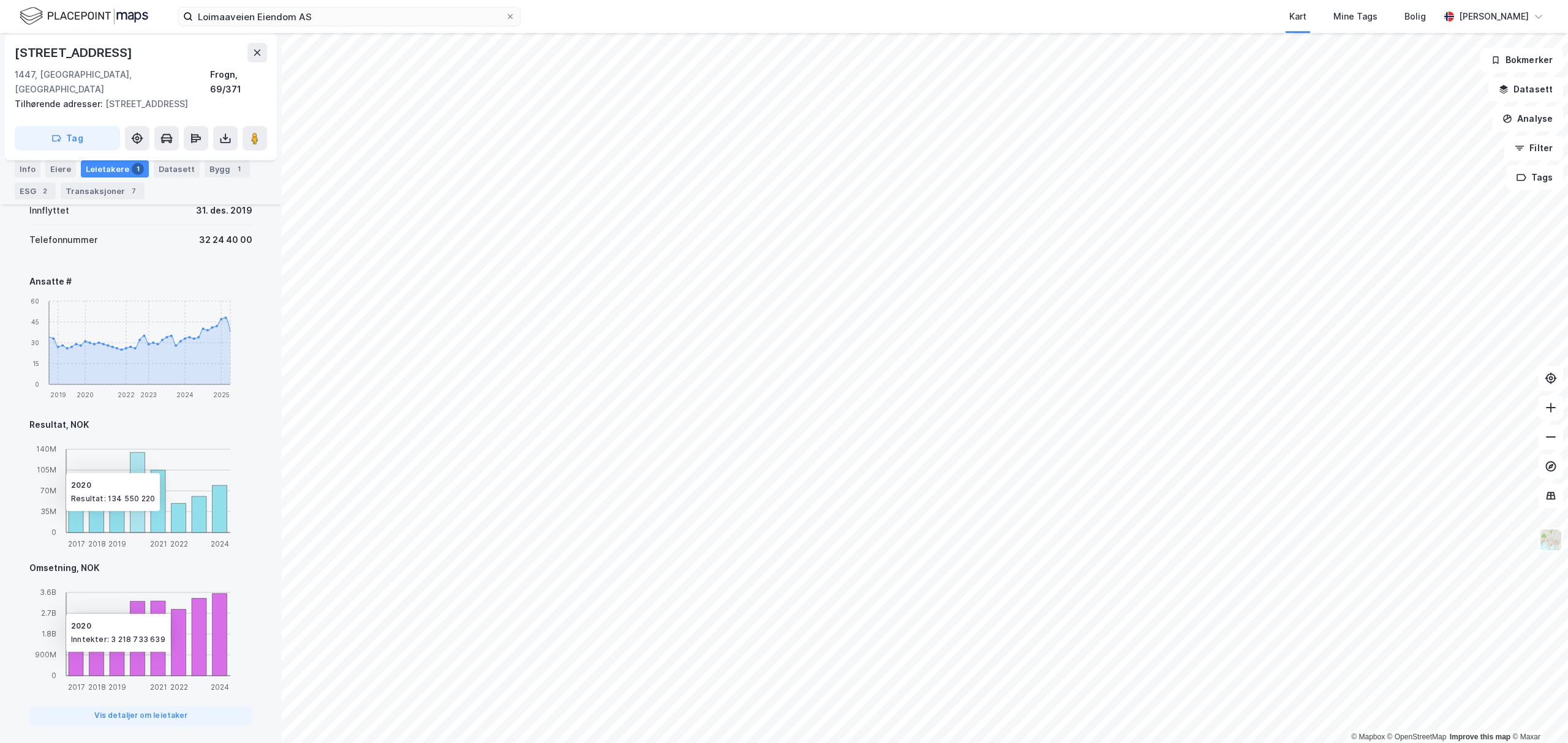
scroll to position [750, 0]
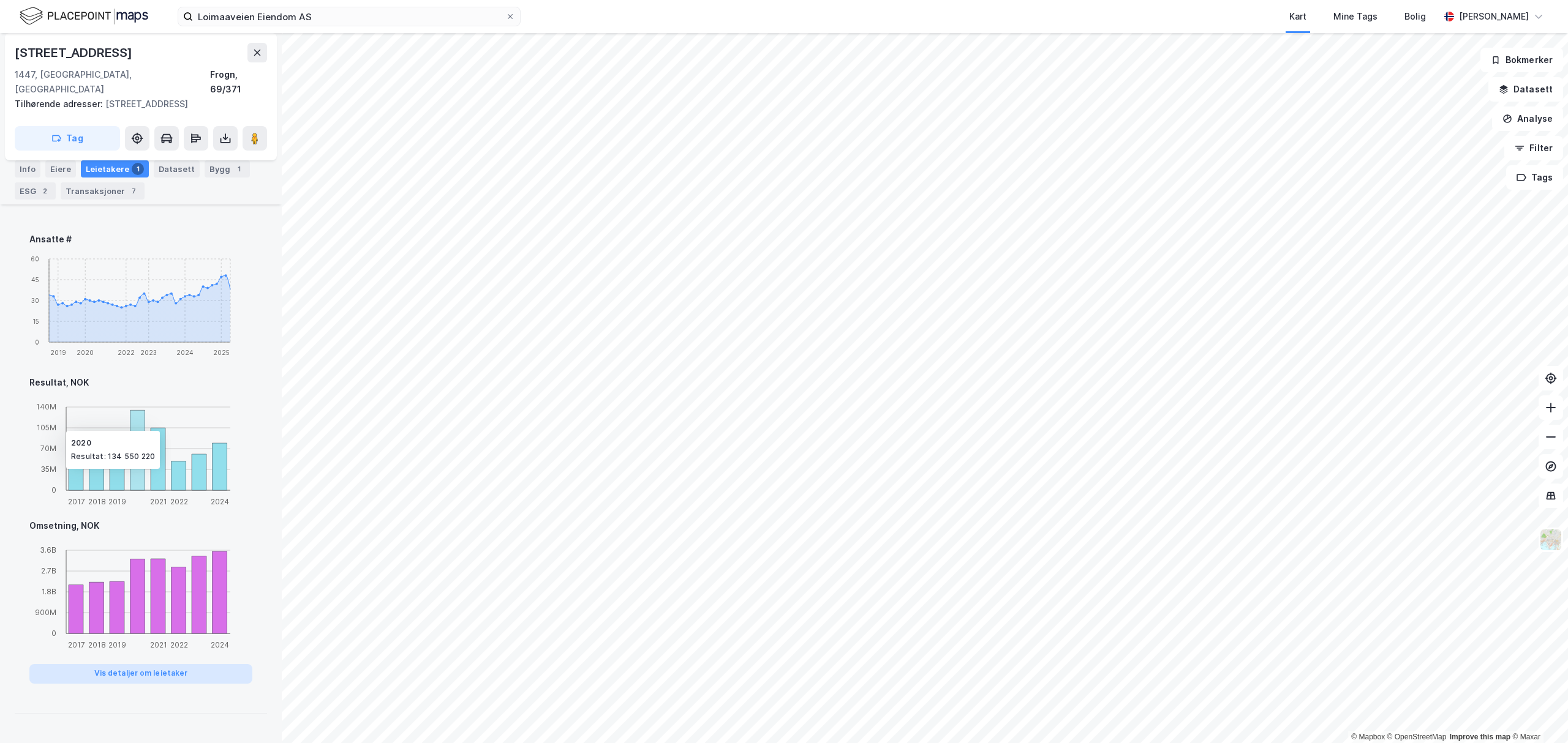
click at [153, 684] on button "Vis detaljer om leietaker" at bounding box center [140, 674] width 223 height 20
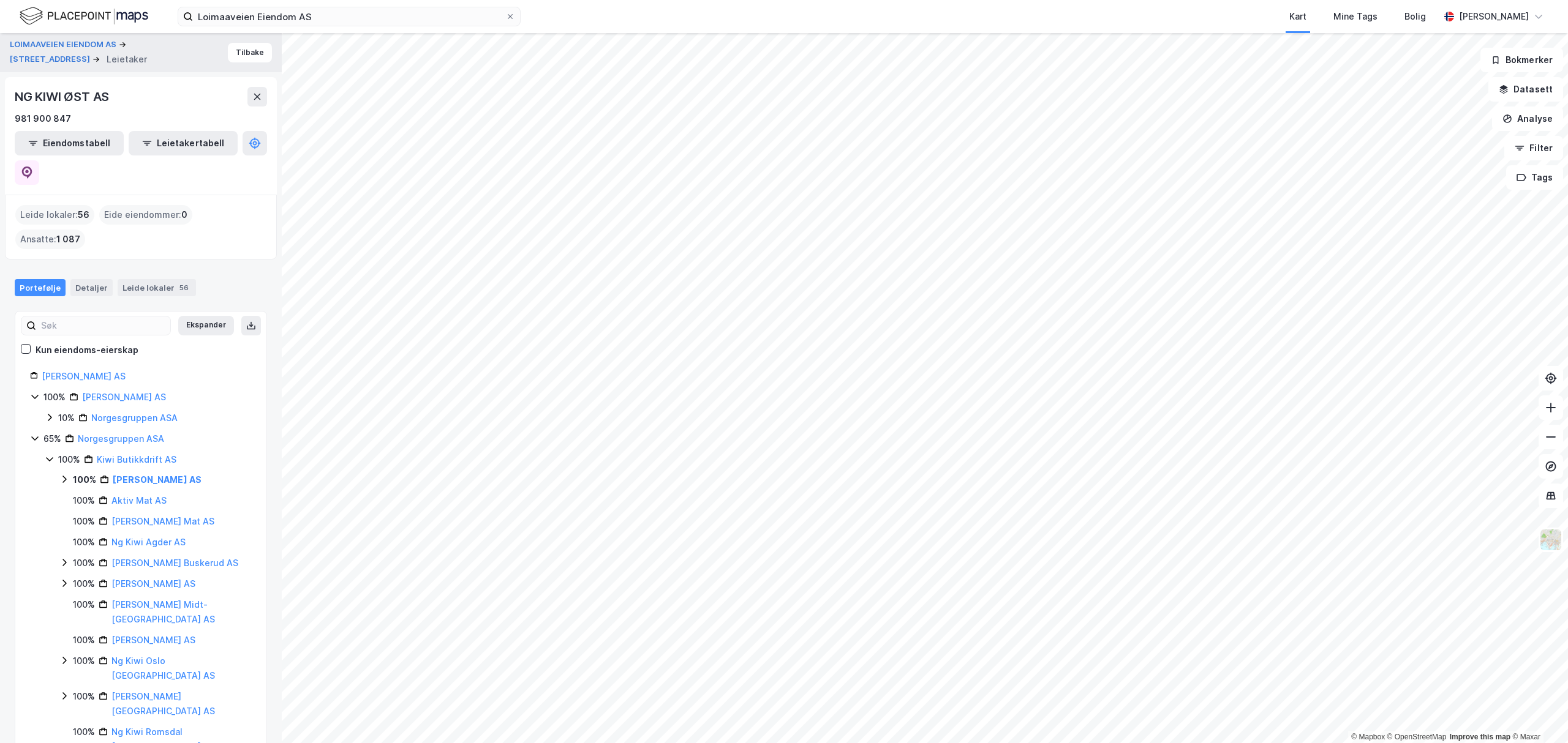
drag, startPoint x: 219, startPoint y: 214, endPoint x: 224, endPoint y: 211, distance: 5.8
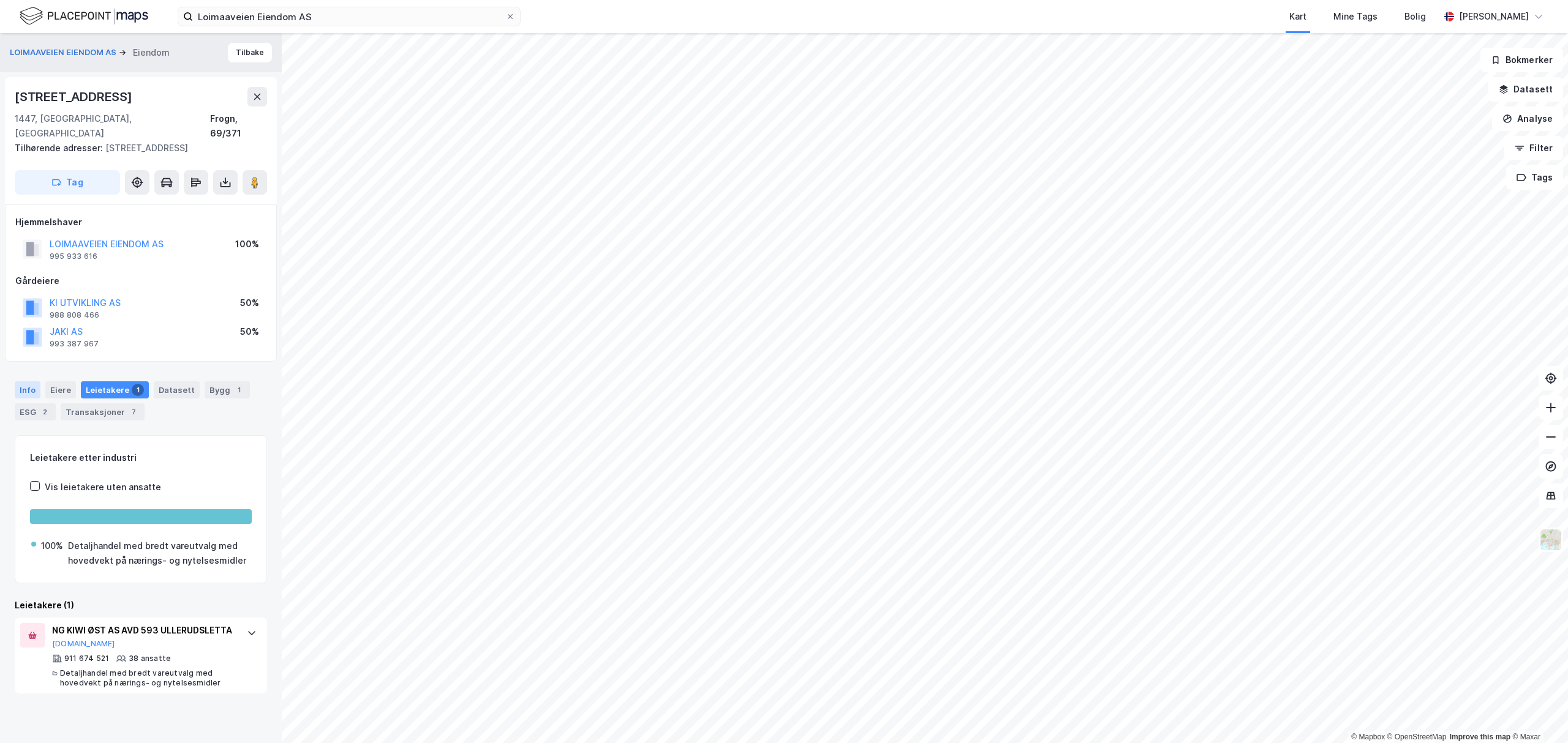
click at [23, 381] on div "Info" at bounding box center [27, 390] width 26 height 17
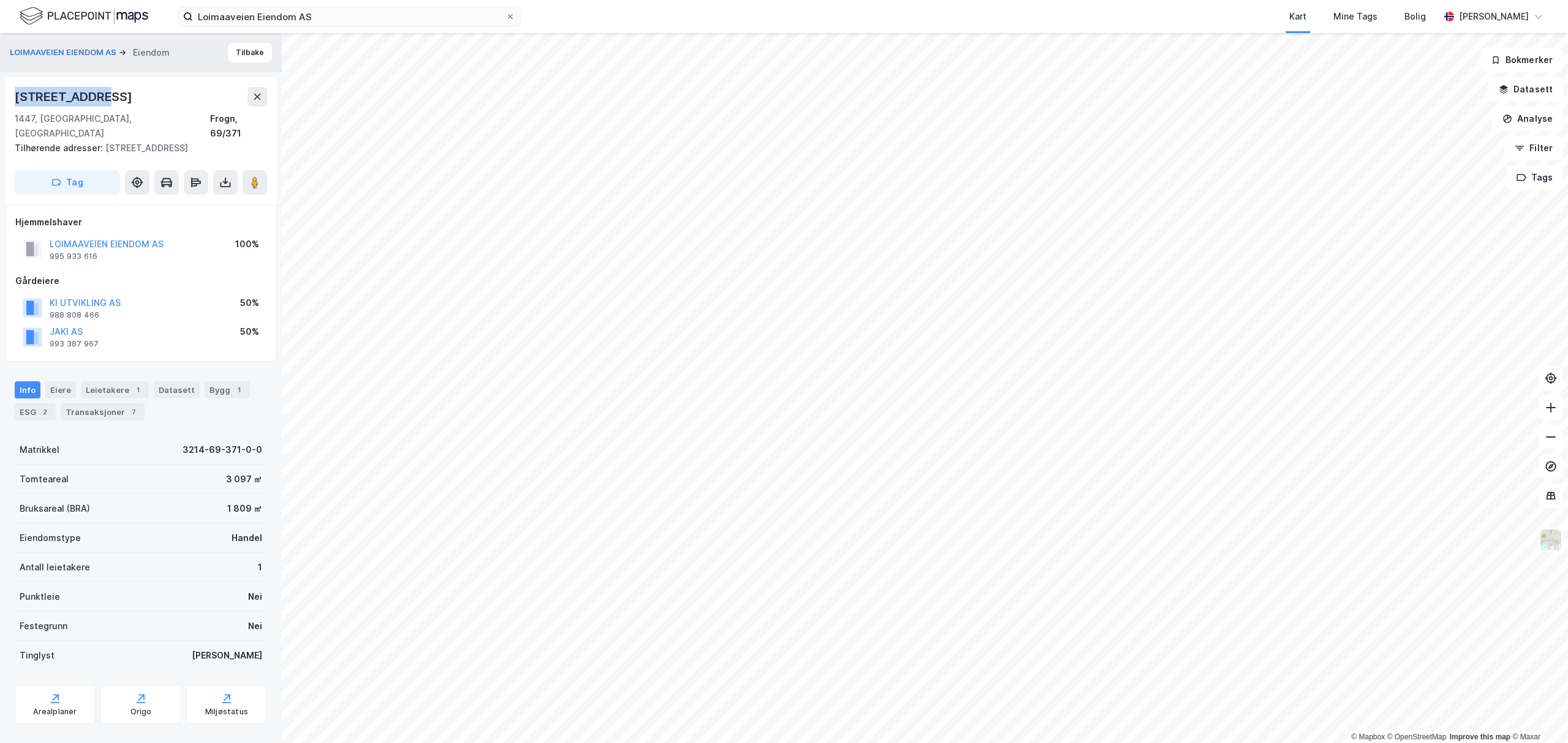
drag, startPoint x: 100, startPoint y: 91, endPoint x: 2, endPoint y: 92, distance: 98.0
click at [2, 92] on div "LOIMAAVEIEN EIENDOM AS Eiendom Tilbake [STREET_ADDRESS] Tilhørende adresser: [S…" at bounding box center [141, 388] width 282 height 710
copy div "[STREET_ADDRESS]"
click at [93, 381] on div "Leietakere 1" at bounding box center [114, 390] width 68 height 17
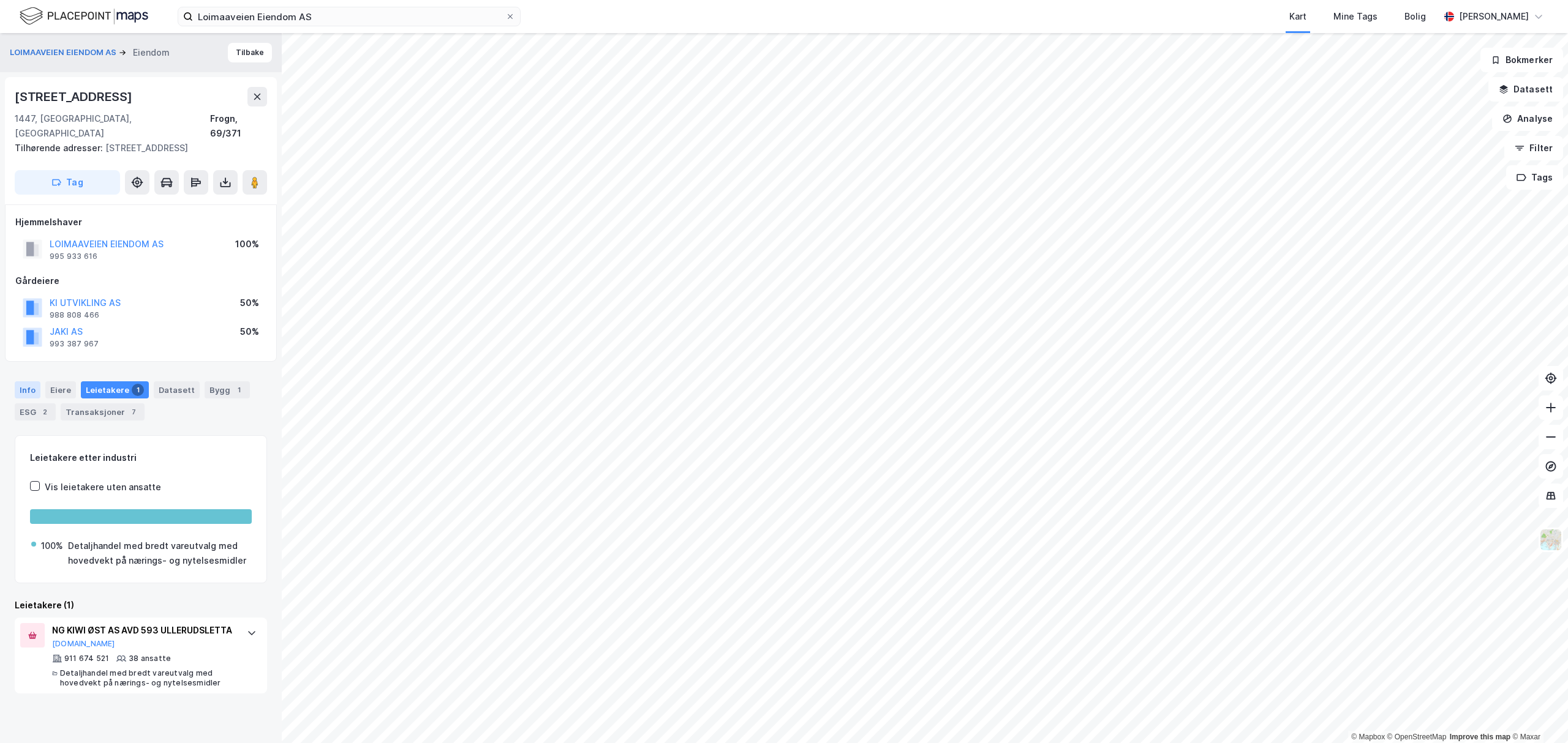
click at [32, 381] on div "Info" at bounding box center [27, 390] width 26 height 17
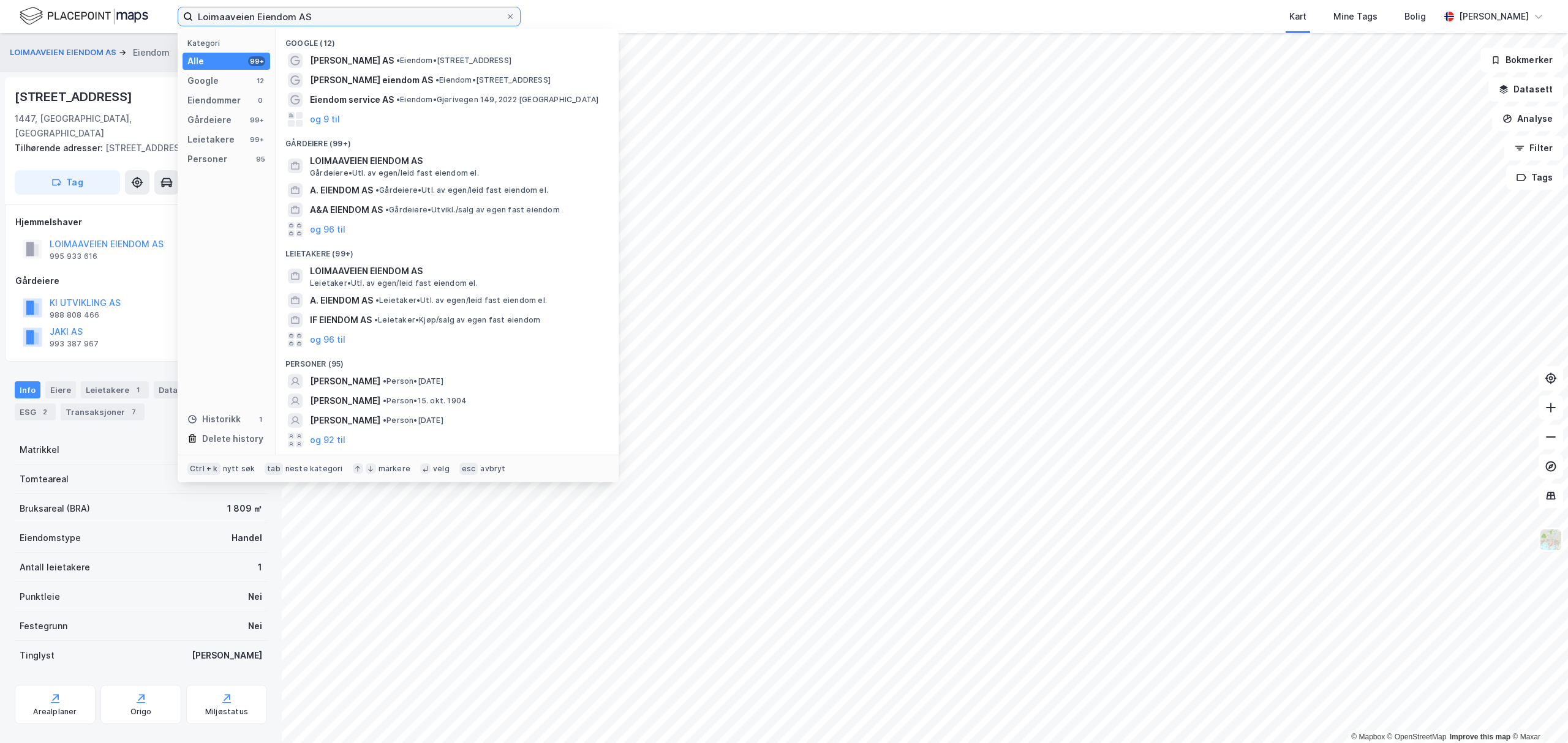
drag, startPoint x: 261, startPoint y: 12, endPoint x: 162, endPoint y: 2, distance: 99.5
click at [162, 2] on div "Loimaaveien Eiendom AS Kategori Alle 99+ Google 12 Eiendommer 0 Gårdeiere 99+ L…" at bounding box center [784, 17] width 1568 height 33
paste input "Kappa"
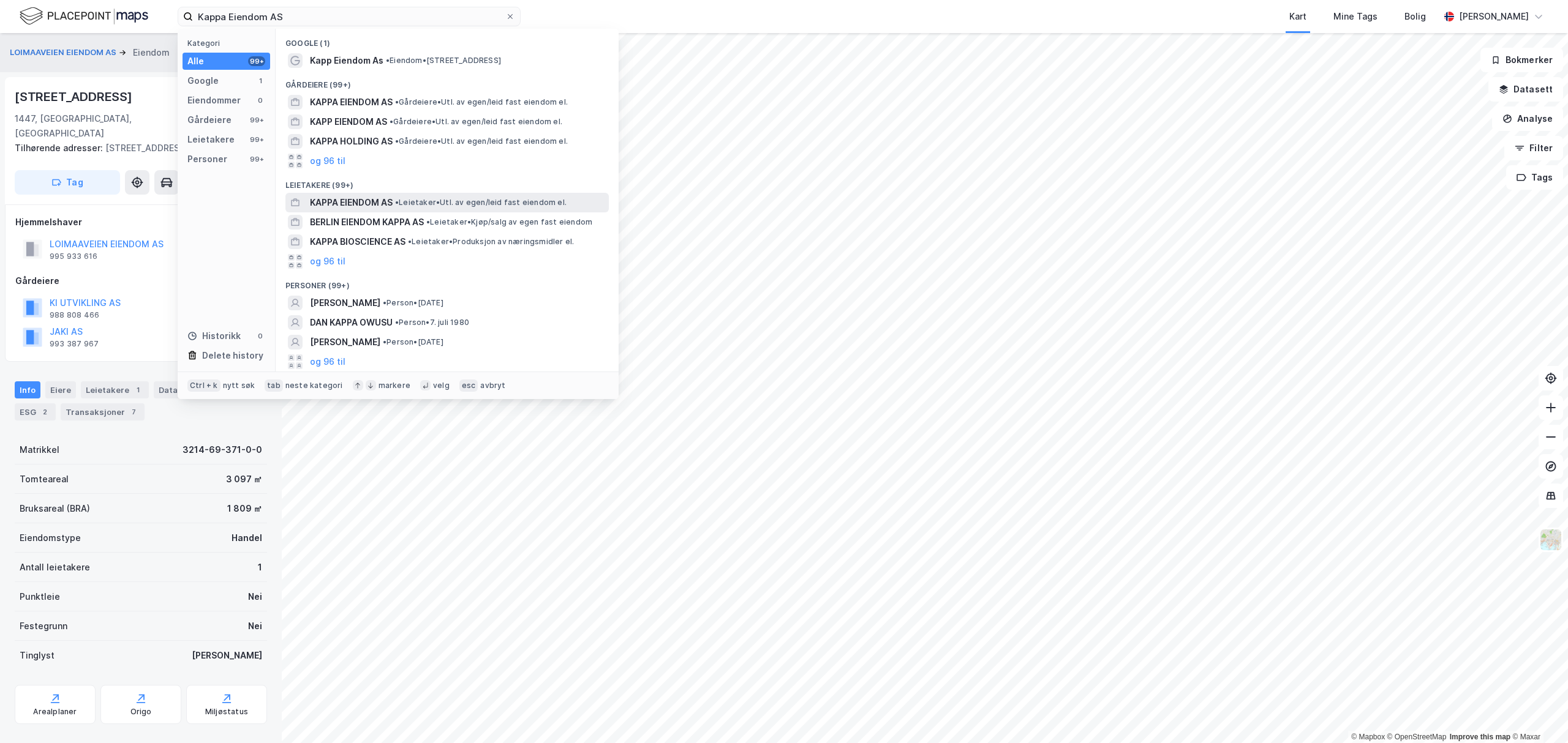
click at [350, 198] on span "KAPPA EIENDOM AS" at bounding box center [352, 203] width 83 height 15
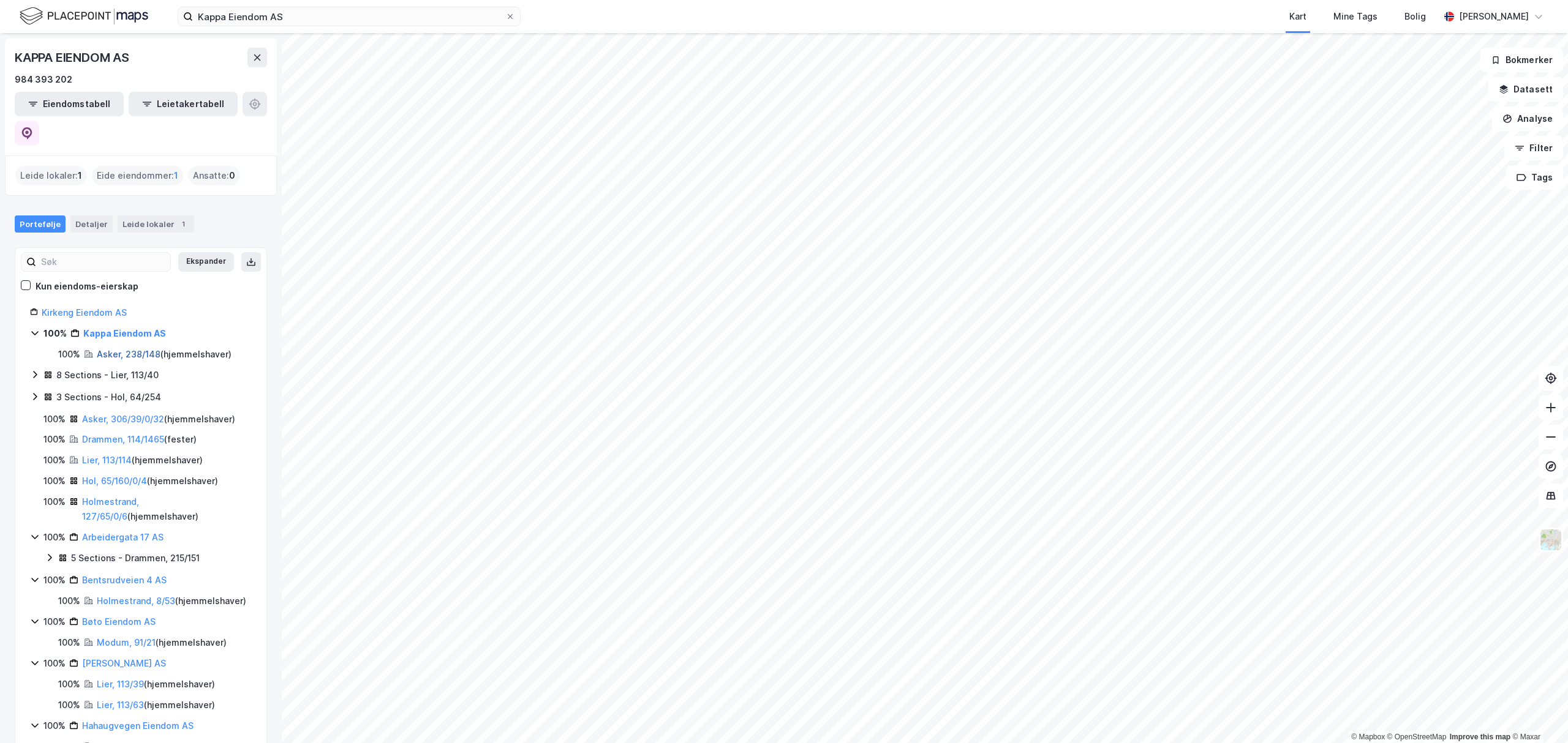
click at [111, 349] on link "Asker, 238/148" at bounding box center [129, 354] width 64 height 11
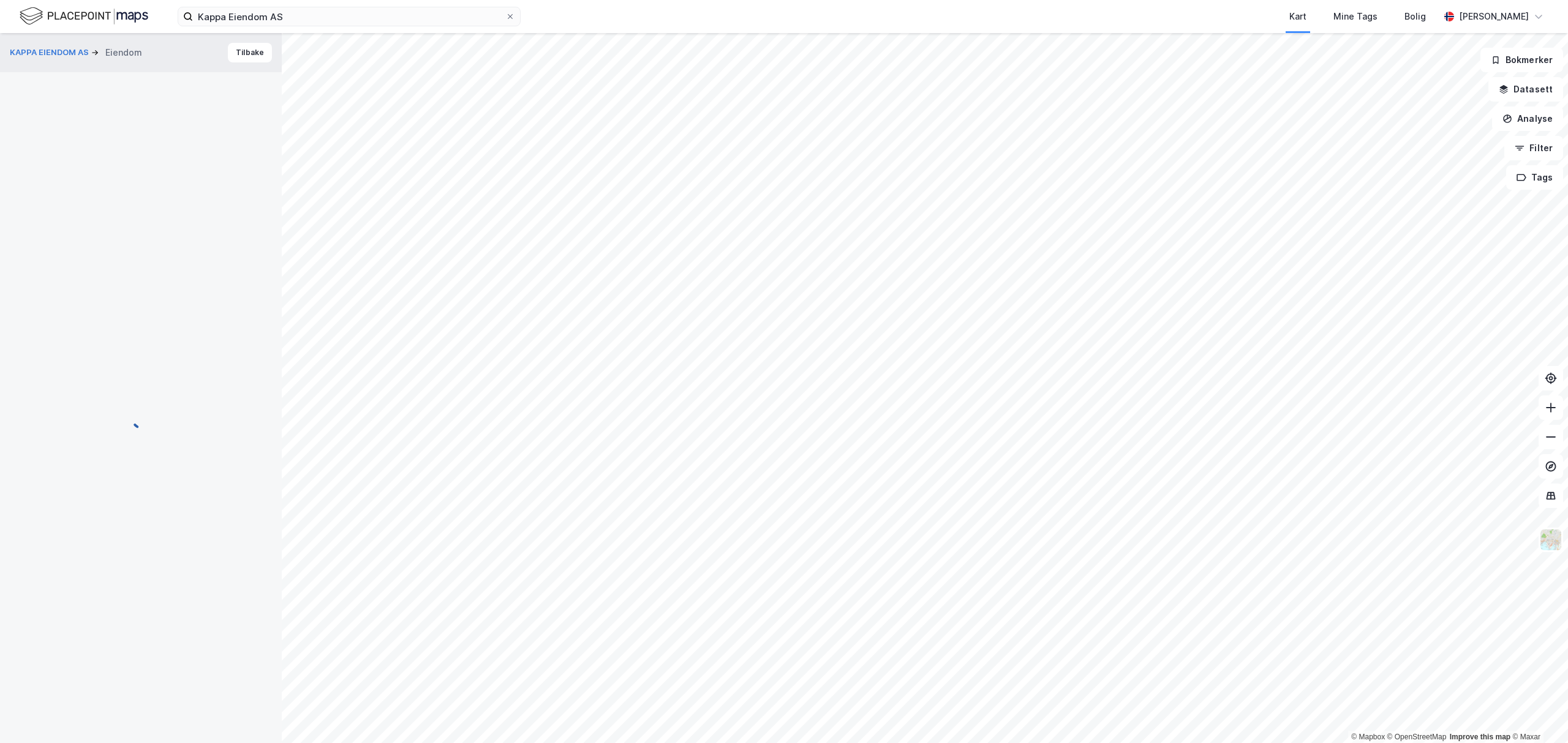
scroll to position [70, 0]
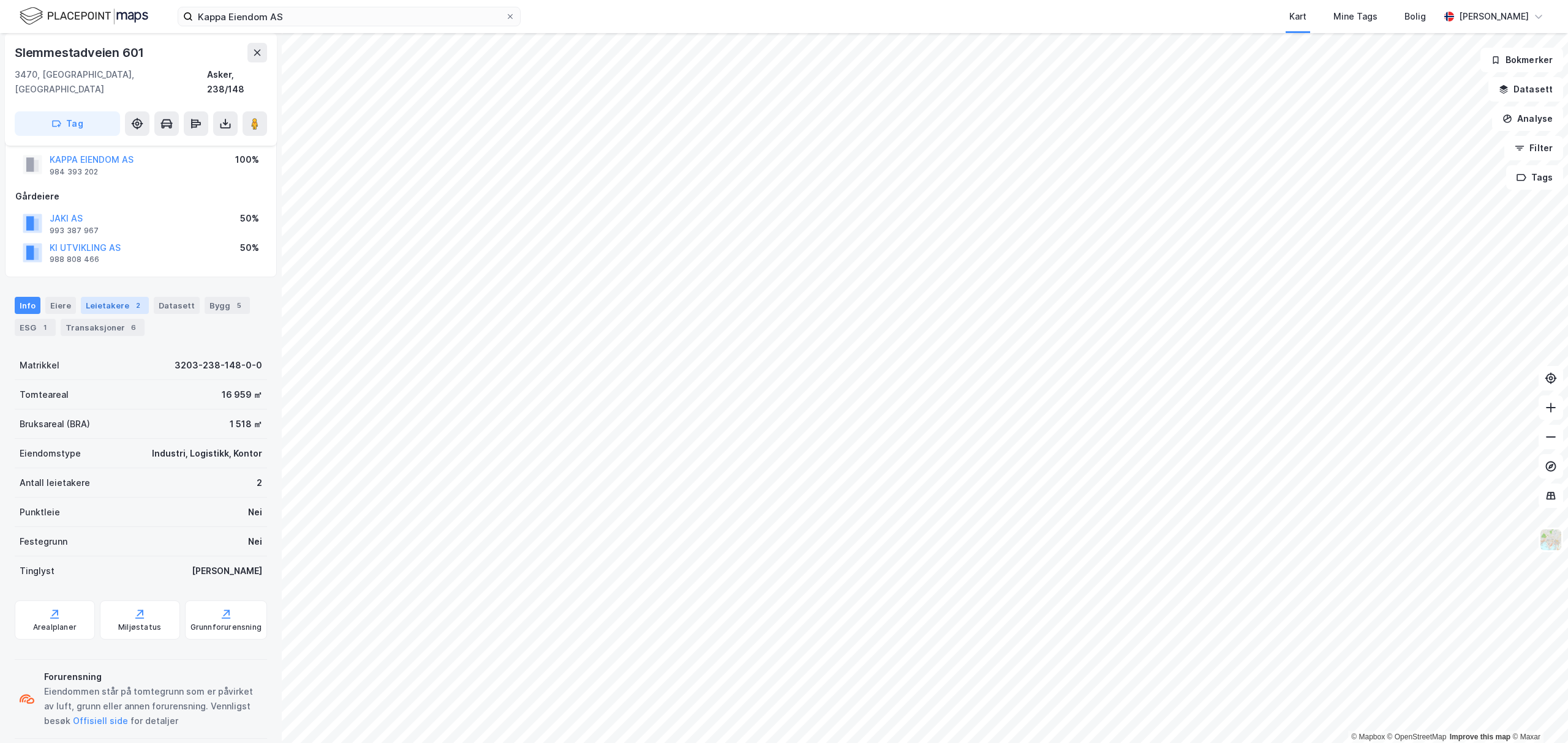
click at [110, 297] on div "Leietakere 2" at bounding box center [114, 305] width 68 height 17
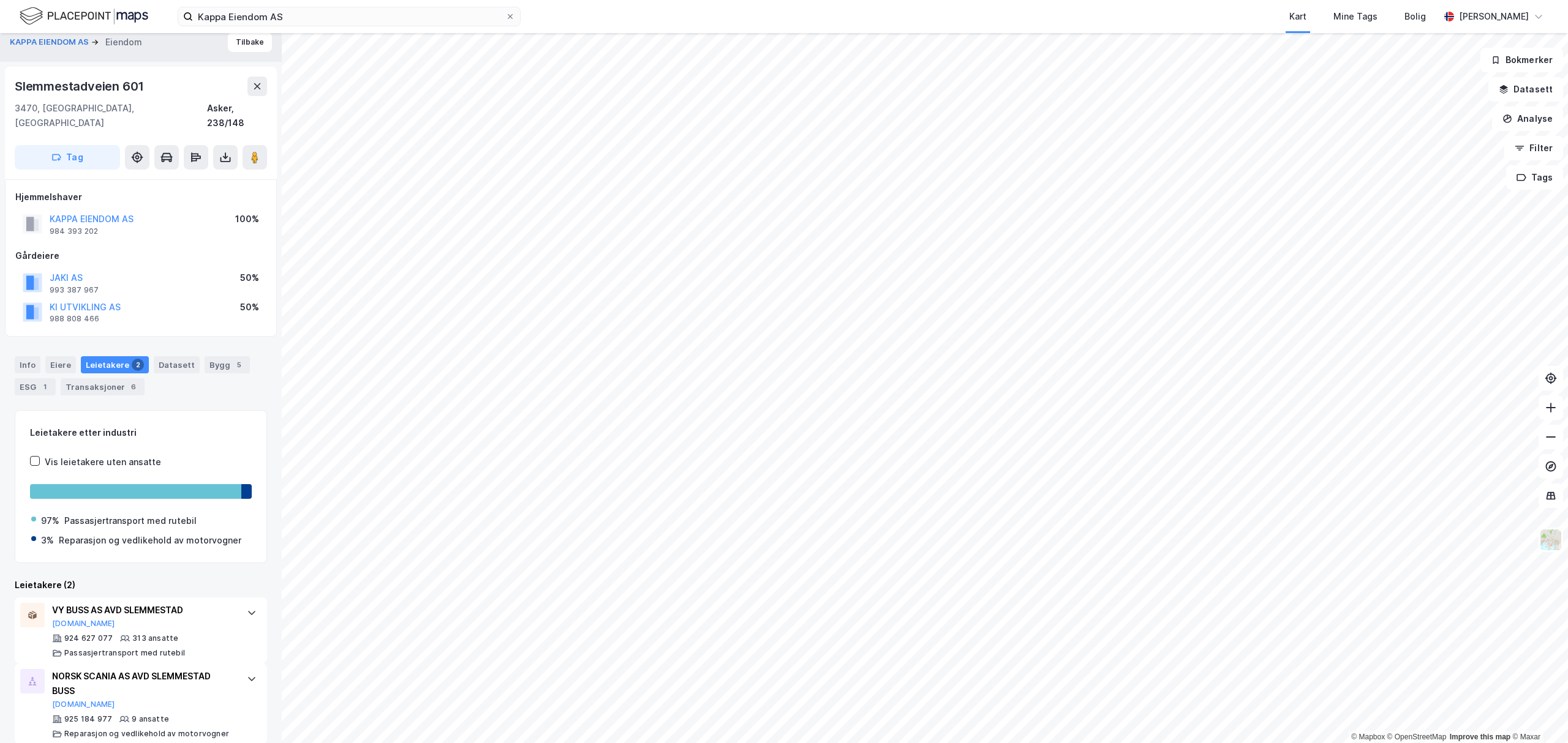
scroll to position [13, 0]
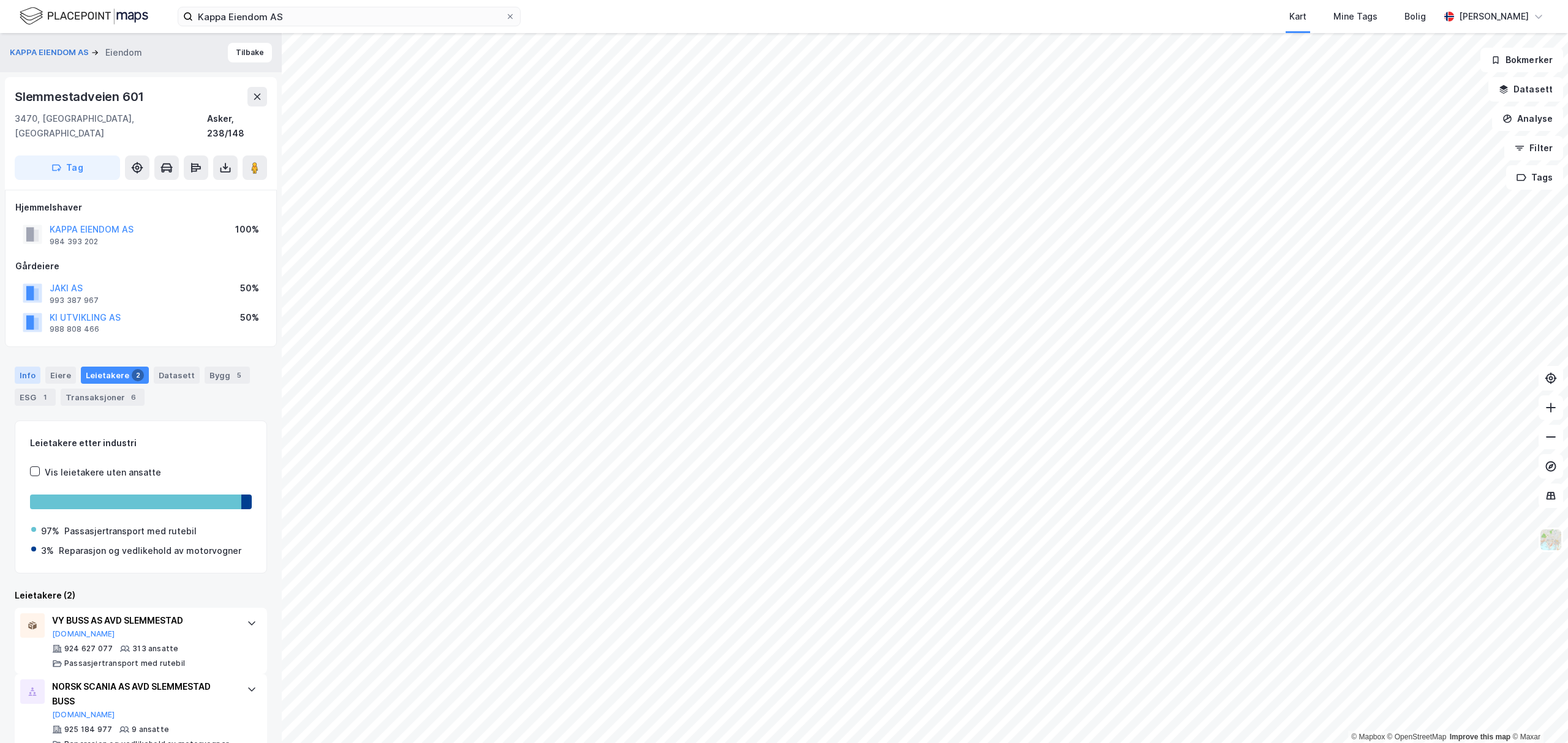
click at [32, 367] on div "Info" at bounding box center [27, 375] width 26 height 17
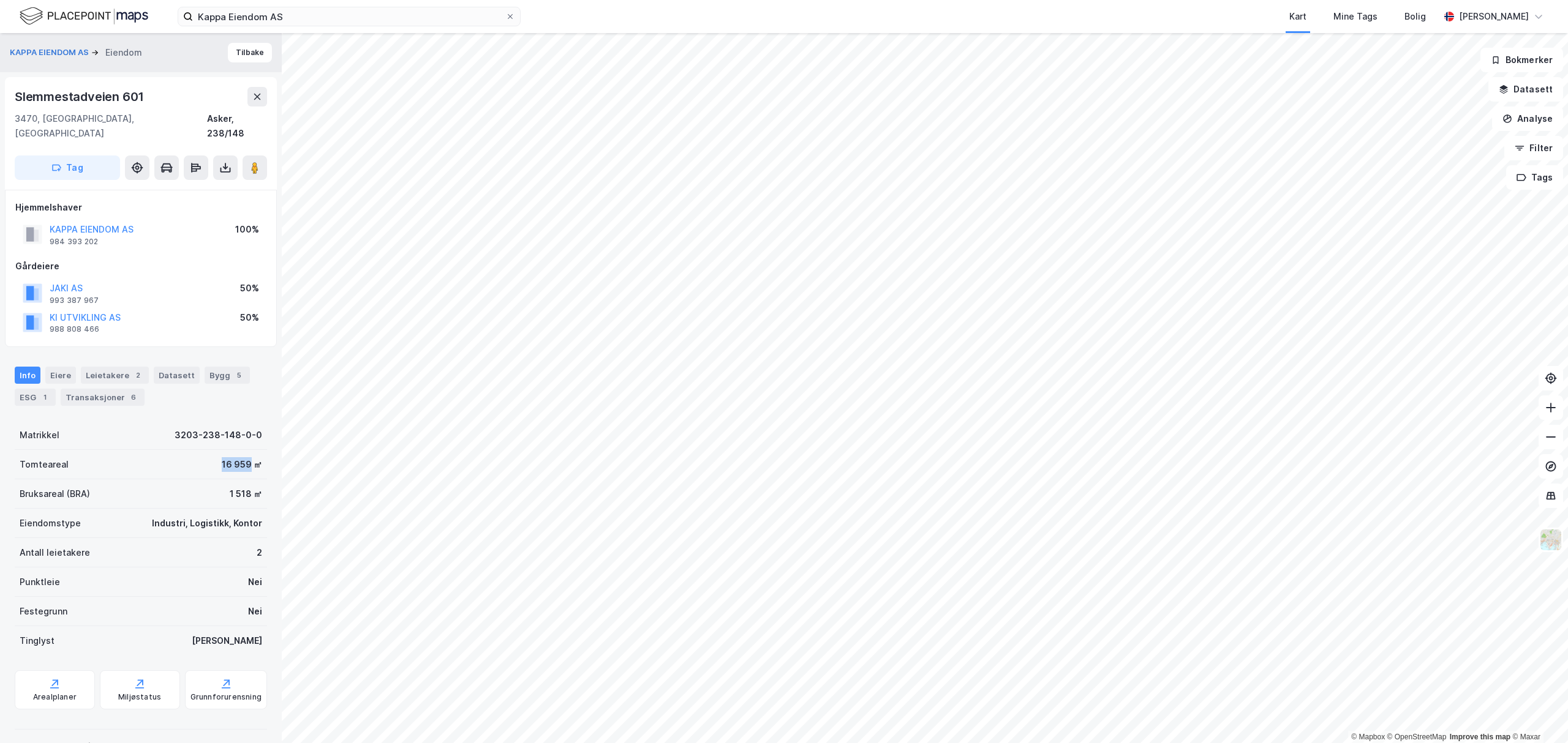
click at [237, 456] on div "Tomteareal 16 959 ㎡" at bounding box center [141, 464] width 252 height 29
drag, startPoint x: 147, startPoint y: 90, endPoint x: 0, endPoint y: 88, distance: 147.0
click at [0, 88] on div "KAPPA EIENDOM AS Eiendom Tilbake Slemmestadveien 601 3470, [GEOGRAPHIC_DATA], […" at bounding box center [141, 388] width 282 height 710
copy div "Slemmestadveien 601"
click at [251, 162] on image at bounding box center [255, 168] width 7 height 12
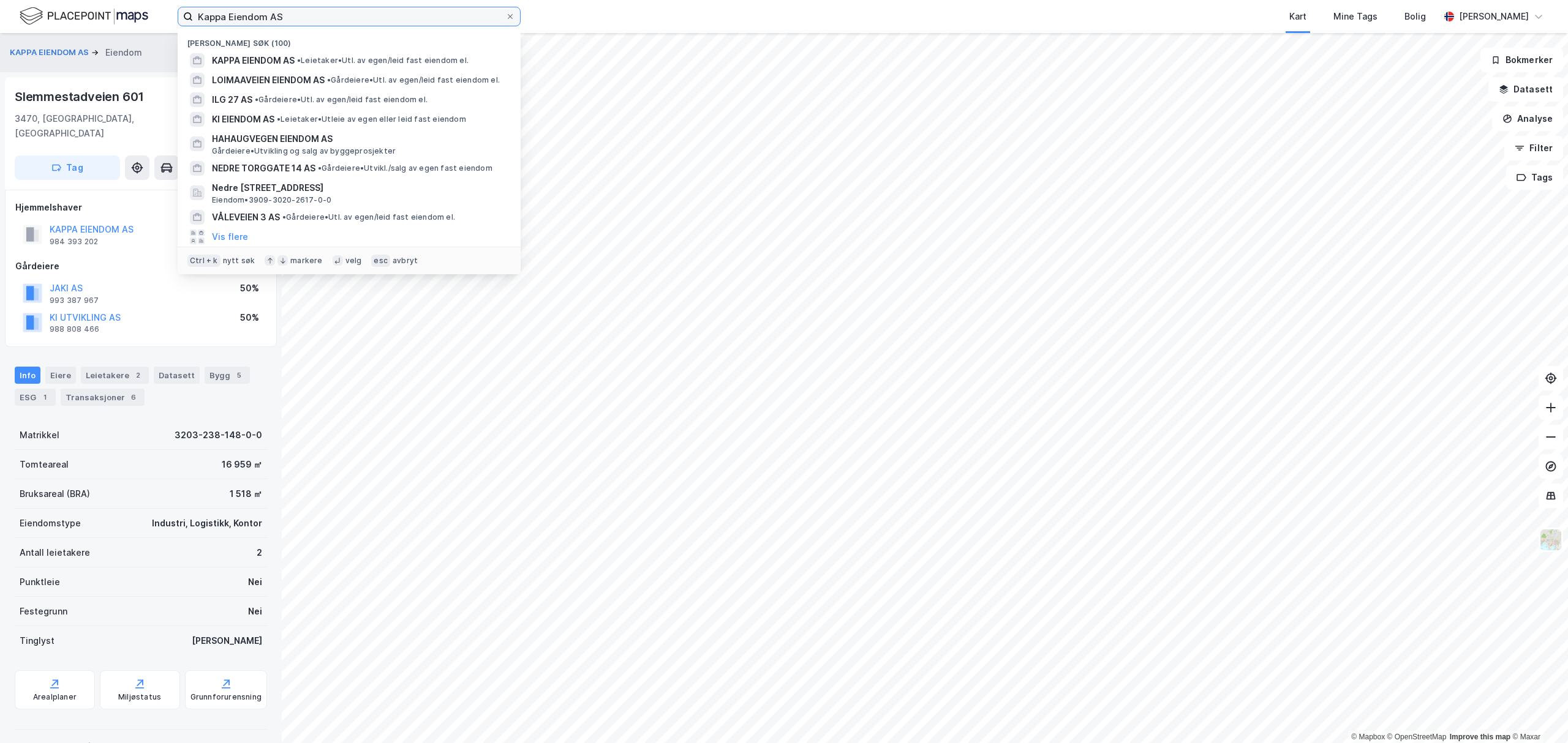
drag, startPoint x: 280, startPoint y: 8, endPoint x: 192, endPoint y: 27, distance: 90.0
click at [169, 15] on div "Kappa Eiendom AS Nylige søk (100) KAPPA EIENDOM AS • Leietaker • Utl. av egen/l…" at bounding box center [784, 17] width 1568 height 33
paste input "Bøto"
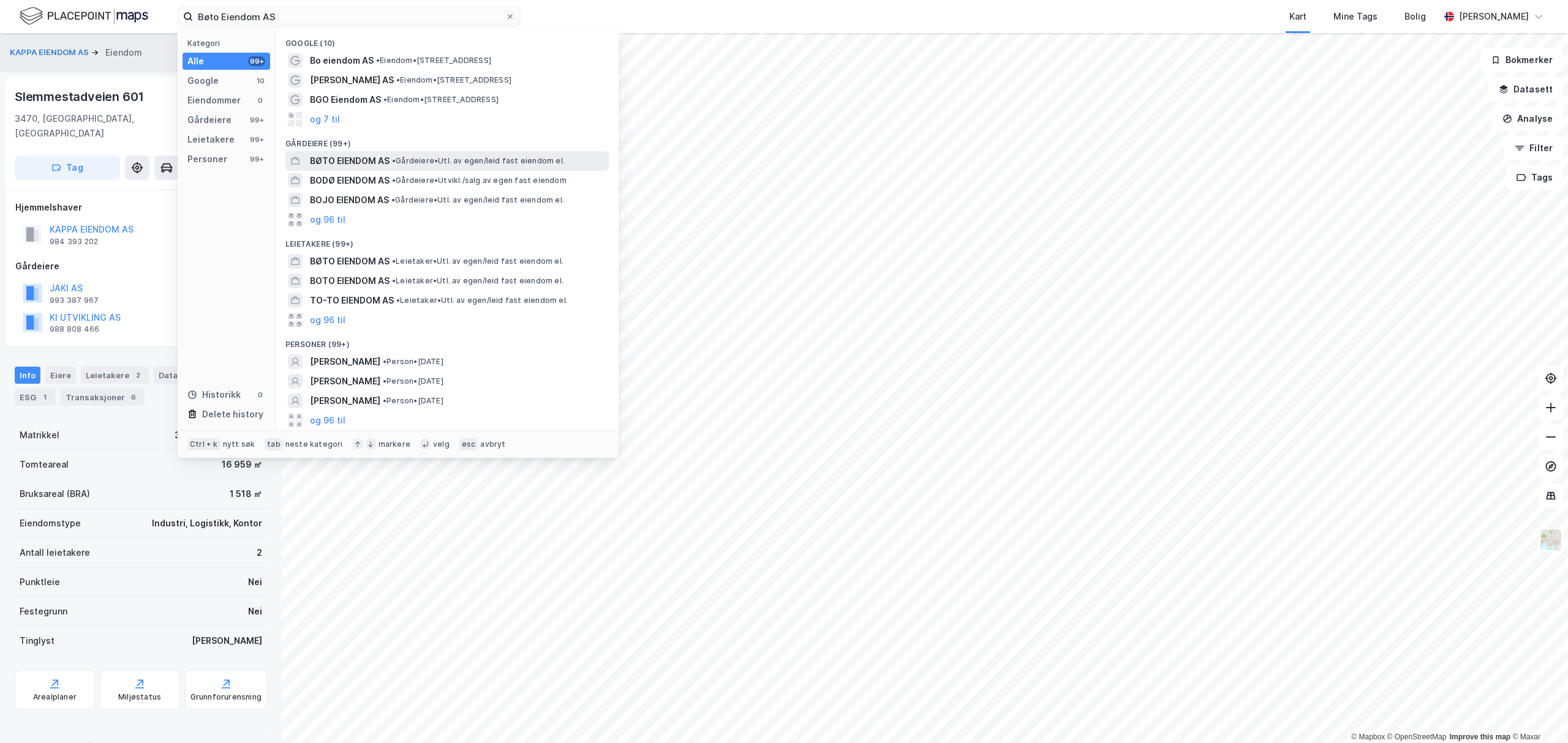
click at [365, 155] on span "BØTO EIENDOM AS" at bounding box center [350, 161] width 80 height 15
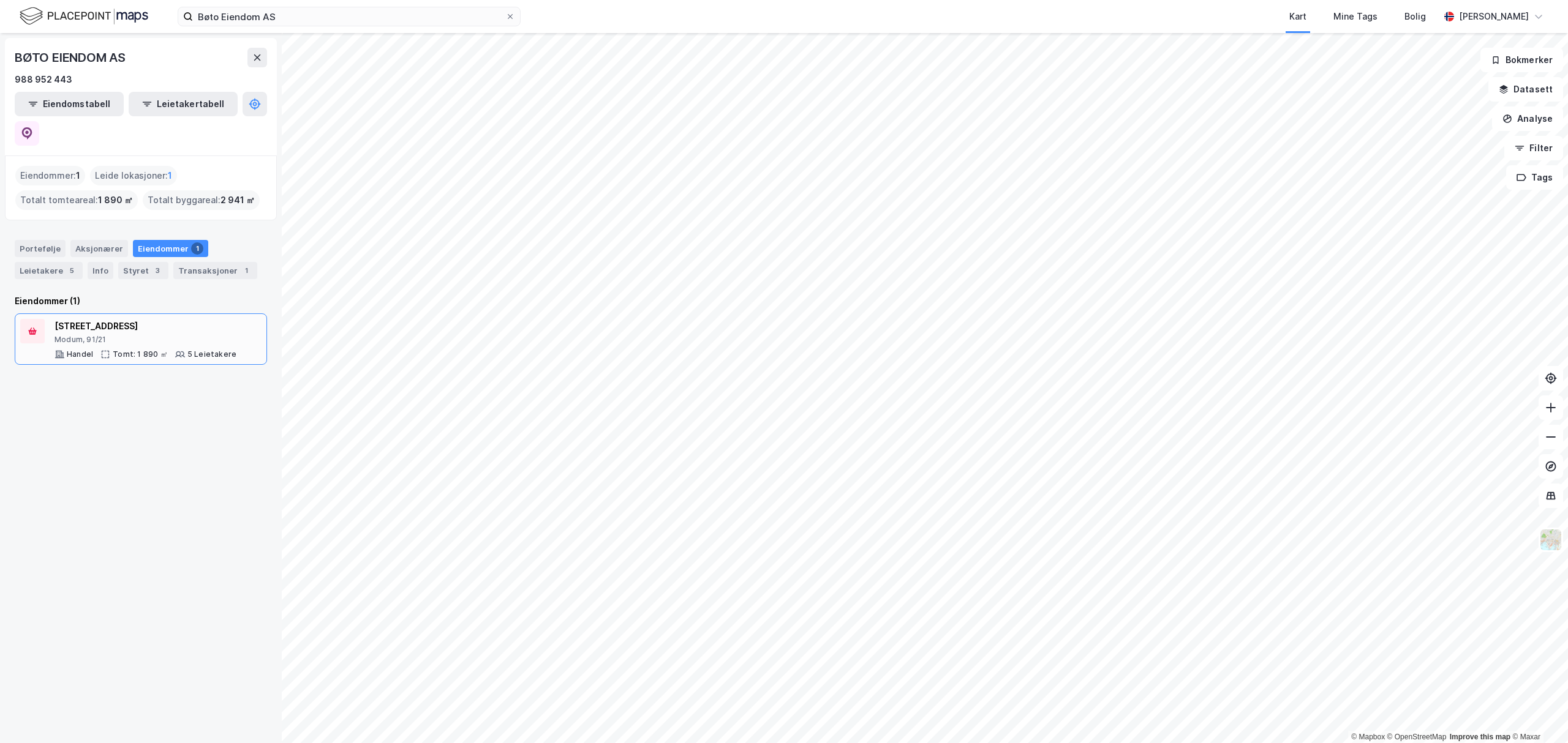
click at [120, 319] on div "[STREET_ADDRESS]" at bounding box center [145, 327] width 182 height 15
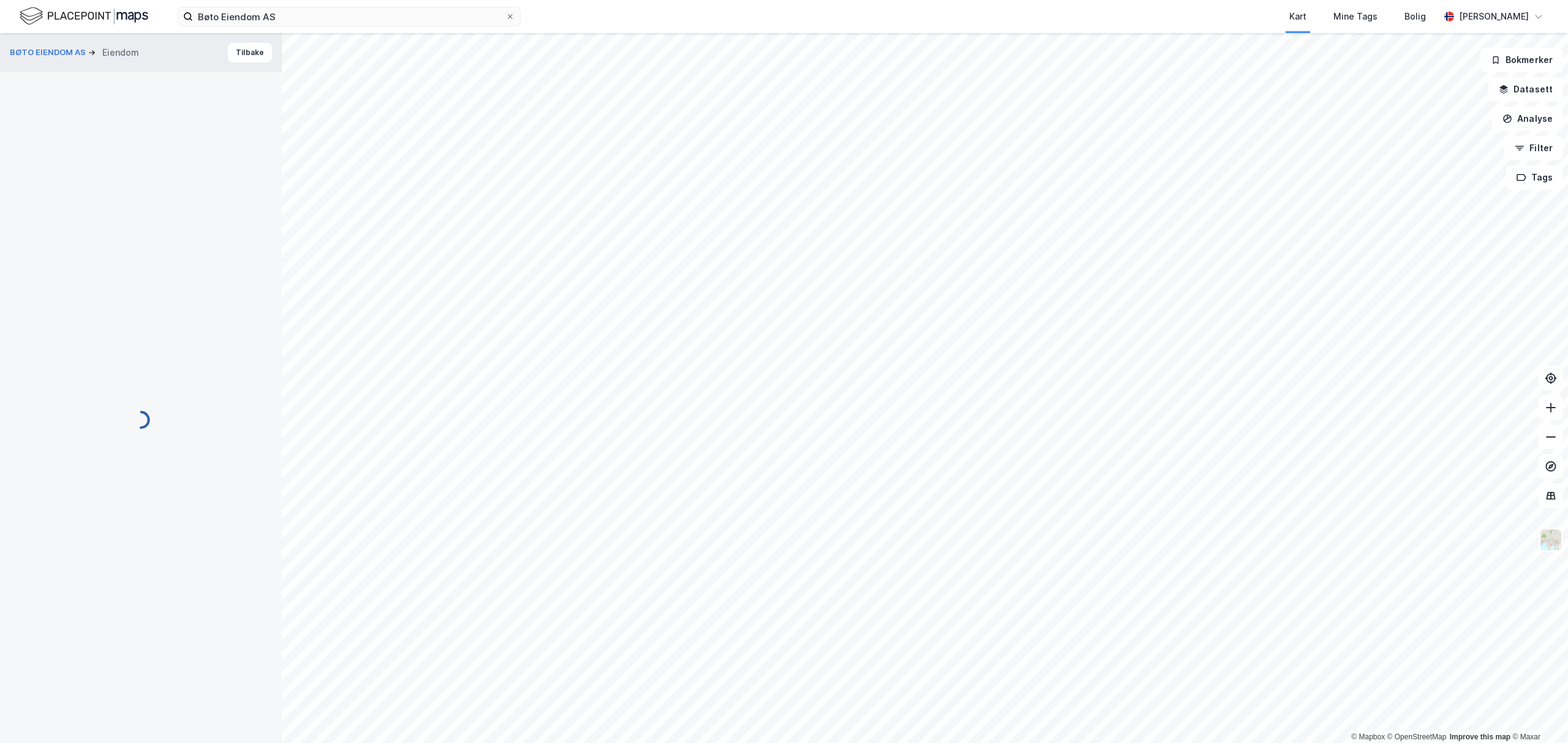
scroll to position [6, 0]
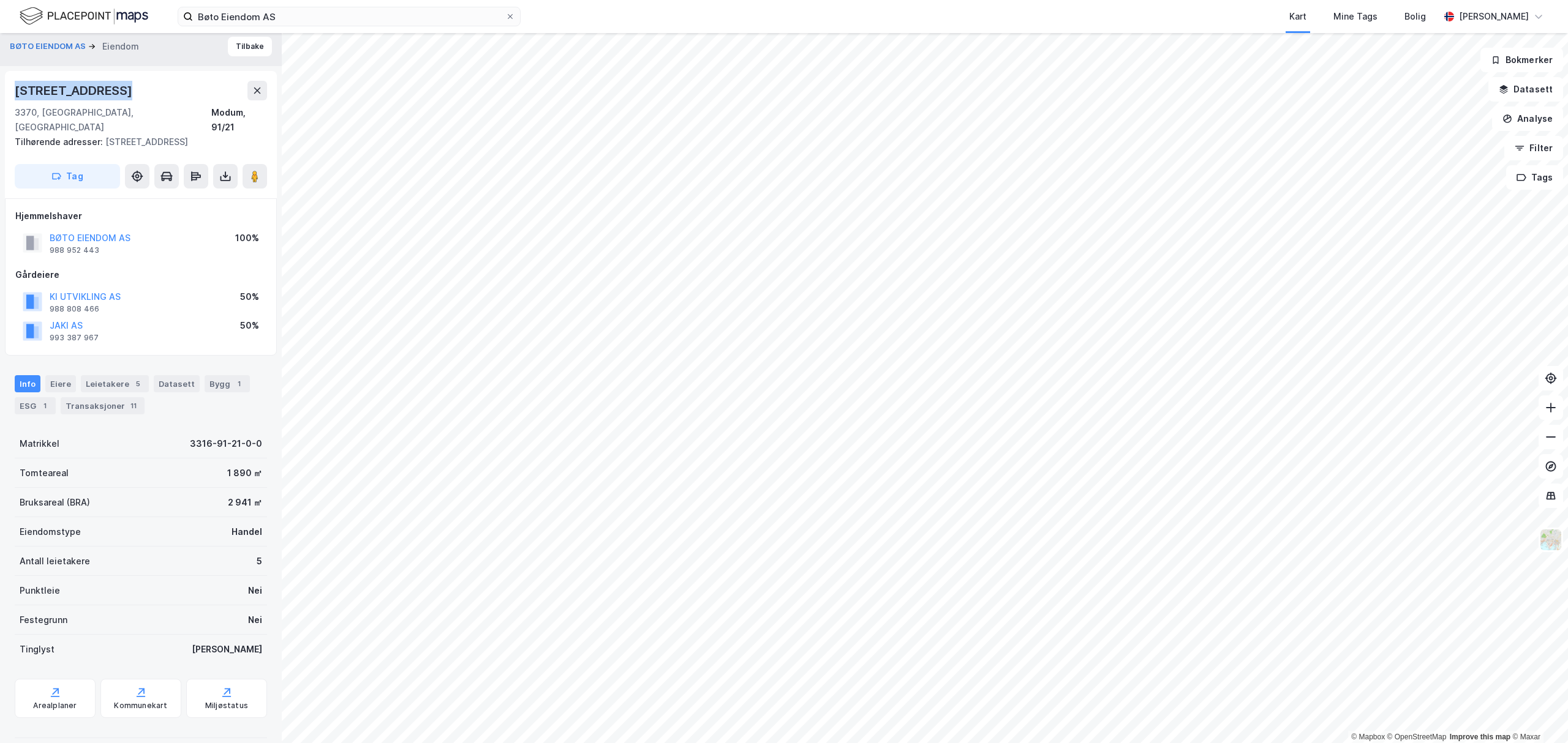
drag, startPoint x: 130, startPoint y: 90, endPoint x: 13, endPoint y: 92, distance: 117.0
click at [13, 92] on div "[STREET_ADDRESS] Modum, 91/21 Tilhørende adresser: [STREET_ADDRESS] Tag" at bounding box center [141, 135] width 272 height 128
copy div "[STREET_ADDRESS]"
click at [256, 170] on image at bounding box center [255, 176] width 7 height 12
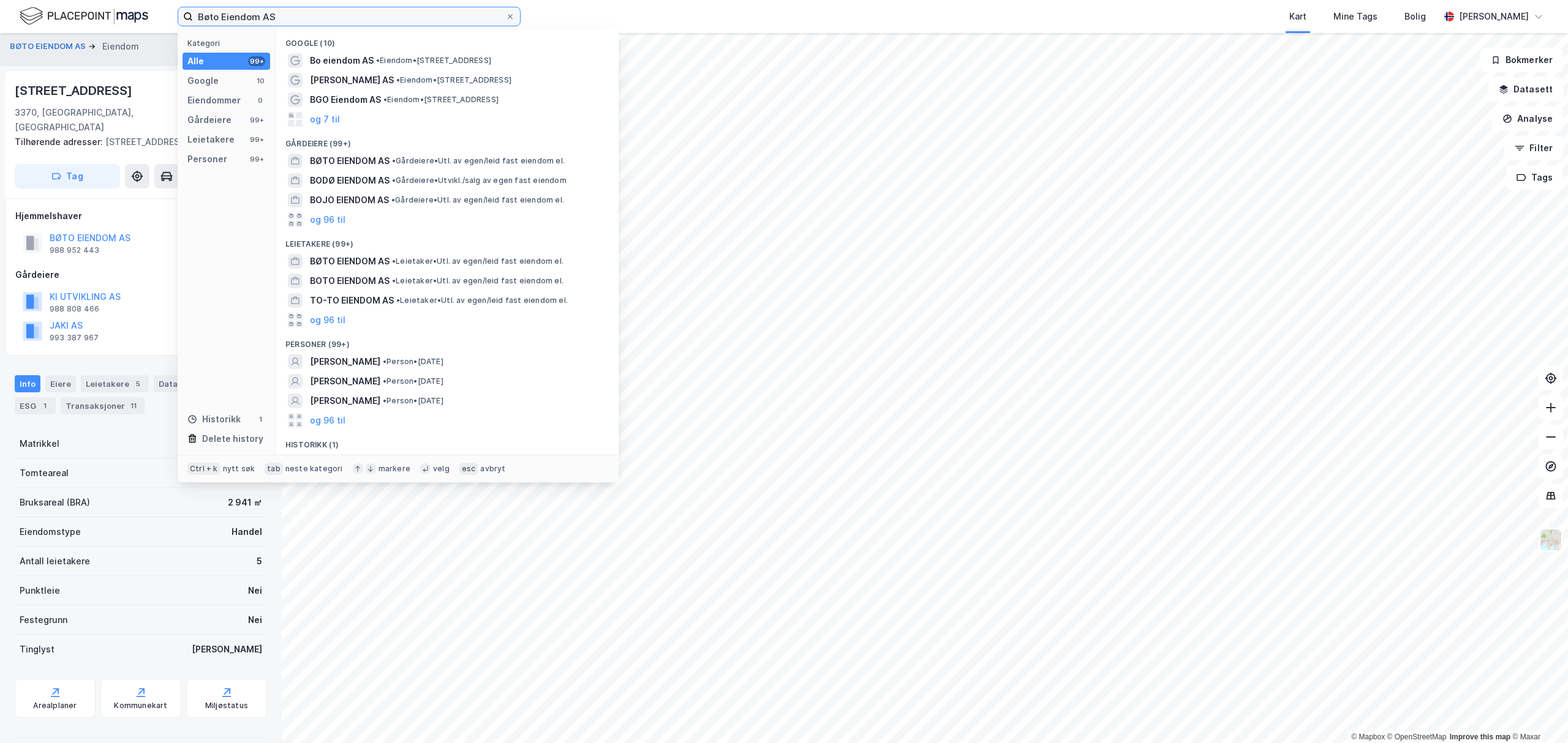
drag, startPoint x: 275, startPoint y: 11, endPoint x: 168, endPoint y: 3, distance: 107.3
click at [168, 3] on div "Bøto Eiendom AS Kategori Alle 99+ Google 10 Eiendommer 0 Gårdeiere 99+ Leietake…" at bounding box center [784, 17] width 1568 height 33
paste input "Vikersund Nærsenter"
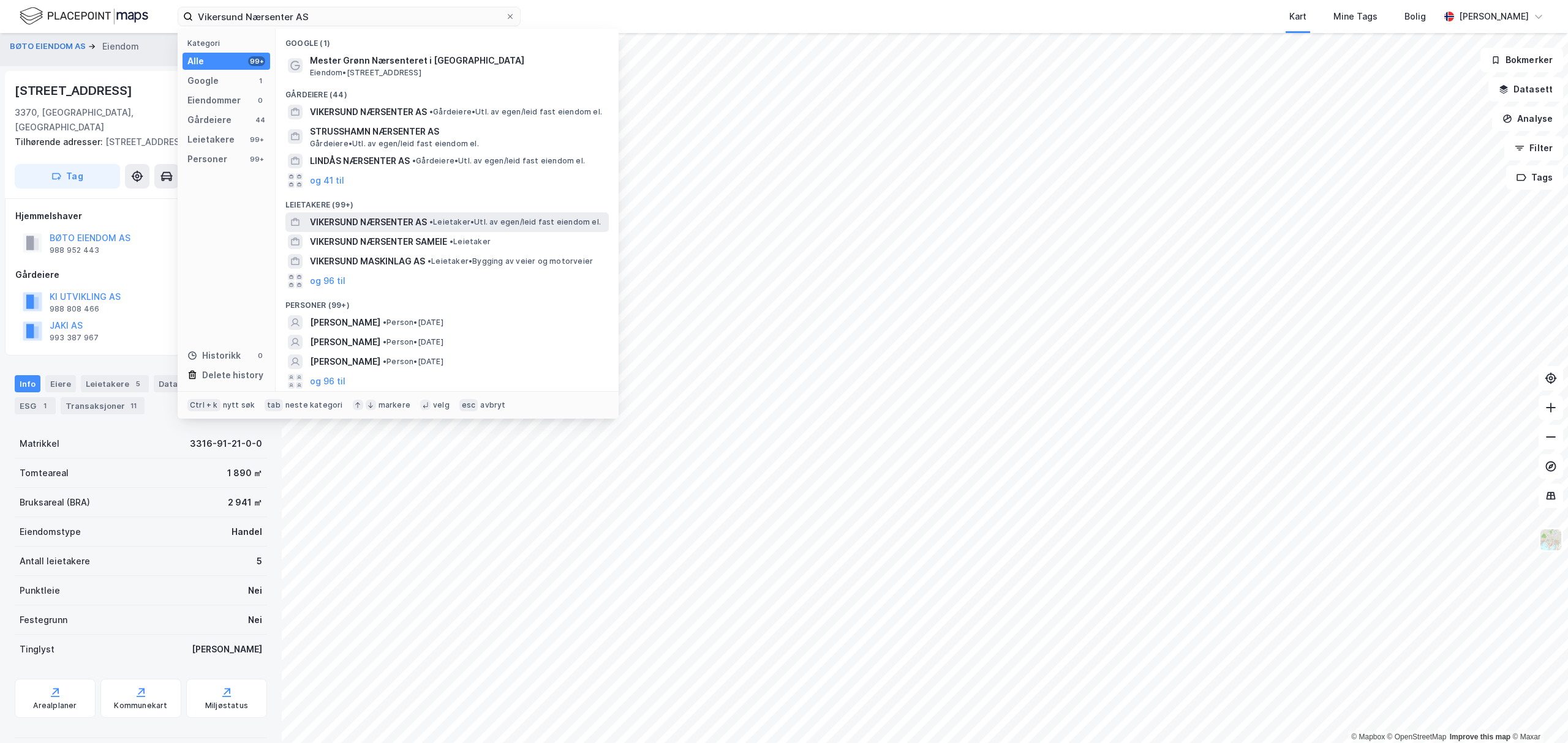
click at [373, 223] on span "VIKERSUND NÆRSENTER AS" at bounding box center [368, 222] width 117 height 15
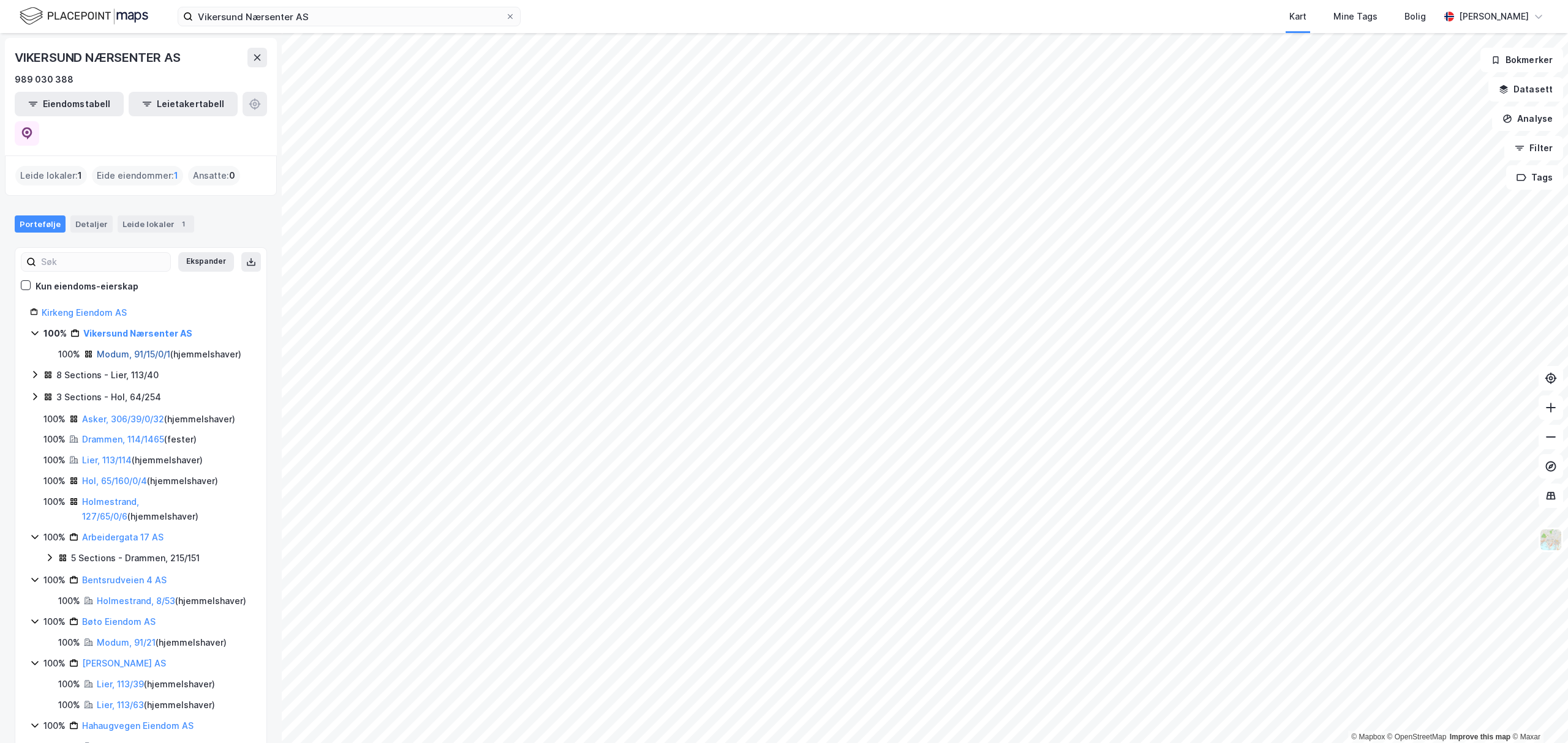
click at [118, 349] on link "Modum, 91/15/0/1" at bounding box center [134, 354] width 74 height 11
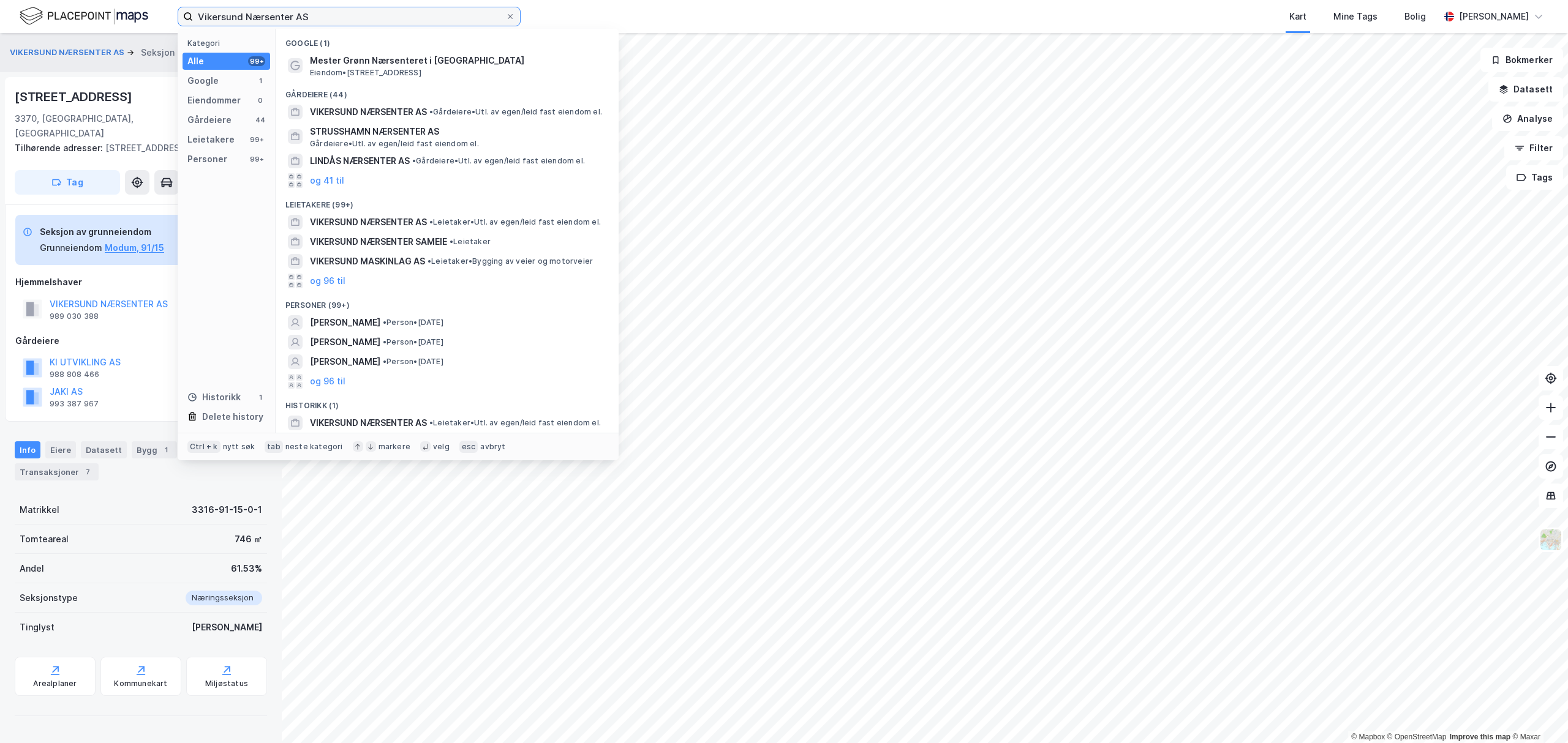
drag, startPoint x: 332, startPoint y: 13, endPoint x: 153, endPoint y: 13, distance: 179.0
click at [153, 13] on div "Vikersund Nærsenter AS Kategori Alle 99+ Google 1 Eiendommer 0 Gårdeiere 44 Lei…" at bounding box center [784, 17] width 1568 height 33
paste input "Bøto Eiendom"
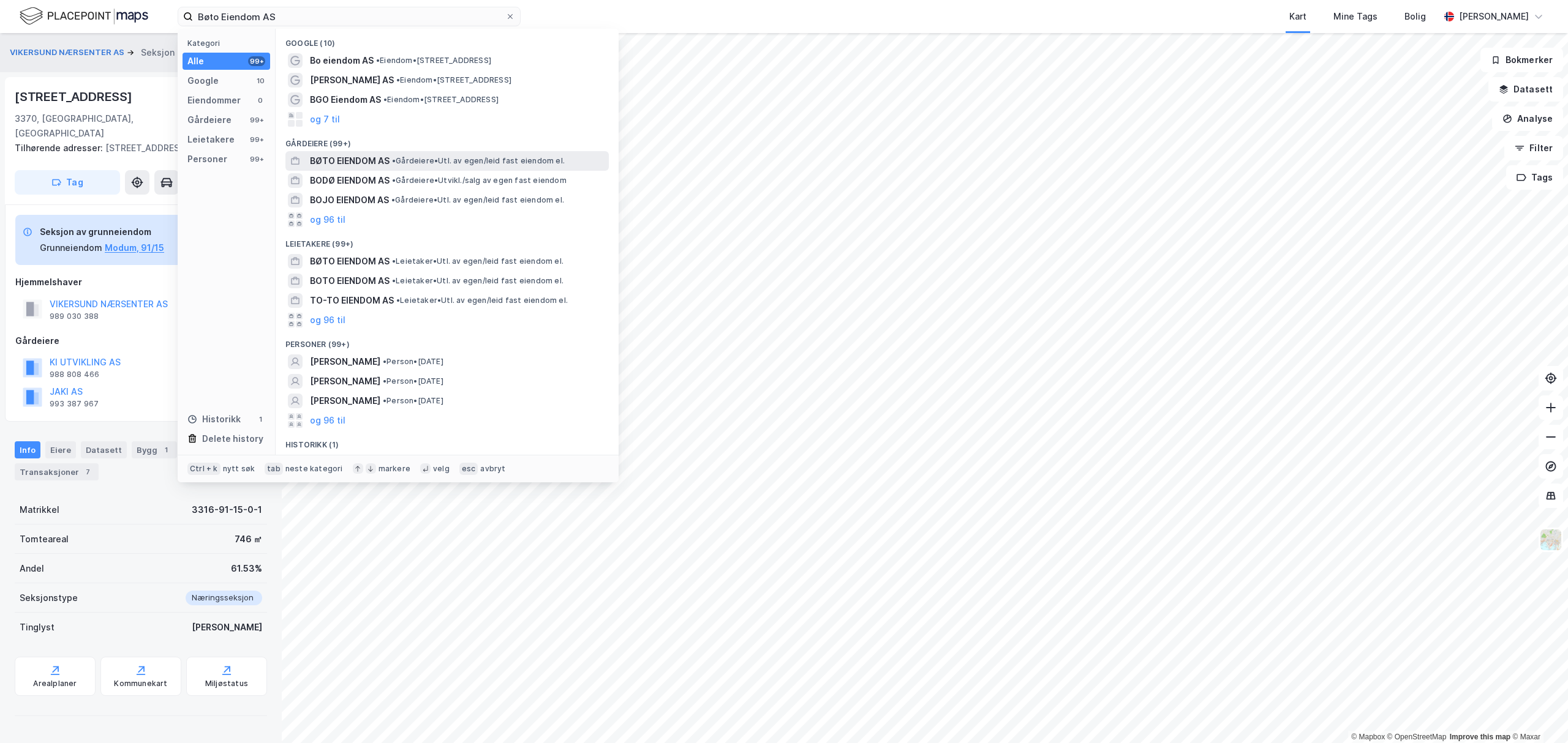
click at [338, 156] on span "BØTO EIENDOM AS" at bounding box center [350, 161] width 80 height 15
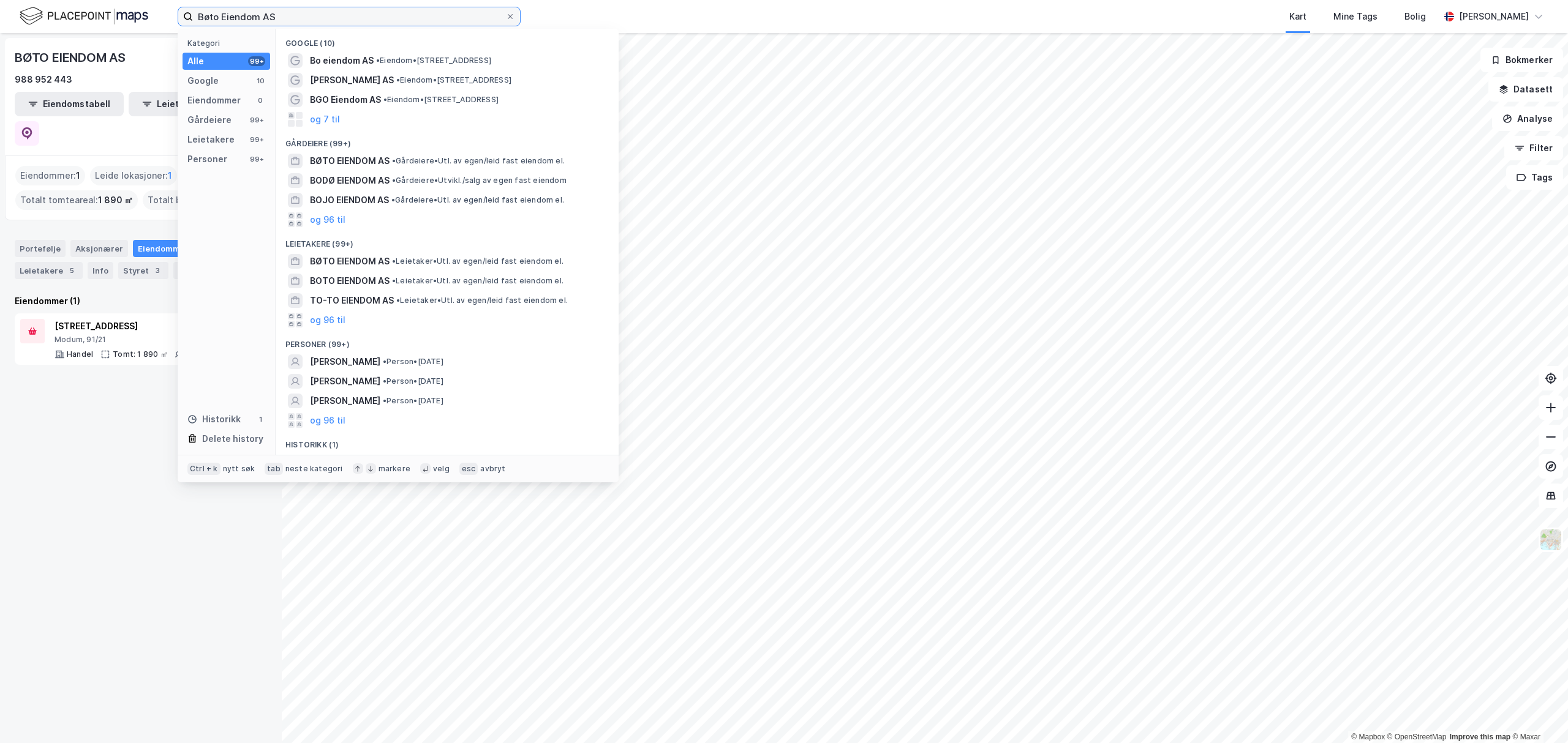
drag, startPoint x: 275, startPoint y: 18, endPoint x: 128, endPoint y: 22, distance: 147.1
click at [128, 22] on div "Bøto Eiendom AS Kategori Alle 99+ Google 10 Eiendommer 0 Gårdeiere 99+ Leietake…" at bounding box center [784, 17] width 1568 height 33
paste input "[PERSON_NAME]"
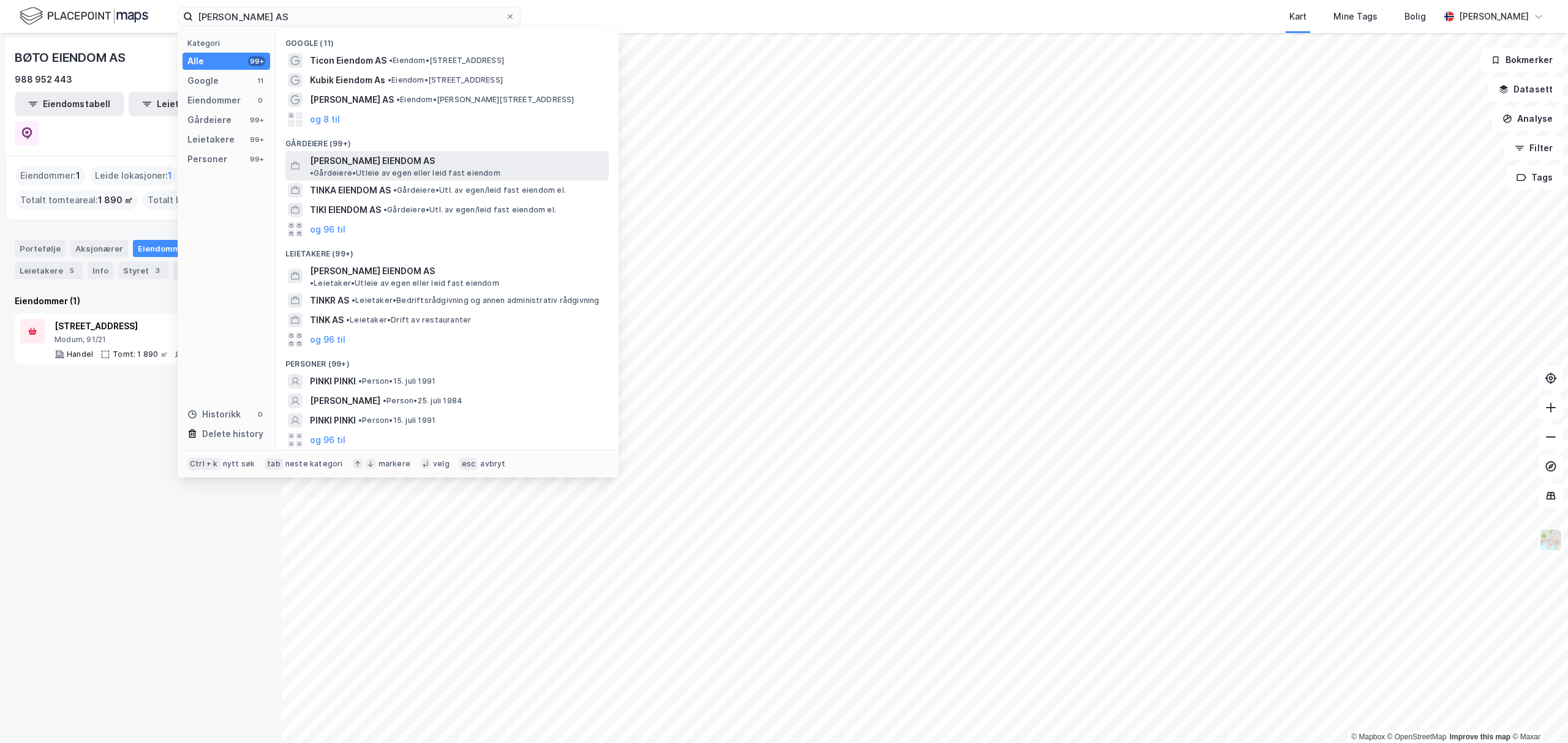
click at [352, 156] on span "[PERSON_NAME] EIENDOM AS" at bounding box center [373, 161] width 125 height 15
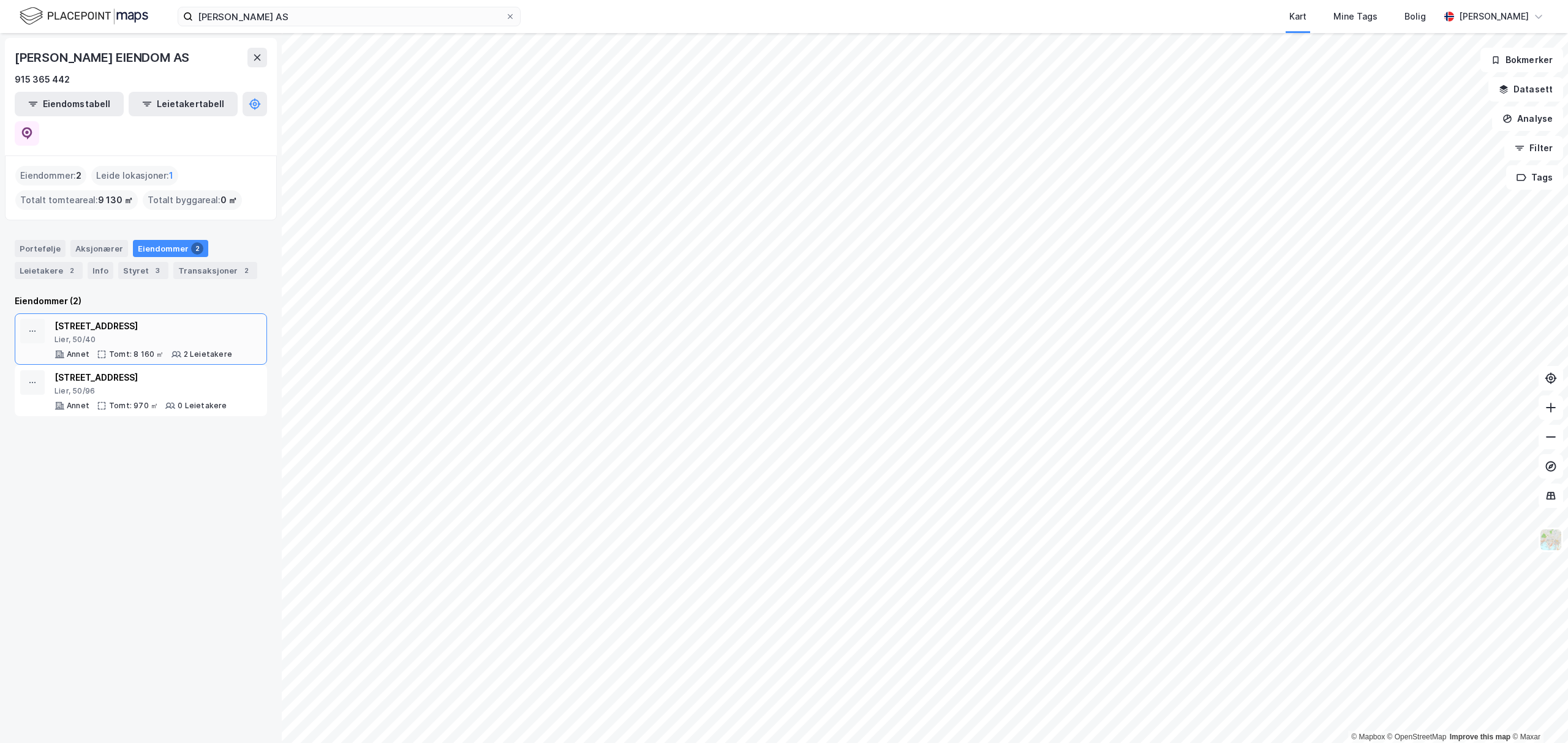
click at [209, 319] on div "[STREET_ADDRESS]" at bounding box center [144, 327] width 178 height 15
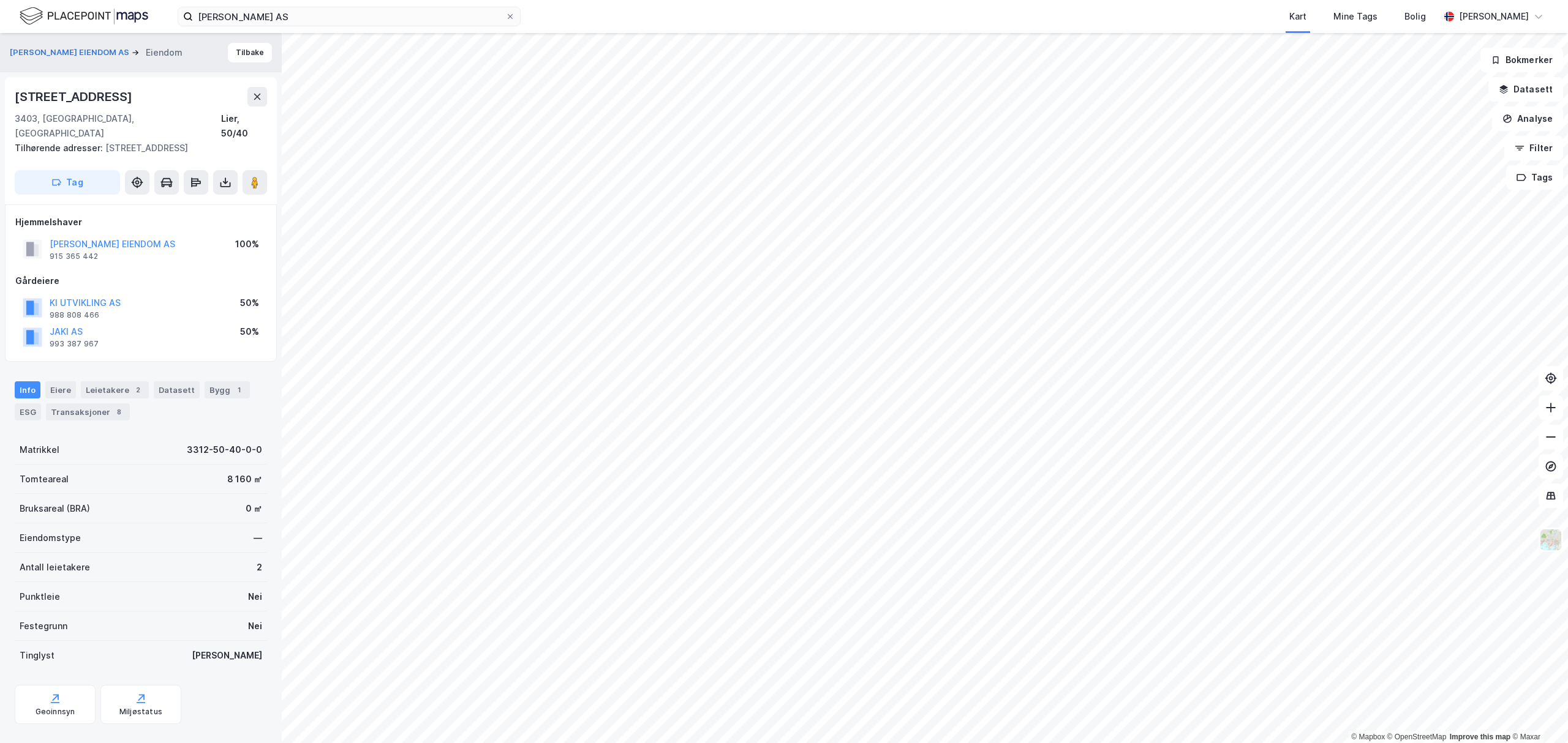
scroll to position [6, 0]
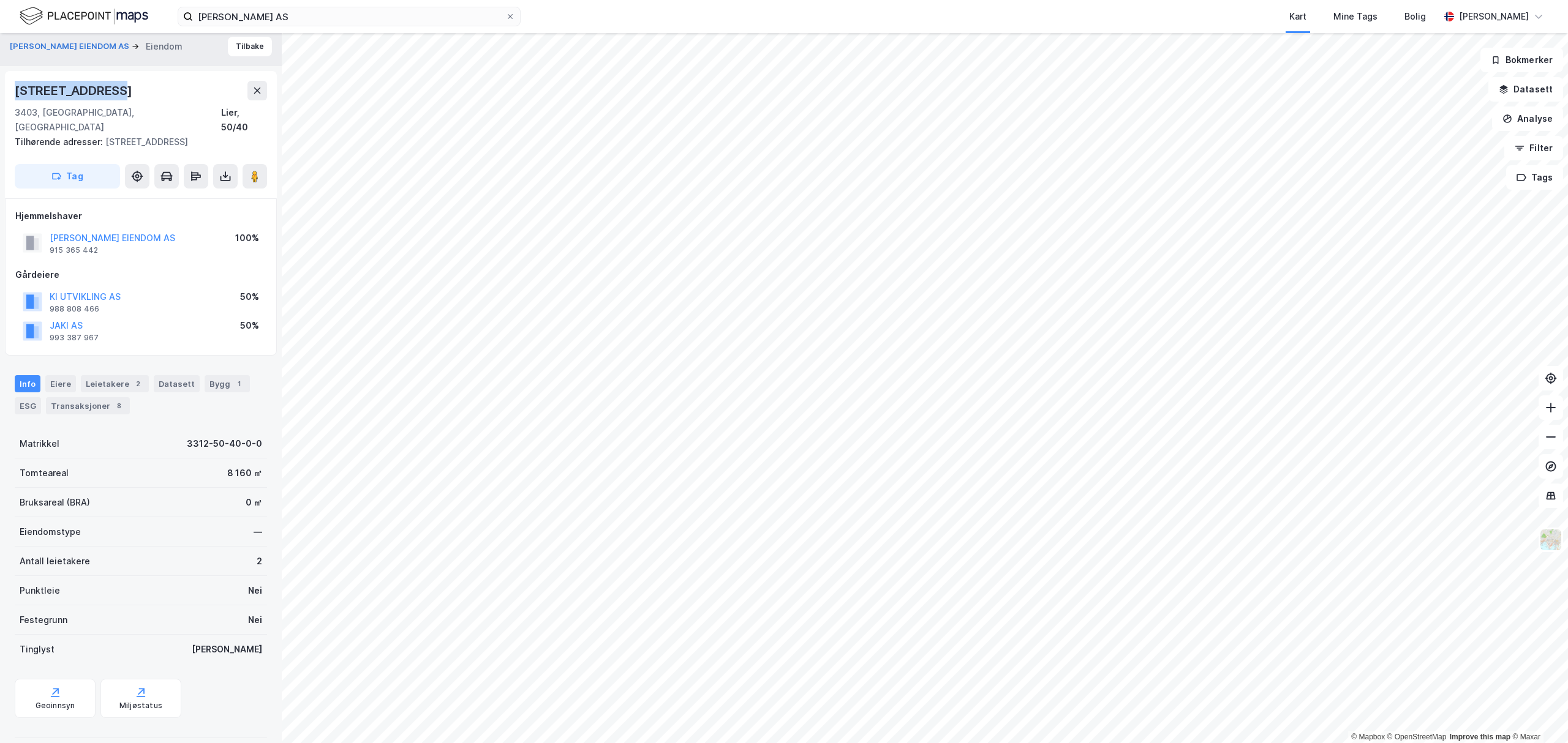
drag, startPoint x: 116, startPoint y: 88, endPoint x: 0, endPoint y: 92, distance: 116.1
click at [0, 92] on div "[PERSON_NAME] EIENDOM AS Eiendom Tilbake [STREET_ADDRESS], [GEOGRAPHIC_DATA] Li…" at bounding box center [141, 388] width 282 height 710
copy div "[STREET_ADDRESS]"
drag, startPoint x: 300, startPoint y: 3, endPoint x: 275, endPoint y: 8, distance: 25.5
click at [275, 7] on div "[PERSON_NAME] AS Kart Mine Tags Bolig [PERSON_NAME]" at bounding box center [784, 17] width 1568 height 33
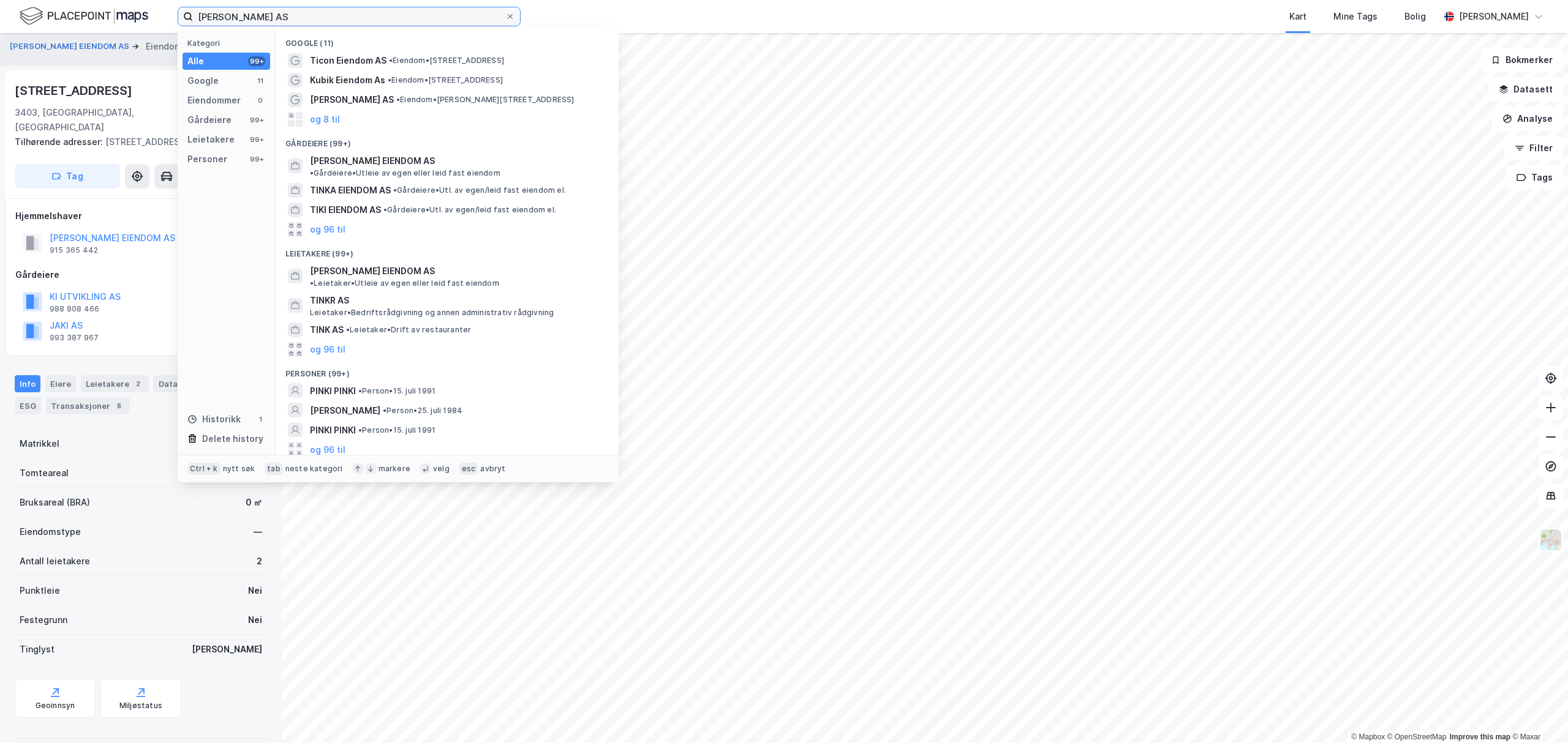
drag, startPoint x: 252, startPoint y: 17, endPoint x: 105, endPoint y: 25, distance: 147.2
click at [105, 25] on div "[PERSON_NAME] AS Kategori Alle 99+ Google 11 Eiendommer 0 Gårdeiere 99+ Leietak…" at bounding box center [784, 17] width 1568 height 33
paste input "[STREET_ADDRESS]"
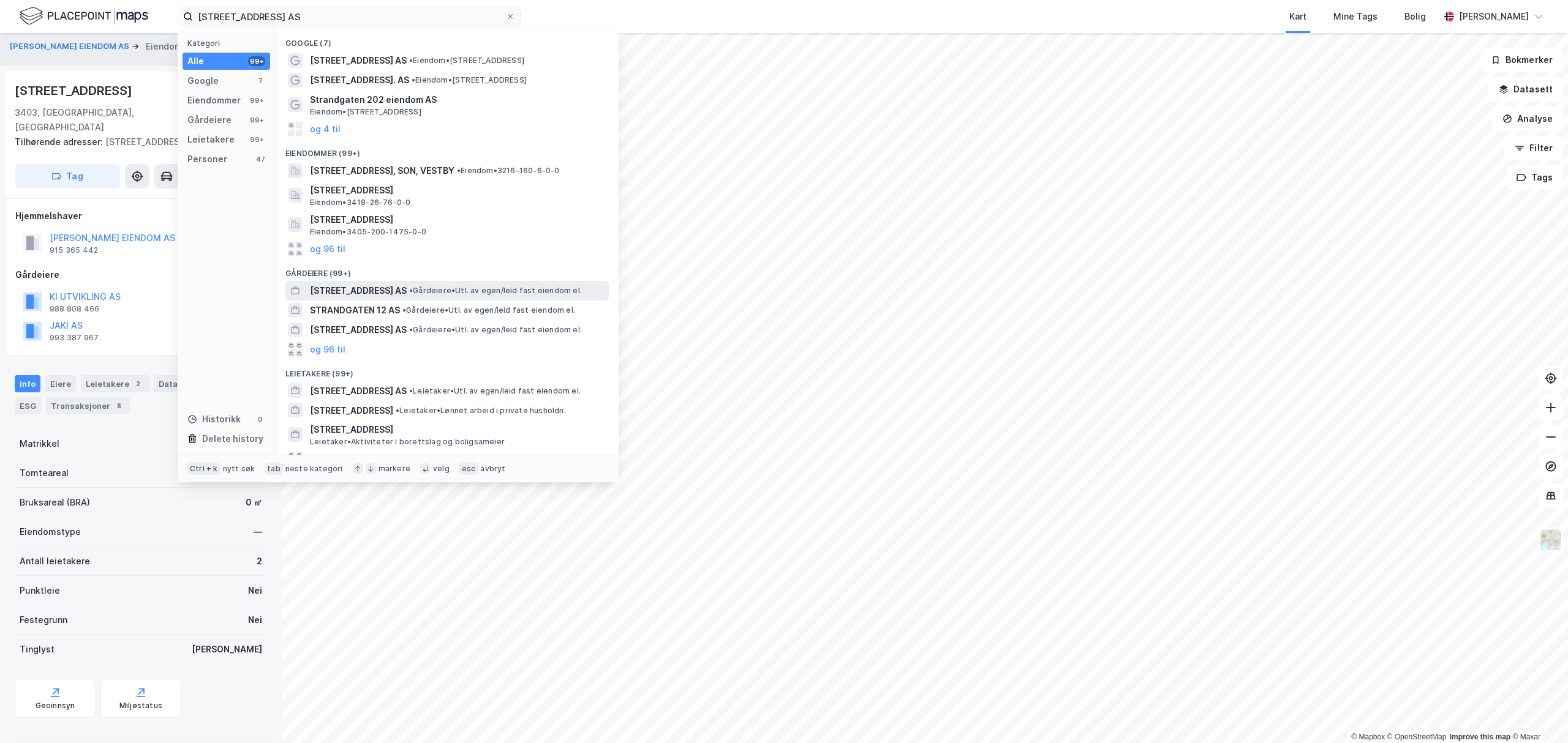
click at [344, 287] on span "[STREET_ADDRESS] AS" at bounding box center [358, 291] width 97 height 15
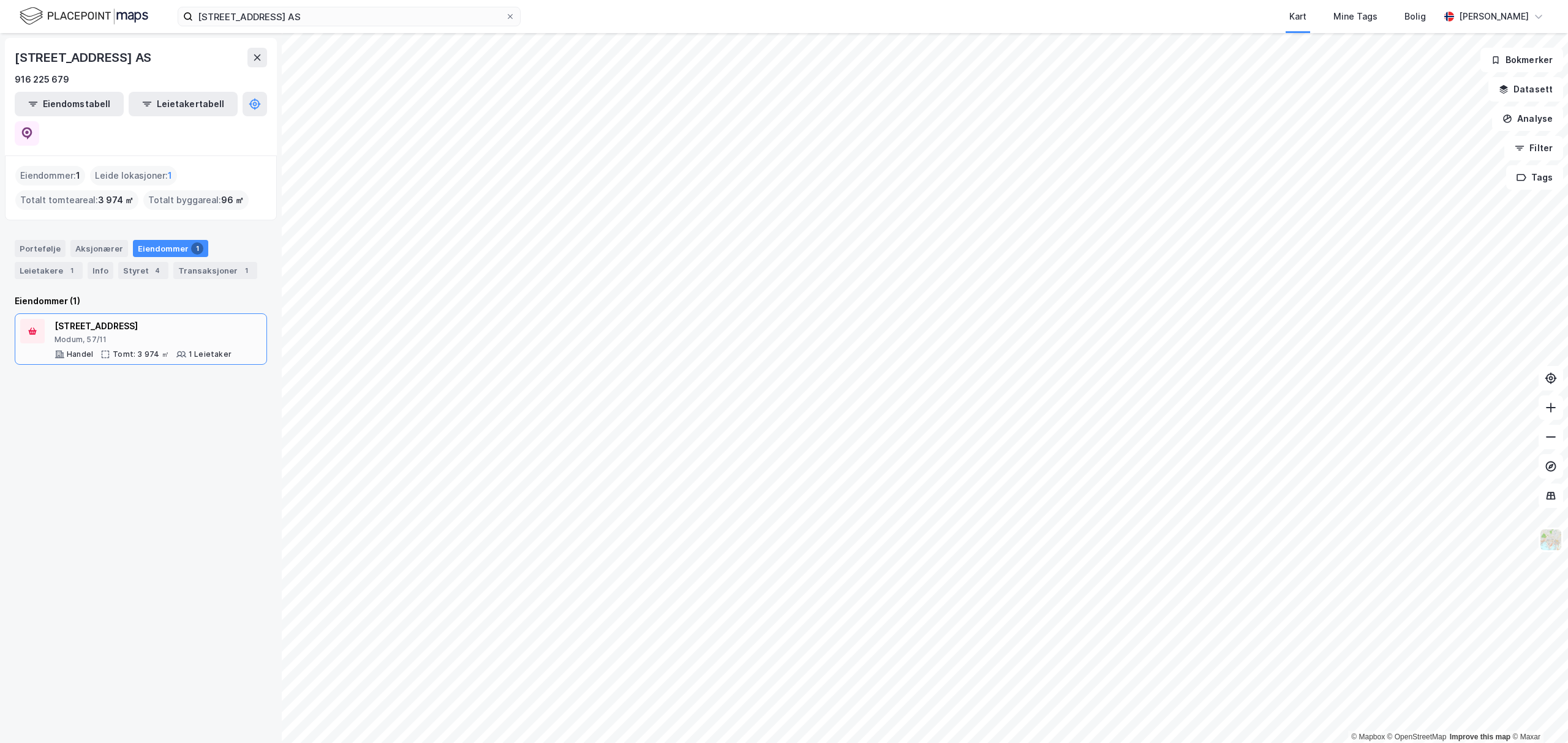
click at [83, 319] on div "[STREET_ADDRESS]" at bounding box center [143, 327] width 177 height 15
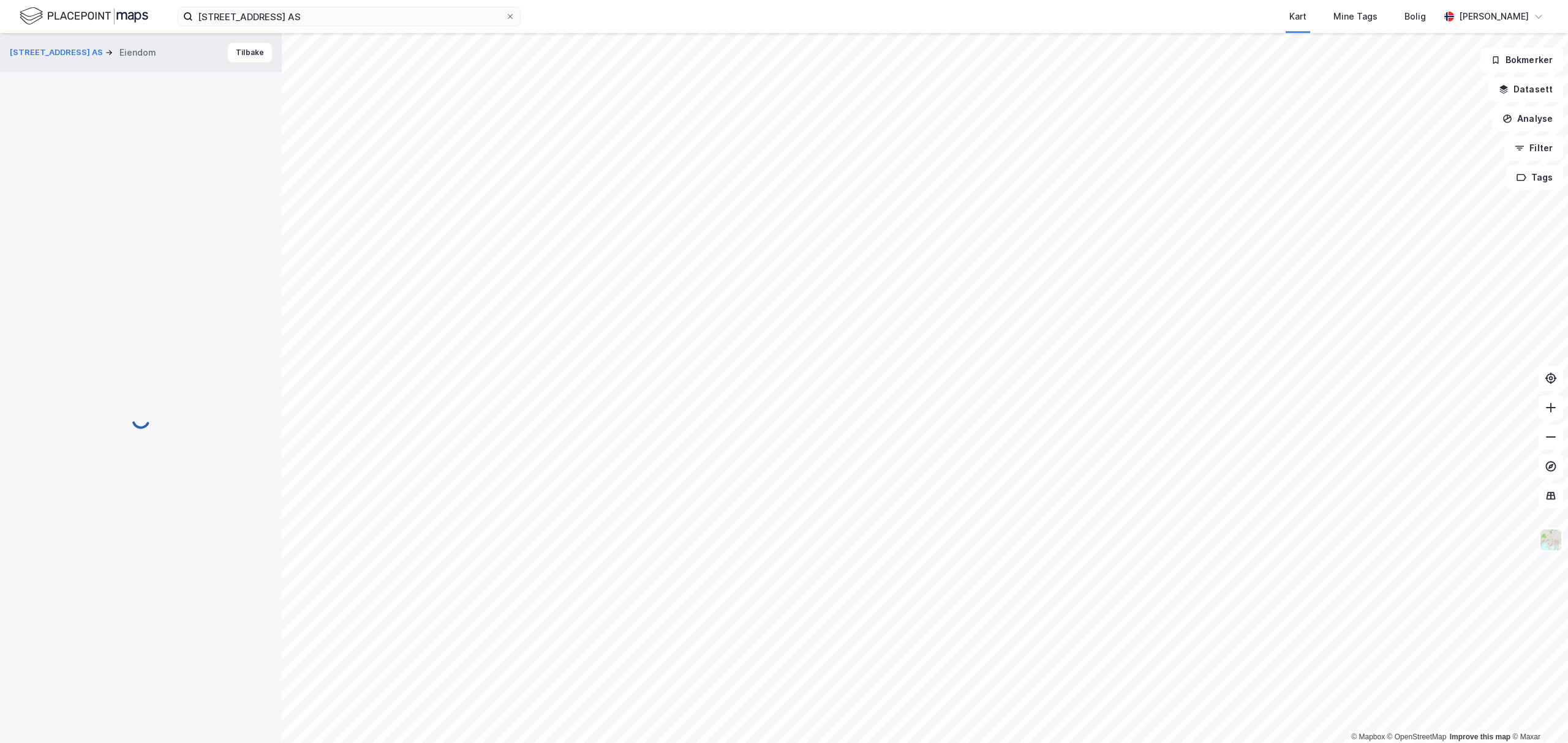
scroll to position [6, 0]
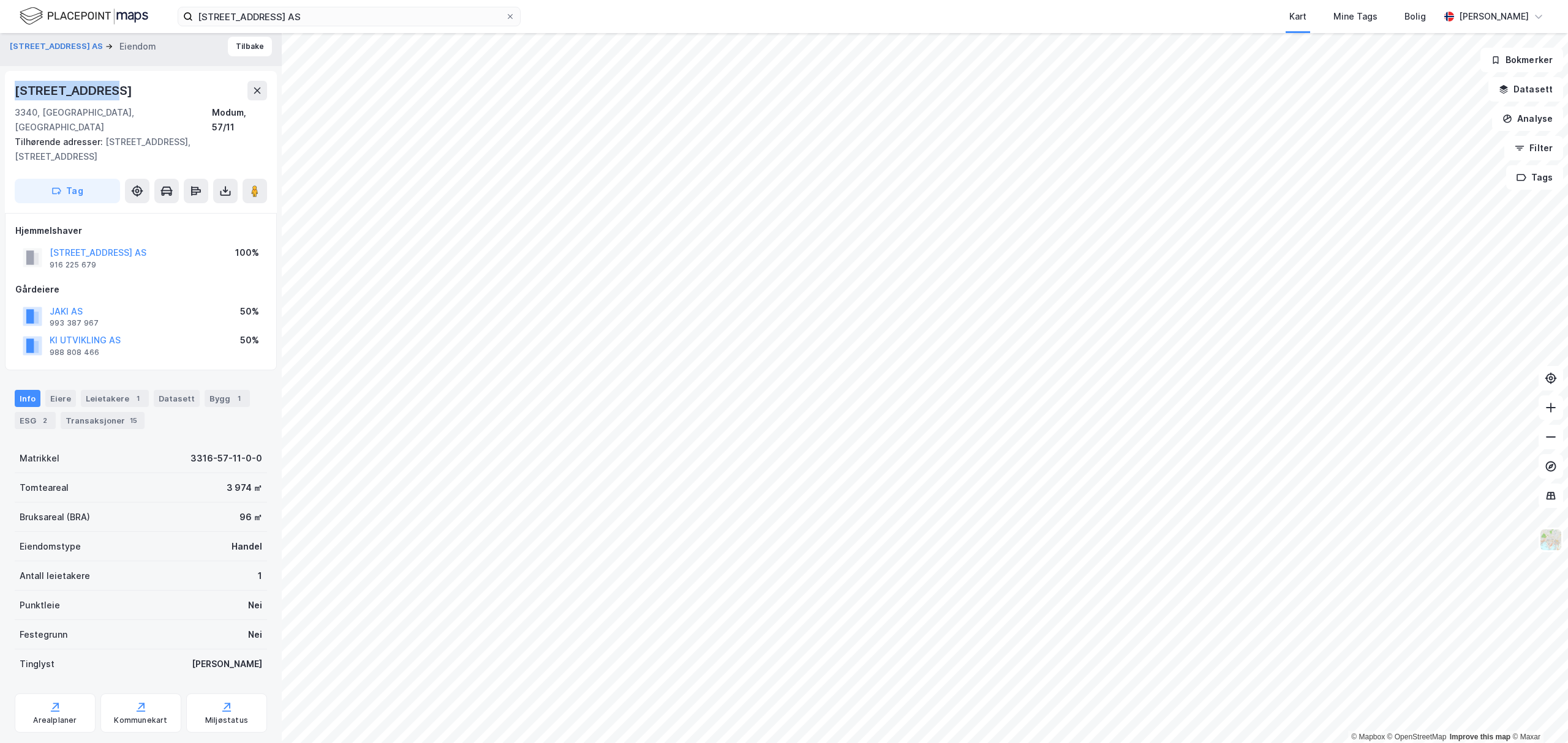
drag, startPoint x: 111, startPoint y: 87, endPoint x: 3, endPoint y: 85, distance: 108.0
click at [3, 85] on div "STRANDGATA 12 AS Eiendom Tilbake [STREET_ADDRESS], [GEOGRAPHIC_DATA] Modum, 57/…" at bounding box center [141, 388] width 282 height 710
copy div "[STREET_ADDRESS]"
click at [123, 390] on div "Leietakere 1" at bounding box center [114, 398] width 68 height 17
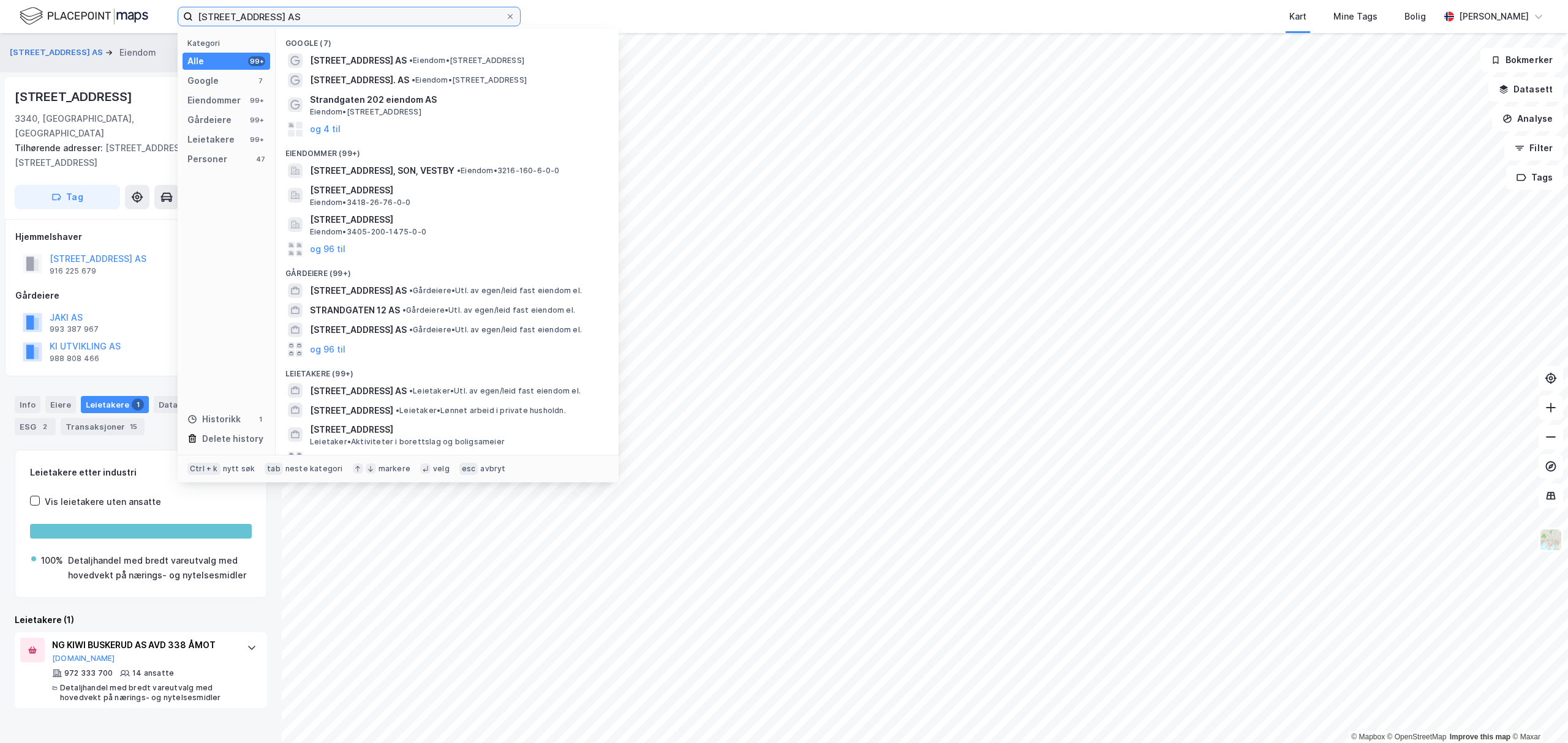
drag, startPoint x: 290, startPoint y: 13, endPoint x: 186, endPoint y: 21, distance: 104.3
click at [186, 21] on label "[STREET_ADDRESS] AS" at bounding box center [348, 17] width 343 height 20
paste input "Lerberg Utvikling"
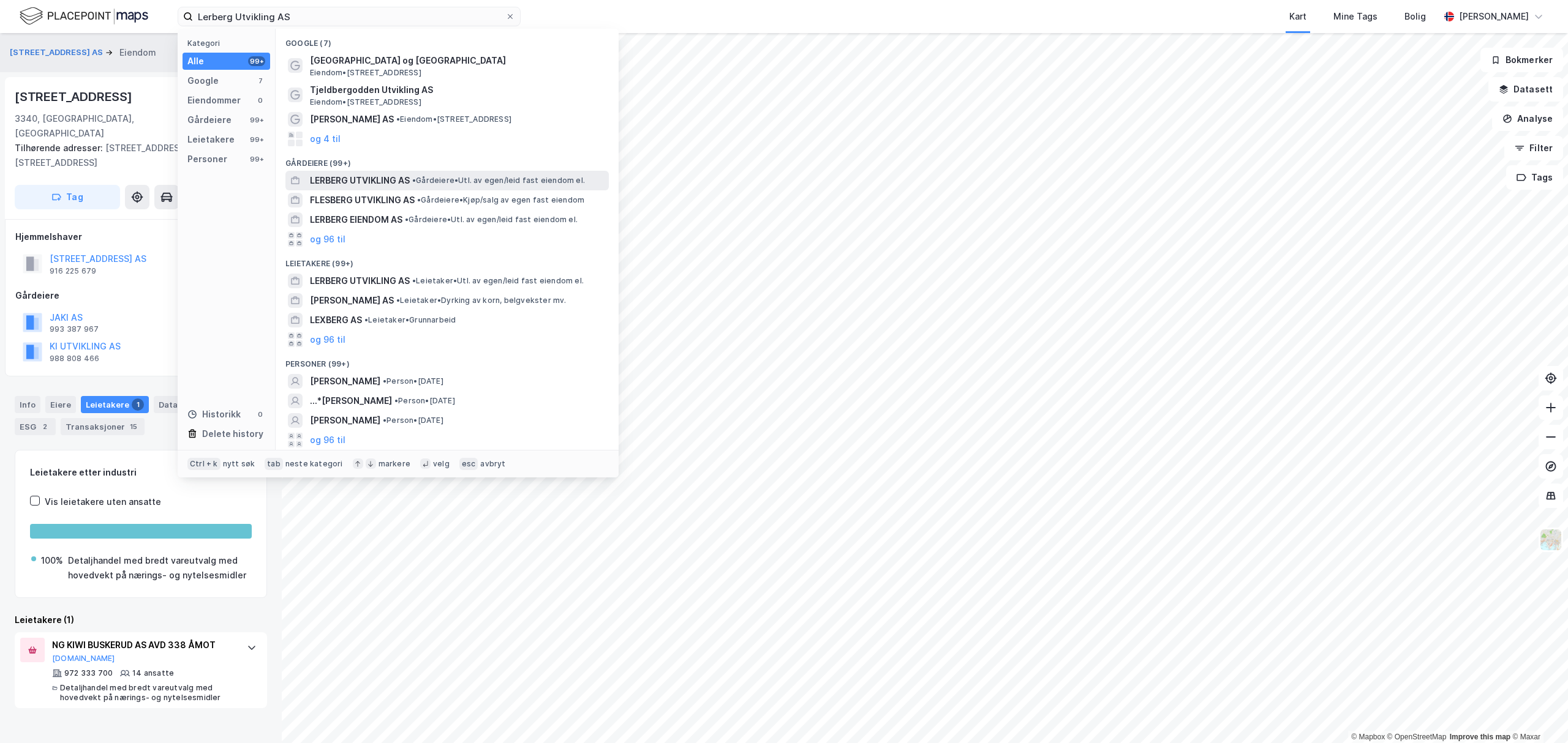
click at [343, 182] on span "LERBERG UTVIKLING AS" at bounding box center [360, 181] width 100 height 15
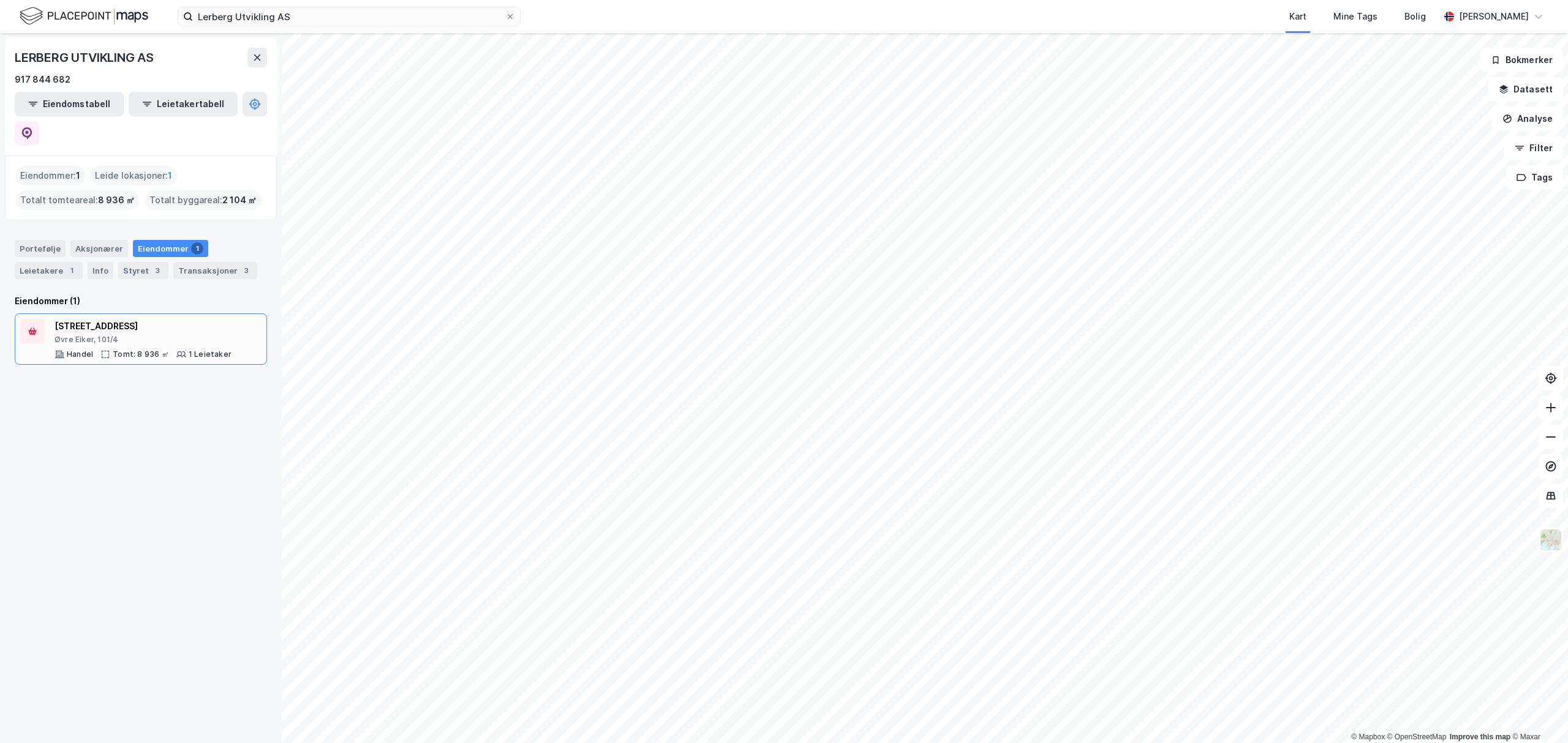
click at [138, 319] on div "[STREET_ADDRESS]" at bounding box center [143, 327] width 177 height 15
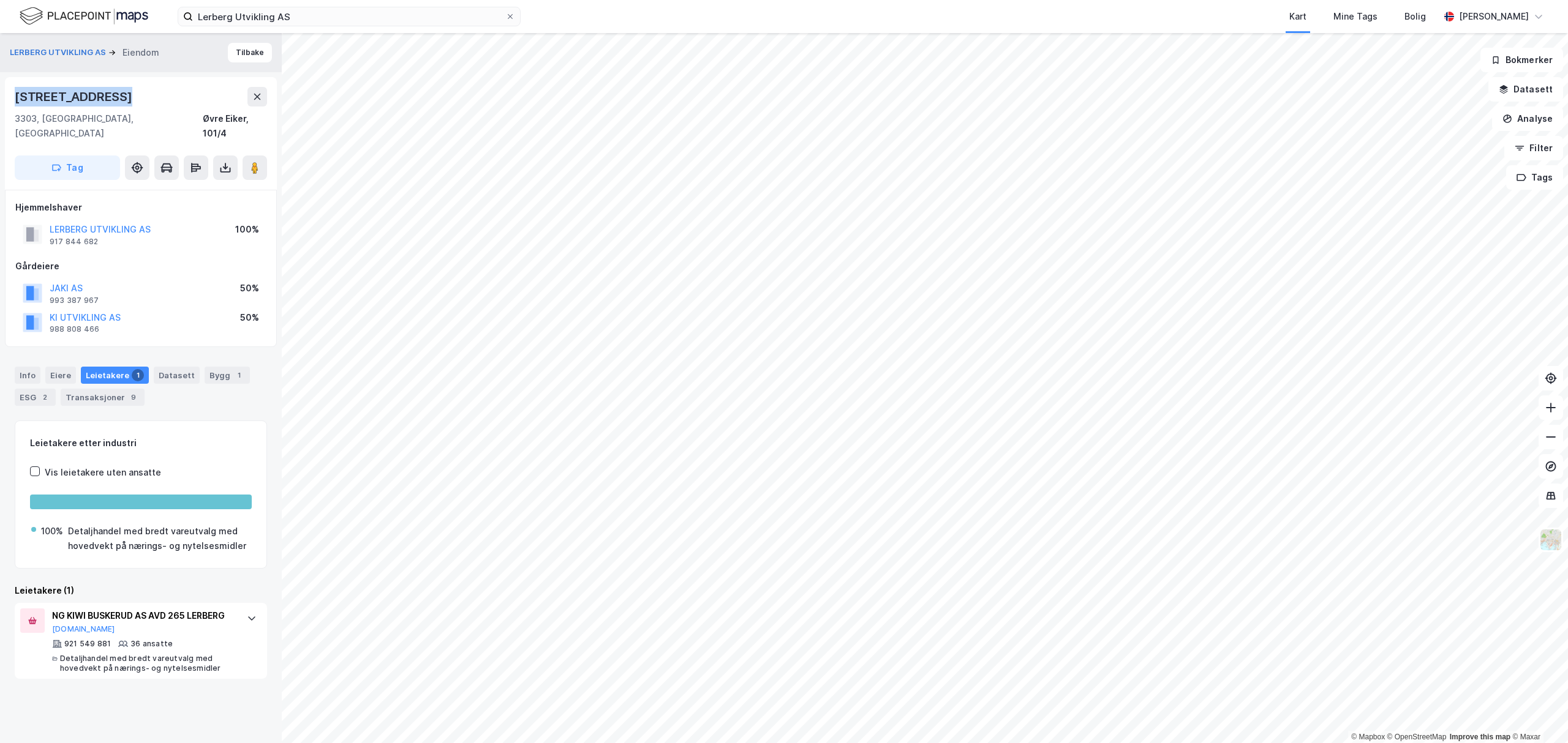
drag, startPoint x: 50, startPoint y: 100, endPoint x: 137, endPoint y: 104, distance: 87.1
click at [137, 104] on div "[STREET_ADDRESS]" at bounding box center [141, 134] width 272 height 113
copy div "[STREET_ADDRESS]"
click at [22, 367] on div "Info" at bounding box center [27, 375] width 26 height 17
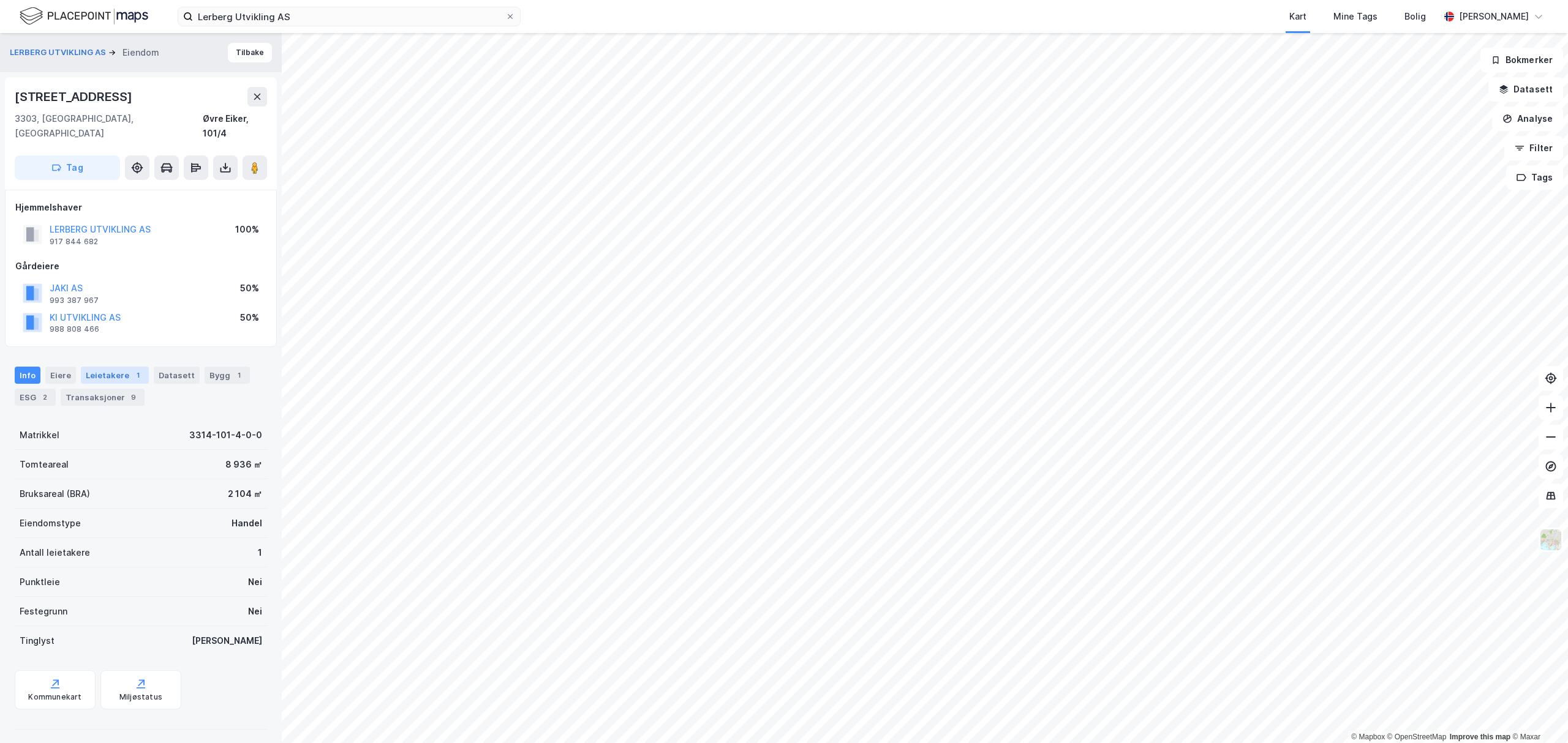
click at [110, 367] on div "Leietakere 1" at bounding box center [114, 375] width 68 height 17
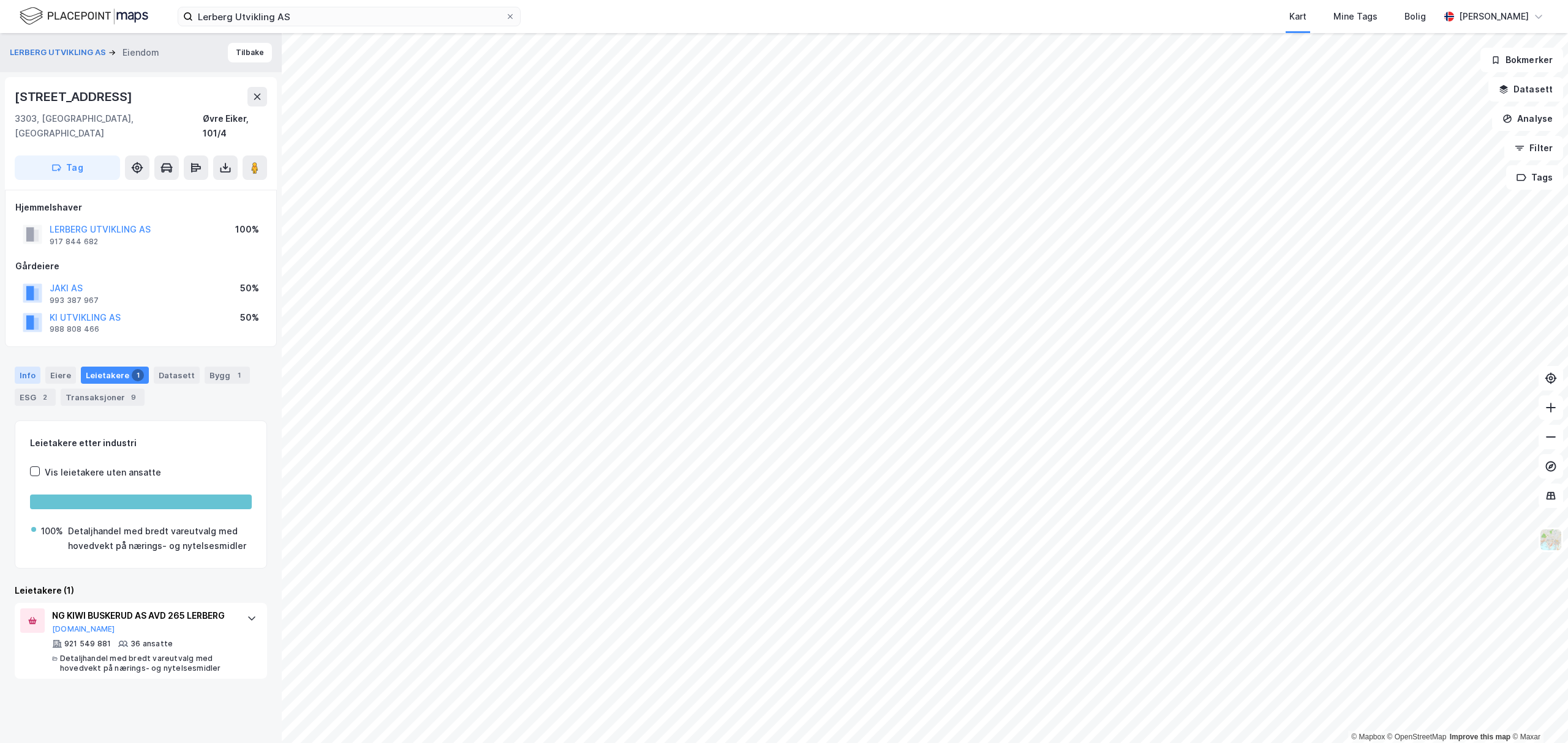
click at [27, 367] on div "Info" at bounding box center [27, 375] width 26 height 17
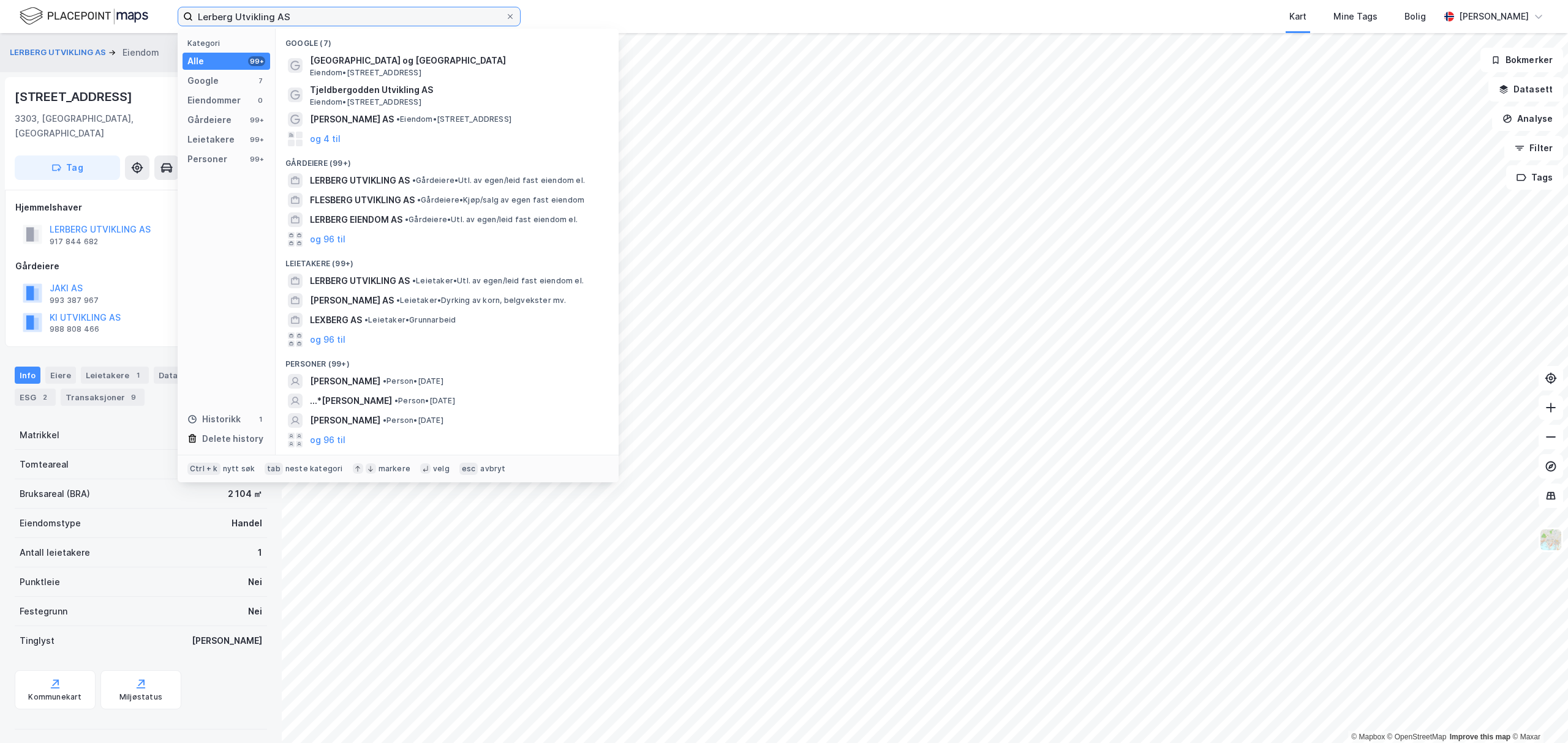
drag, startPoint x: 275, startPoint y: 15, endPoint x: 177, endPoint y: 13, distance: 98.0
click at [177, 13] on div "Lerberg Utvikling AS Kategori Alle 99+ Google 7 Eiendommer 0 Gårdeiere 99+ Leie…" at bounding box center [784, 17] width 1568 height 33
paste input "[STREET_ADDRESS]"
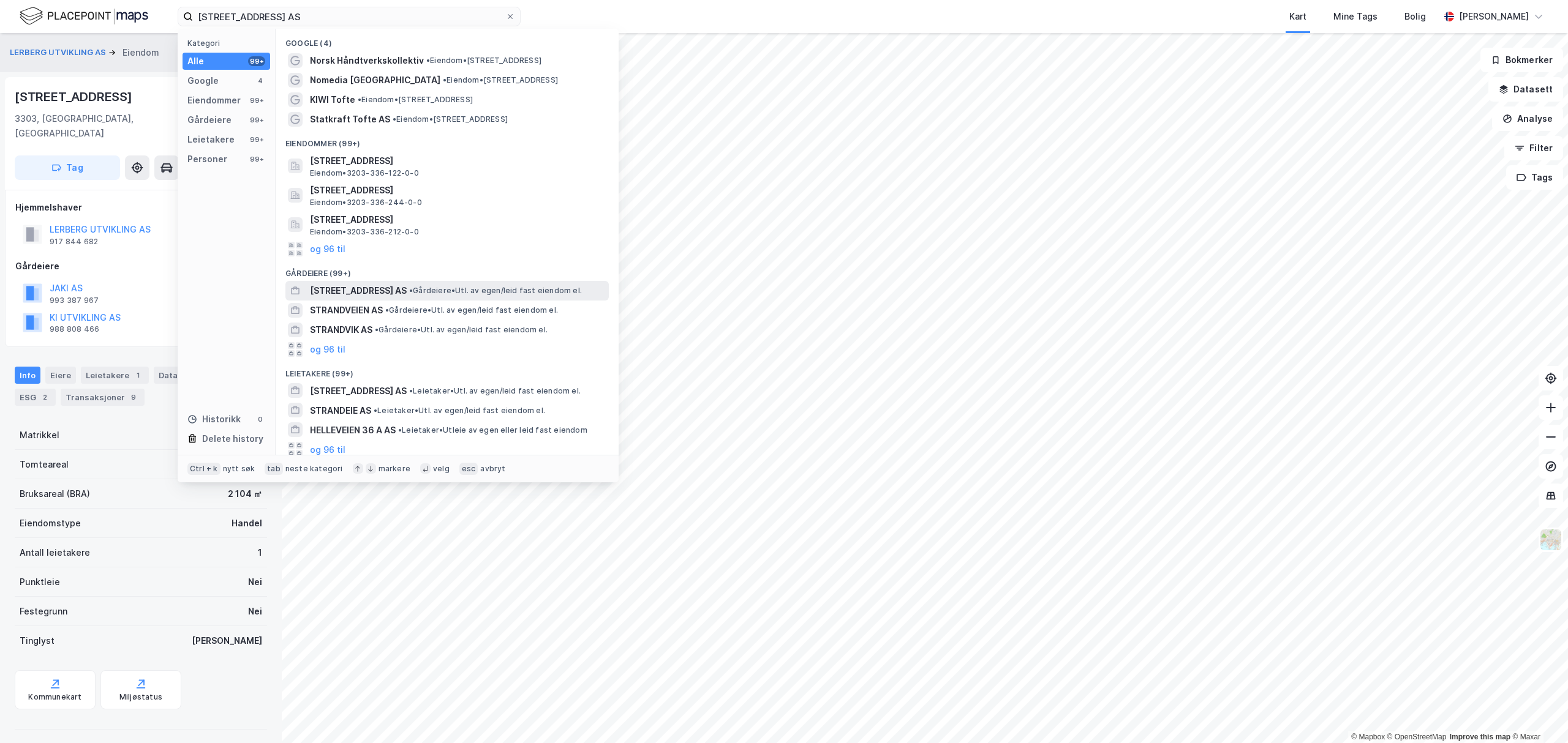
click at [348, 291] on span "[STREET_ADDRESS] AS" at bounding box center [358, 291] width 97 height 15
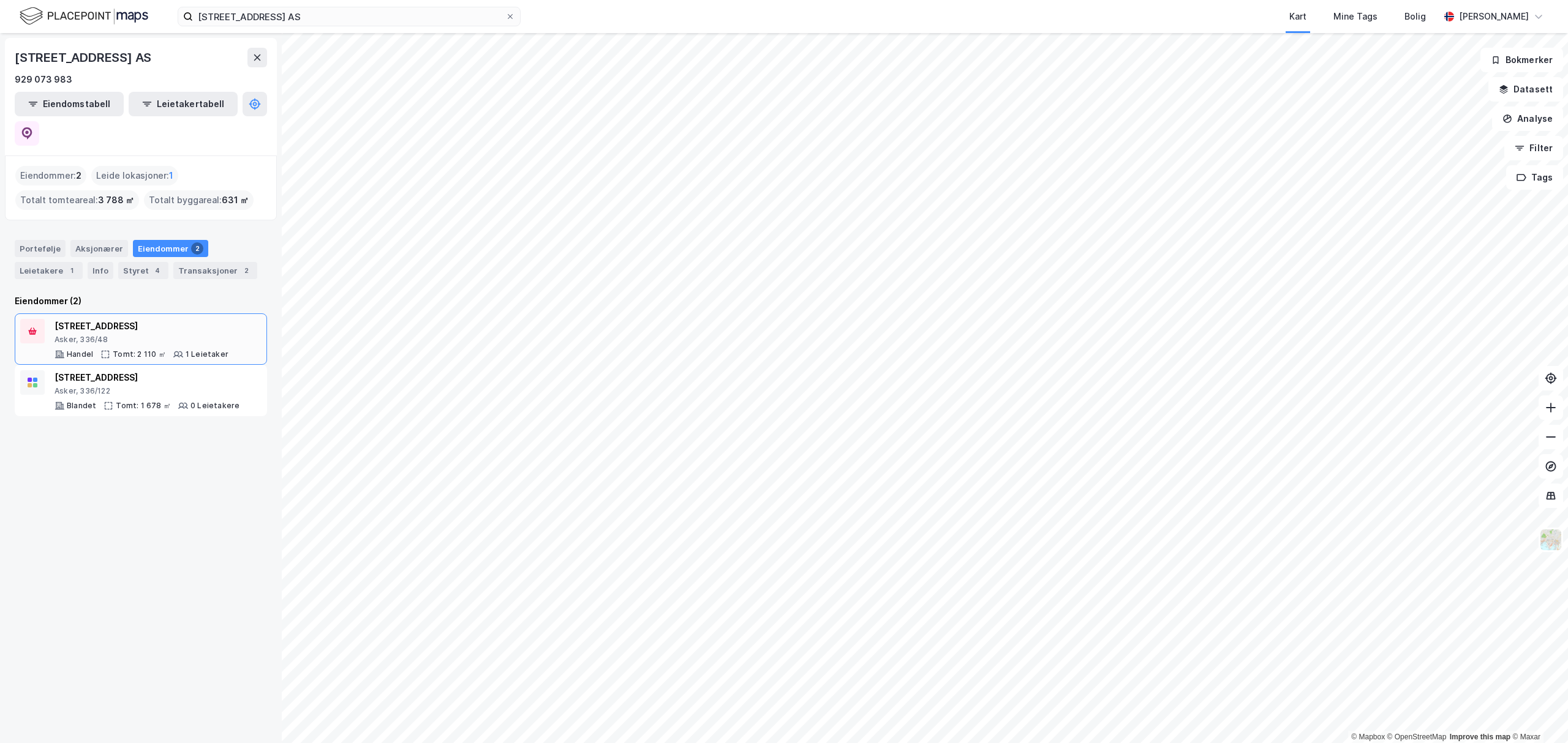
click at [182, 319] on div "[STREET_ADDRESS]" at bounding box center [142, 327] width 174 height 15
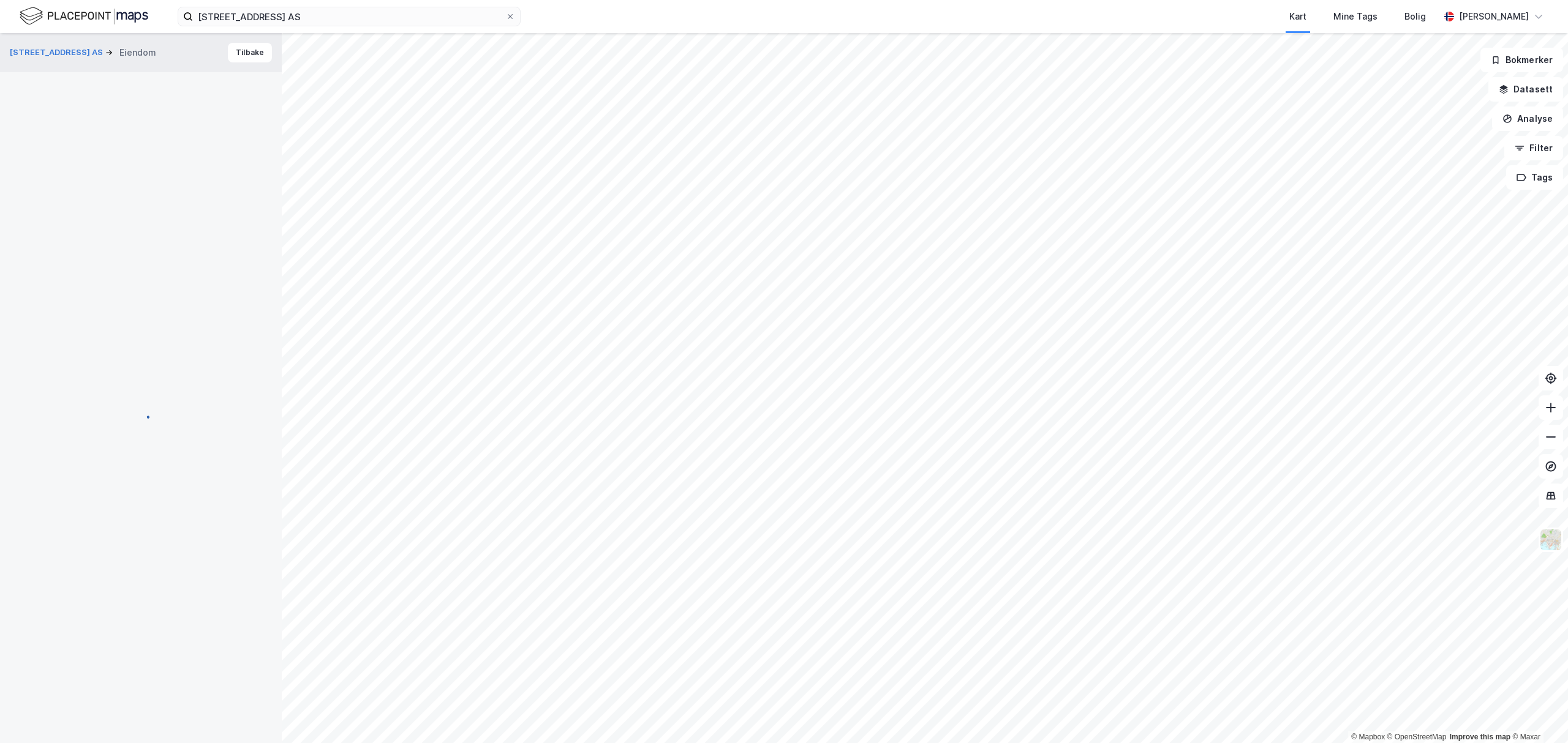
scroll to position [6, 0]
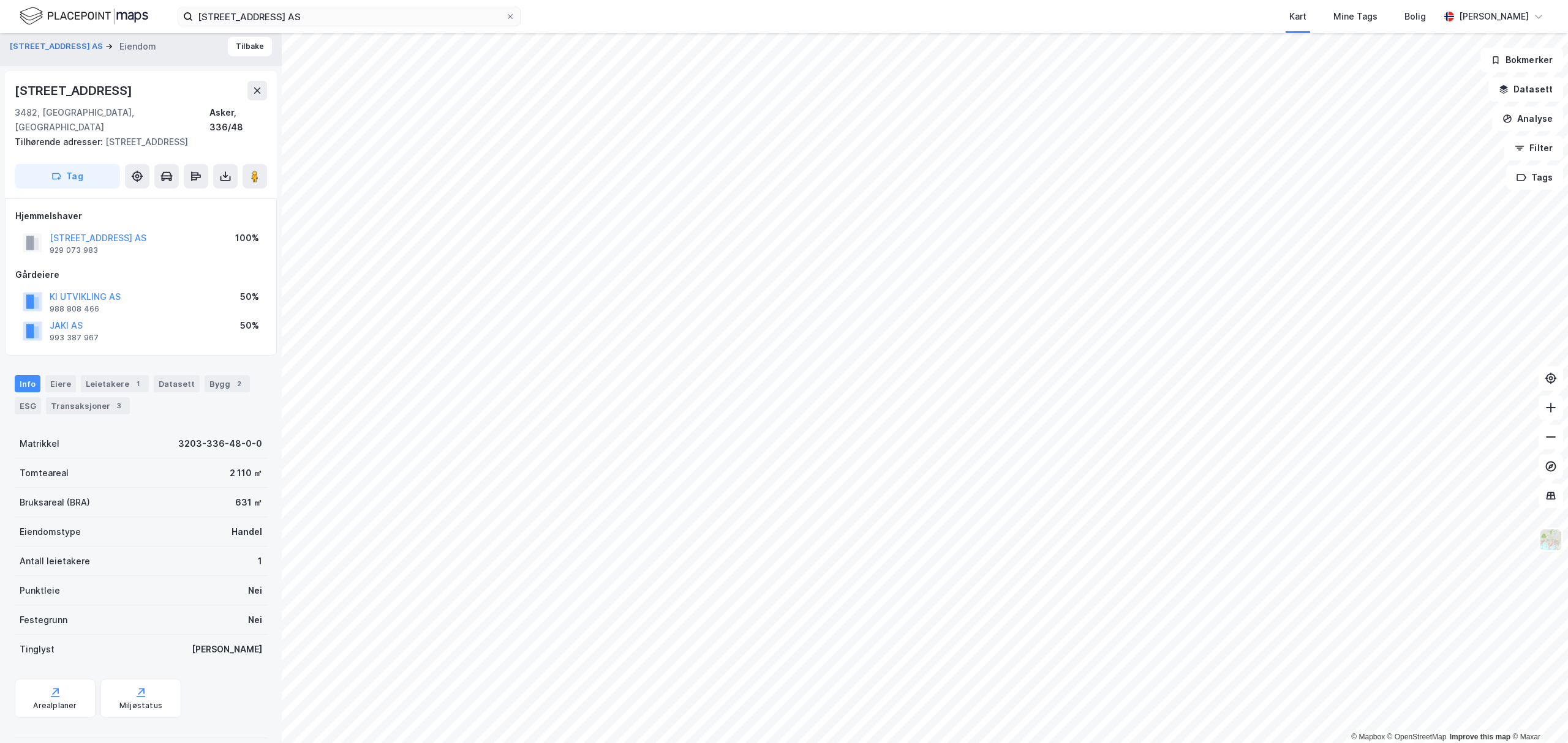
drag, startPoint x: 17, startPoint y: 86, endPoint x: 160, endPoint y: 80, distance: 143.1
click at [160, 80] on div "[STREET_ADDRESS], 336/48 Tilhørende adresser: [STREET_ADDRESS] Tag" at bounding box center [141, 135] width 272 height 128
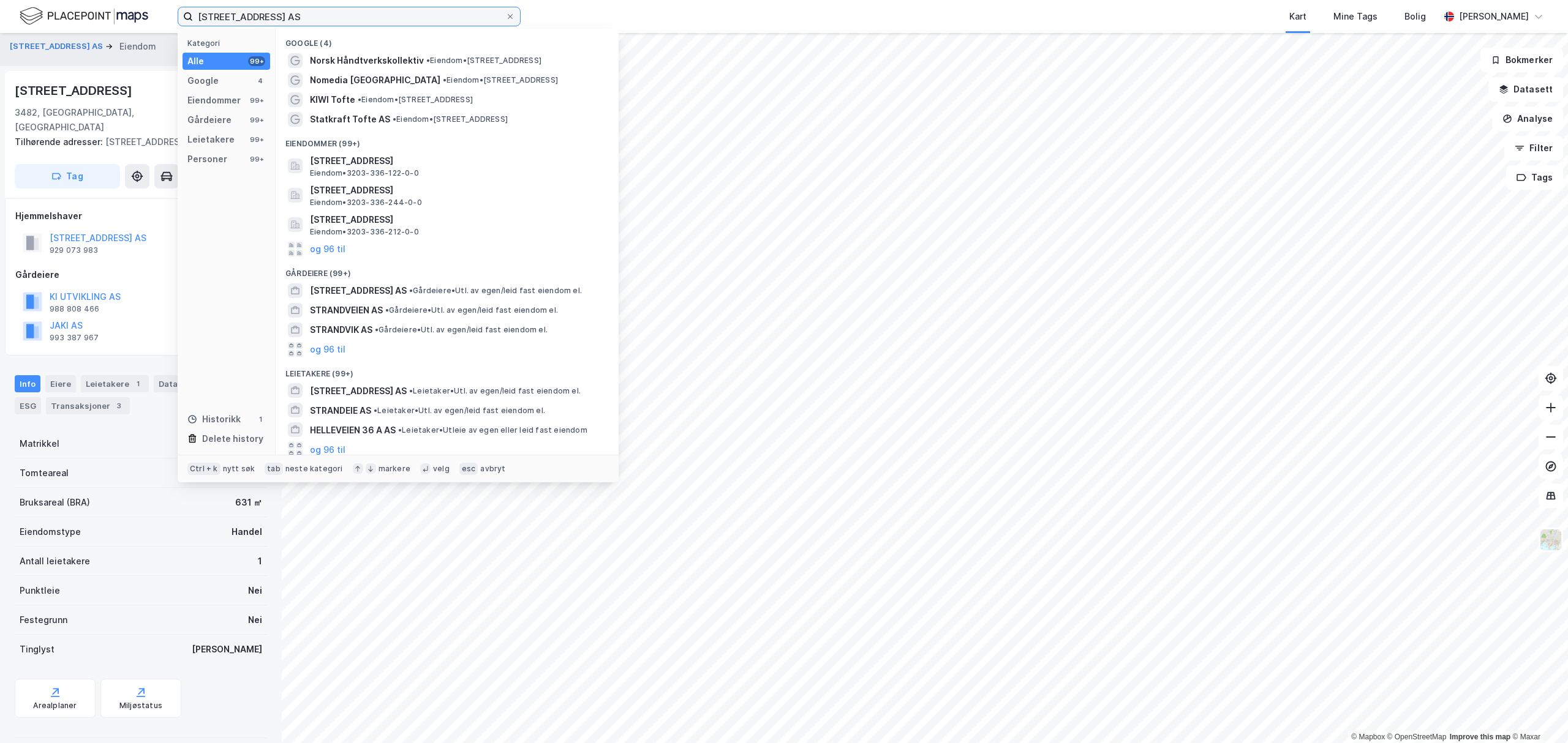
drag, startPoint x: 280, startPoint y: 13, endPoint x: 145, endPoint y: 29, distance: 135.9
click at [145, 29] on div "[STREET_ADDRESS] AS Kategori Alle 99+ Google 4 Eiendommer 99+ Gårdeiere 99+ Lei…" at bounding box center [784, 17] width 1568 height 33
paste input "Arbeidergata 17"
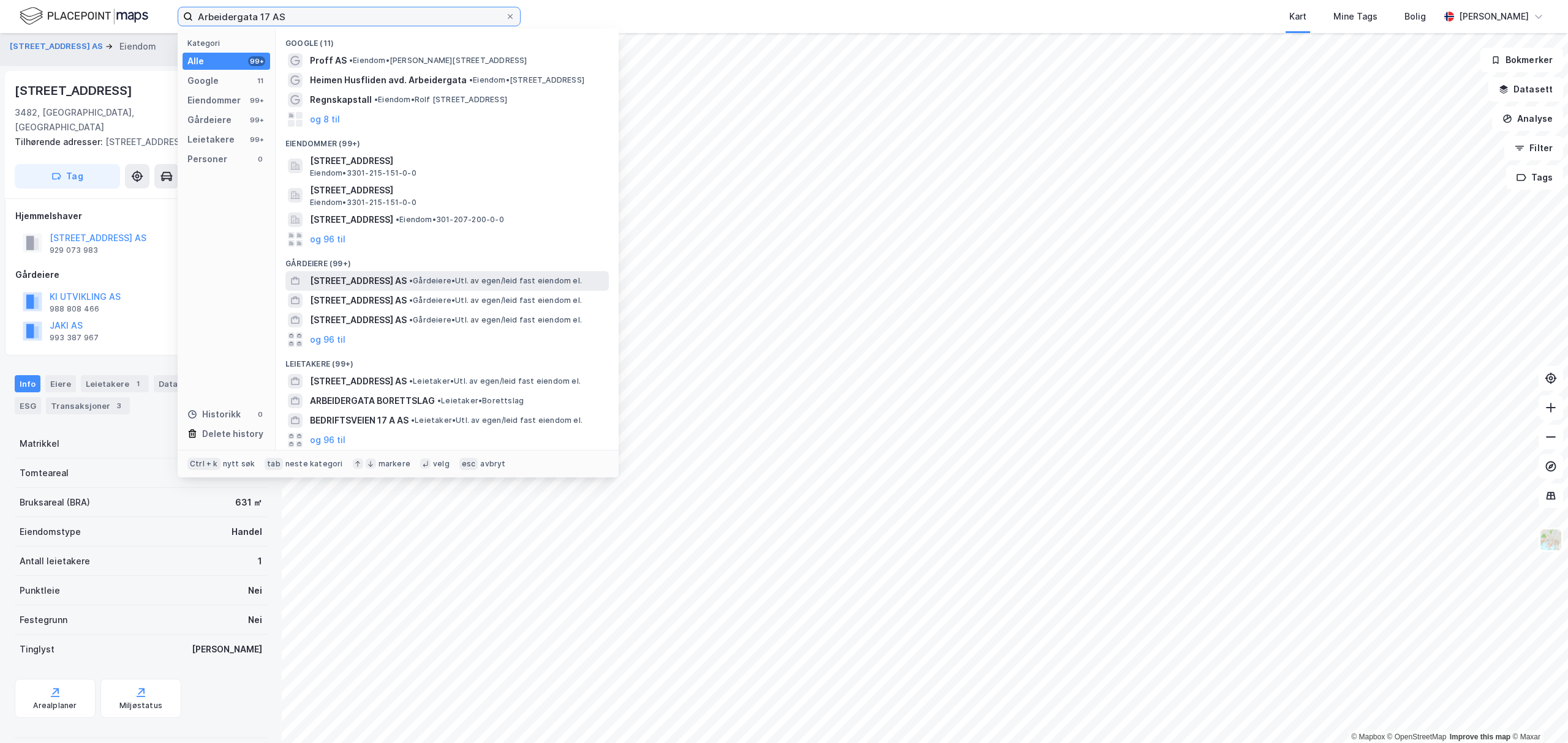
type input "Arbeidergata 17 AS"
click at [336, 278] on span "[STREET_ADDRESS] AS" at bounding box center [358, 281] width 97 height 15
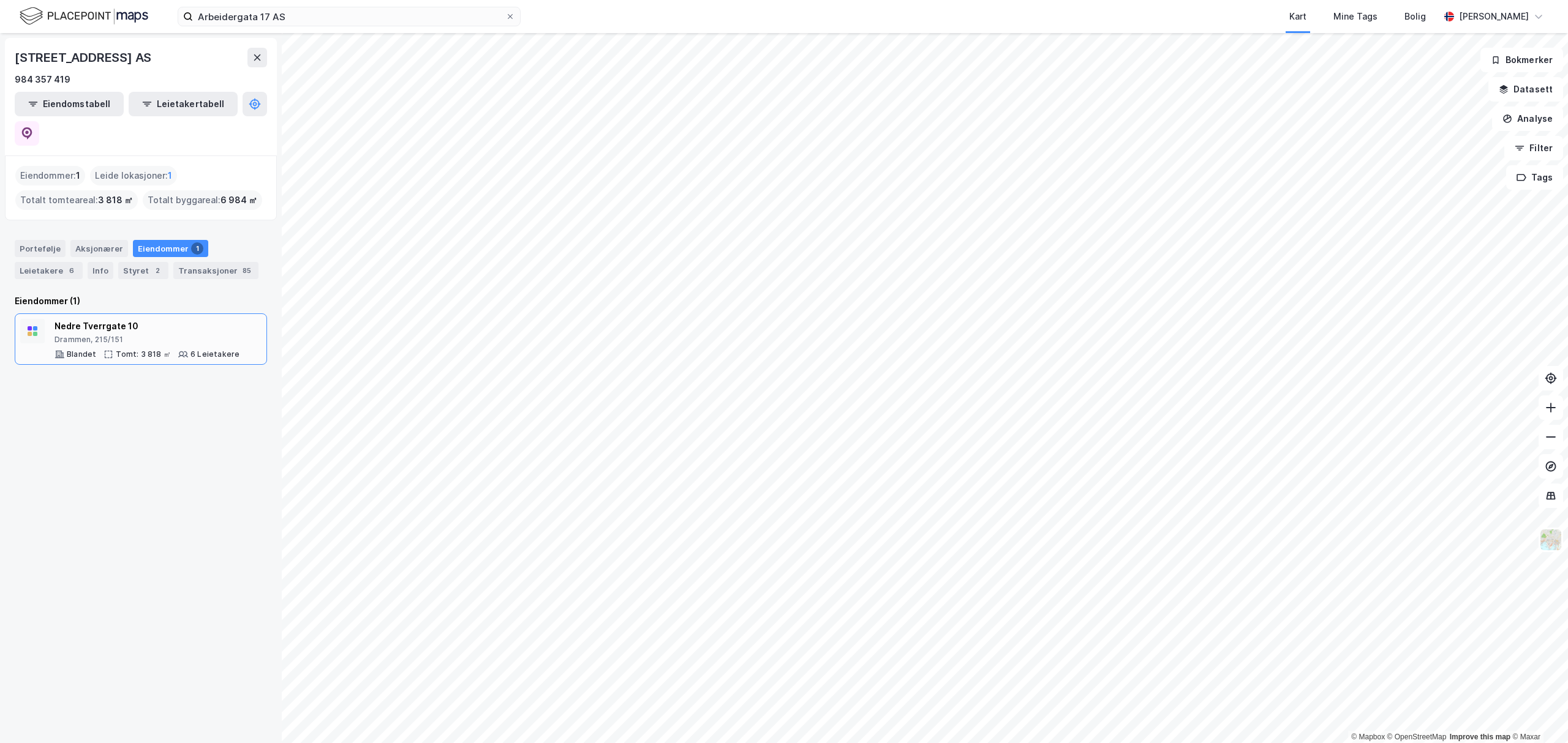
click at [109, 319] on div "Nedre Tverrgate 10" at bounding box center [147, 327] width 185 height 15
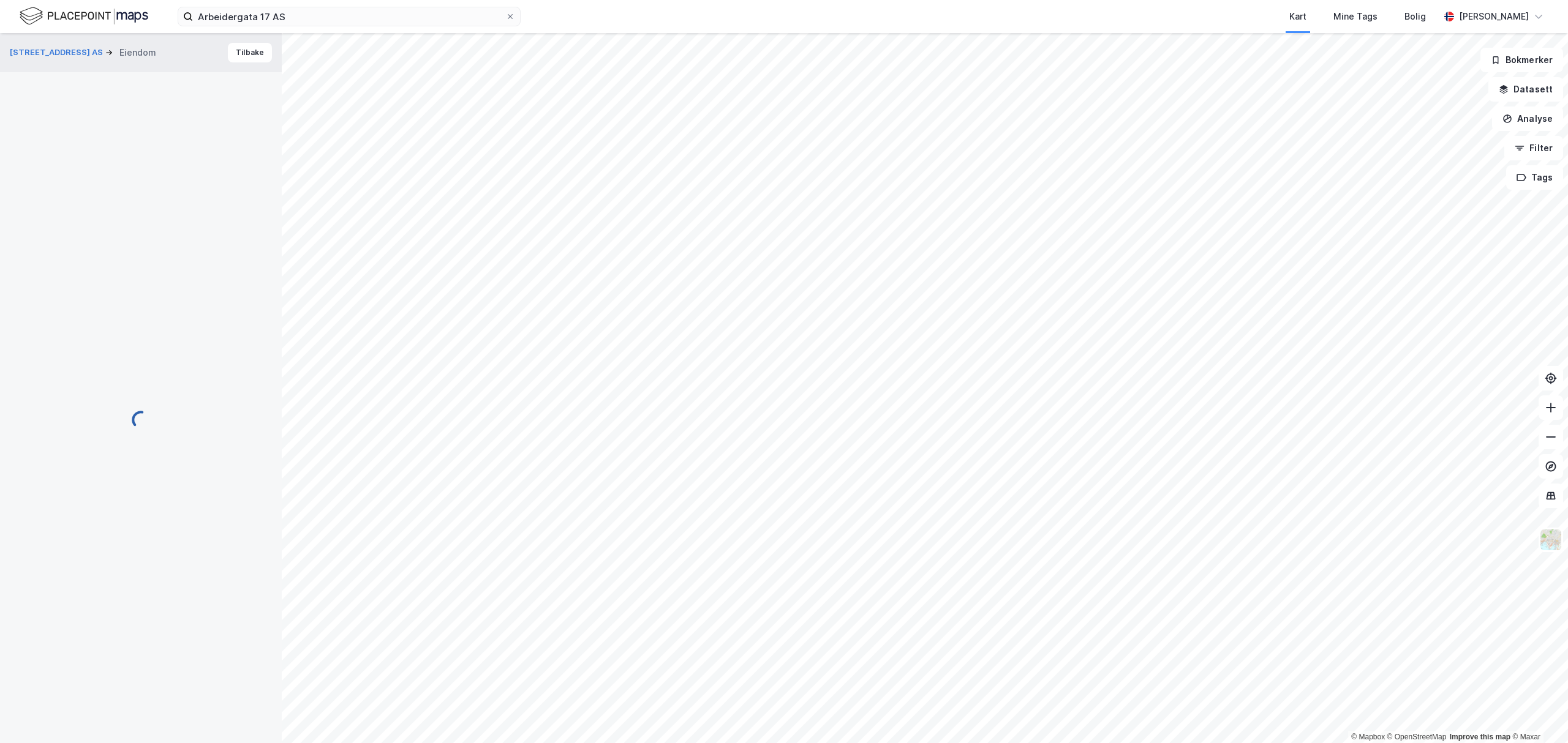
scroll to position [6, 0]
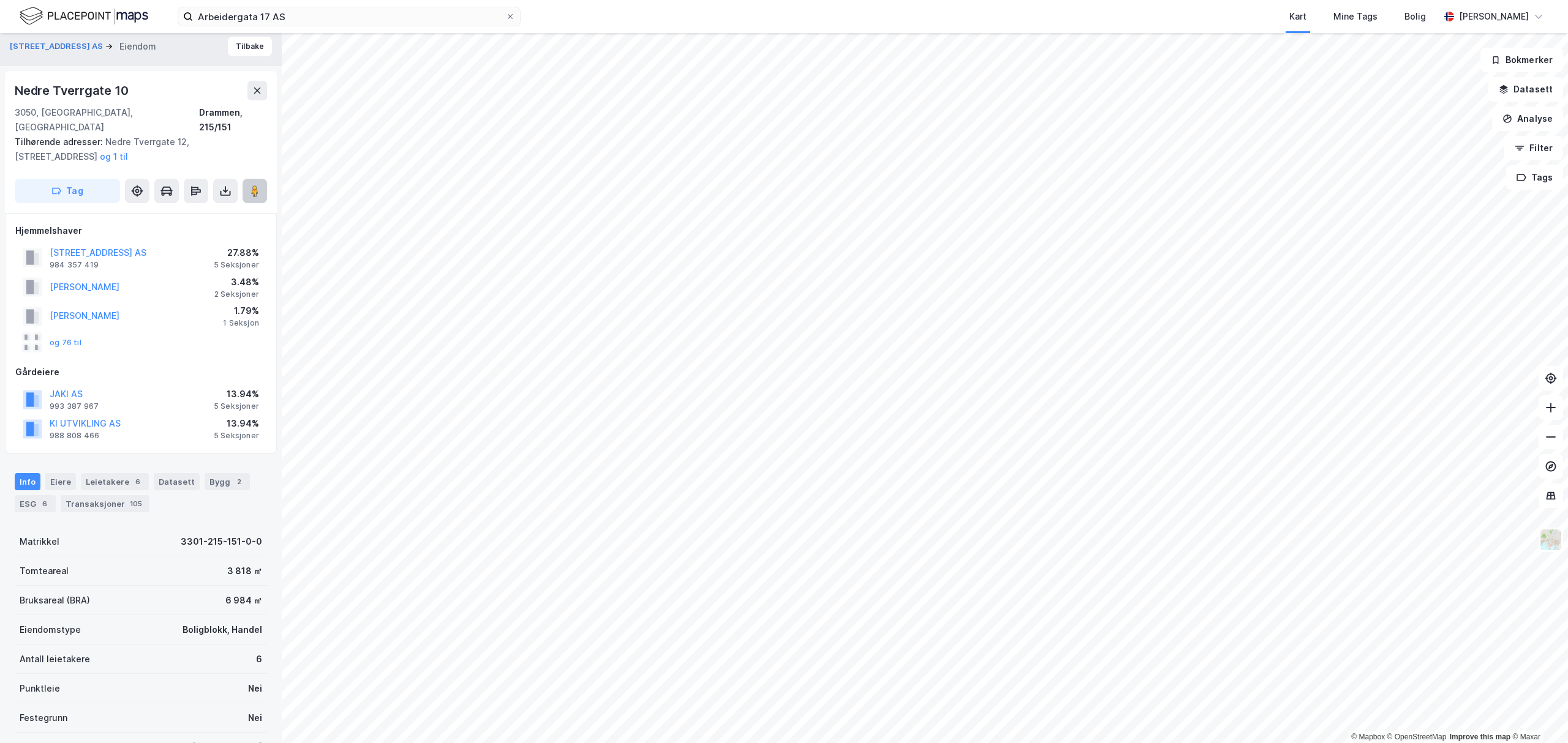
click at [246, 179] on button at bounding box center [255, 192] width 25 height 25
drag, startPoint x: 216, startPoint y: 552, endPoint x: 238, endPoint y: 561, distance: 23.8
click at [238, 561] on div "Tomteareal 3 818 ㎡" at bounding box center [141, 571] width 252 height 29
copy div "3 818"
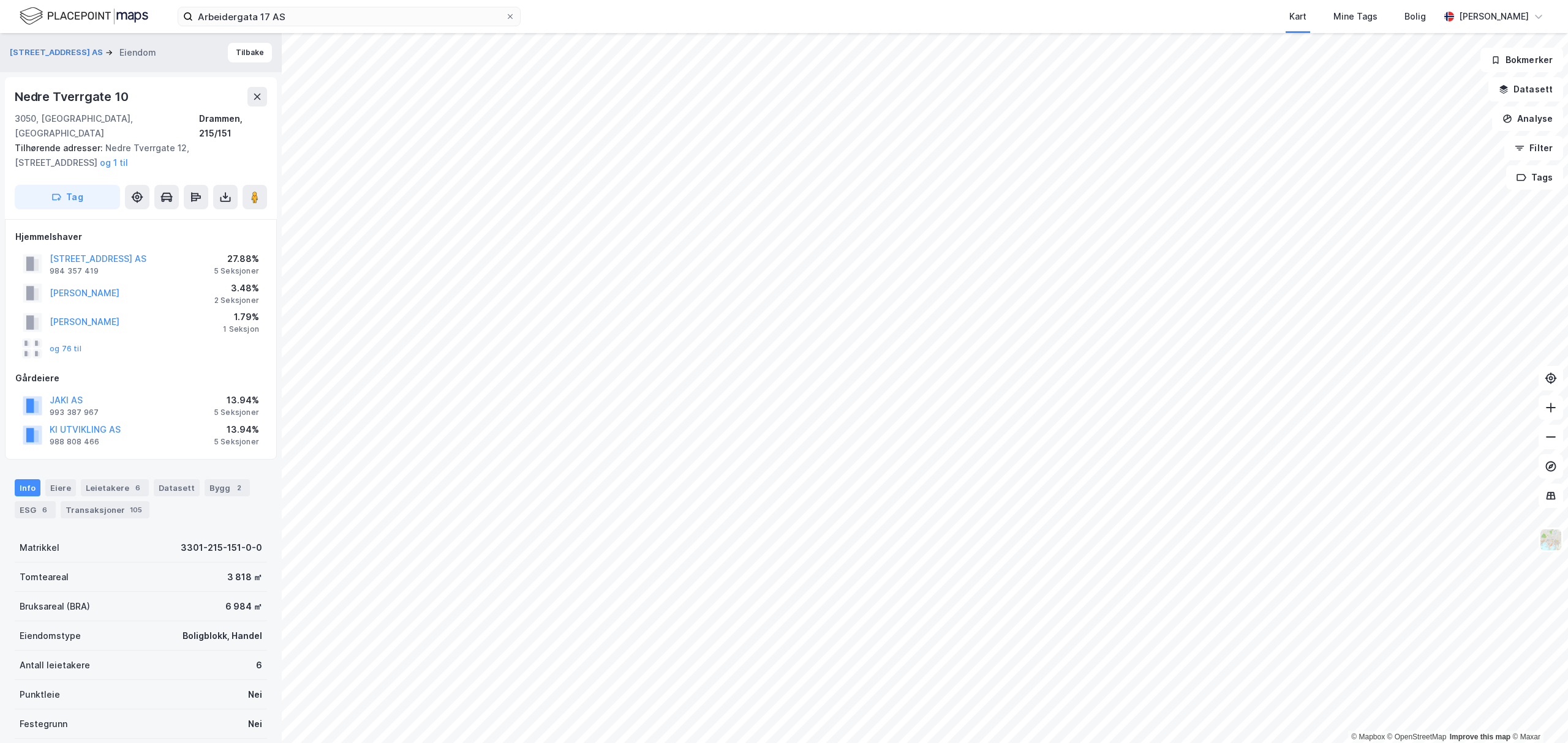
scroll to position [6, 0]
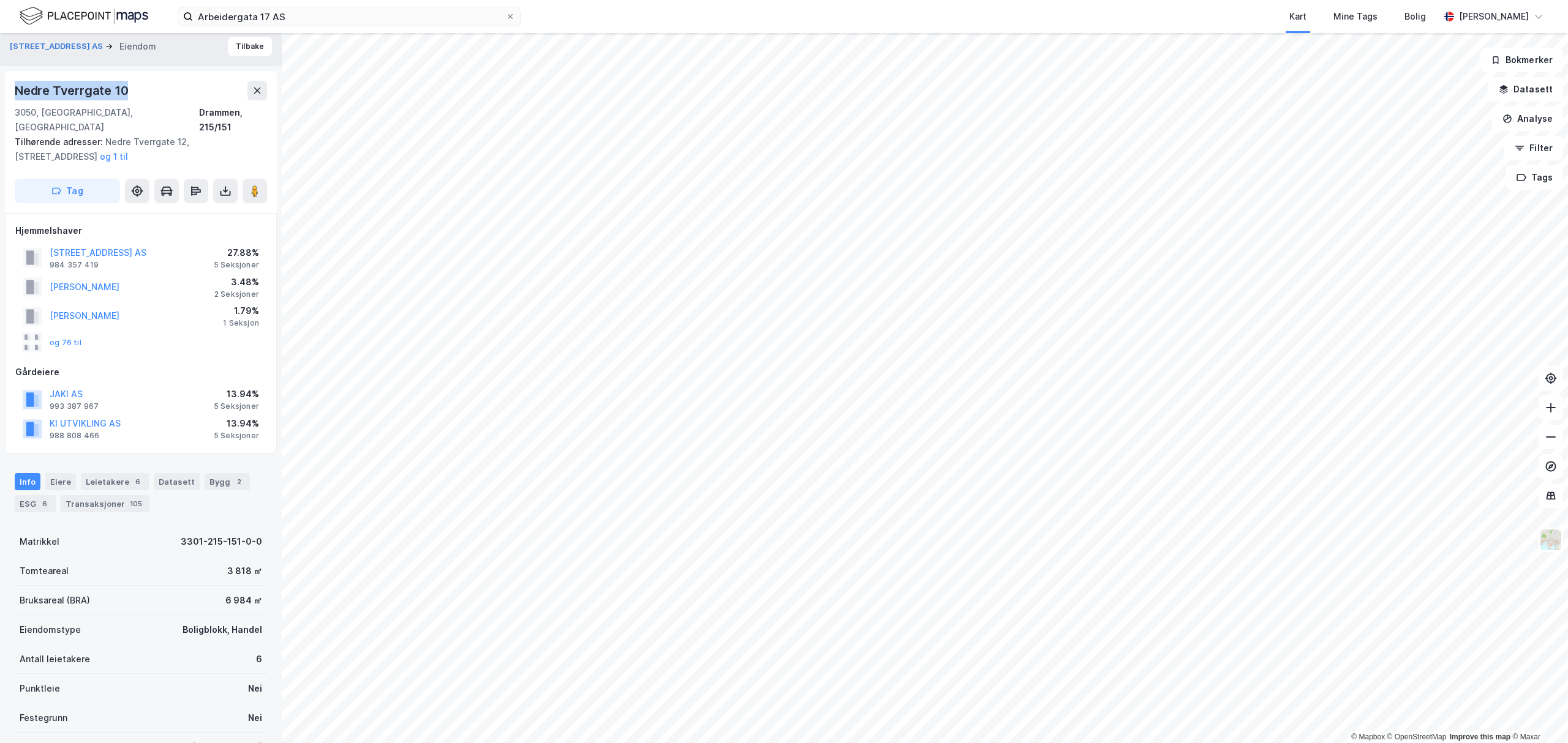
drag, startPoint x: 132, startPoint y: 93, endPoint x: 8, endPoint y: 85, distance: 124.3
click at [8, 85] on div "Nedre [STREET_ADDRESS], [STREET_ADDRESS] Tilhørende adresser: [STREET_ADDRESS],…" at bounding box center [141, 142] width 272 height 142
copy div "Nedre Tverrgate 10"
